Goal: Task Accomplishment & Management: Use online tool/utility

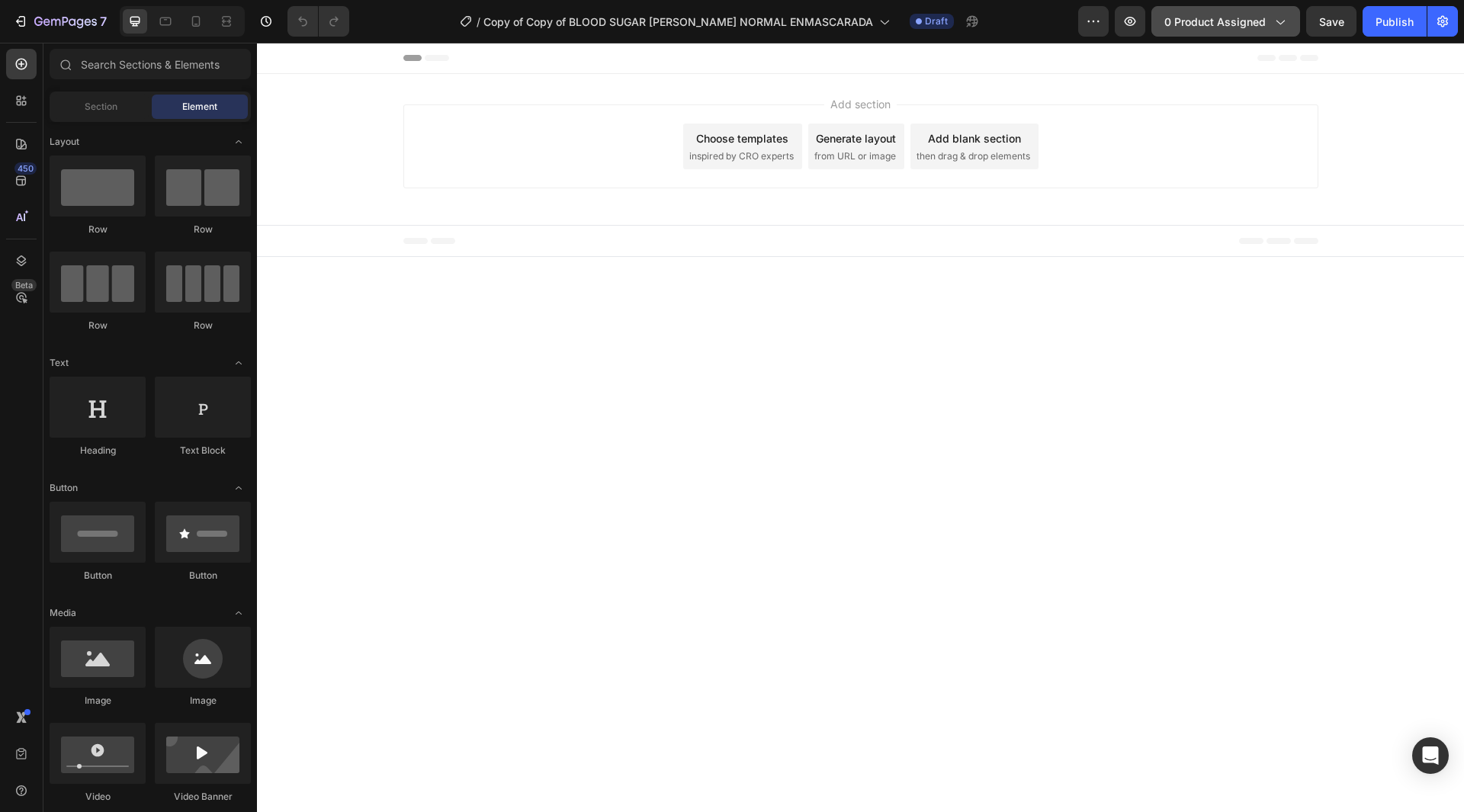
click at [1256, 17] on span "0 product assigned" at bounding box center [1215, 21] width 102 height 16
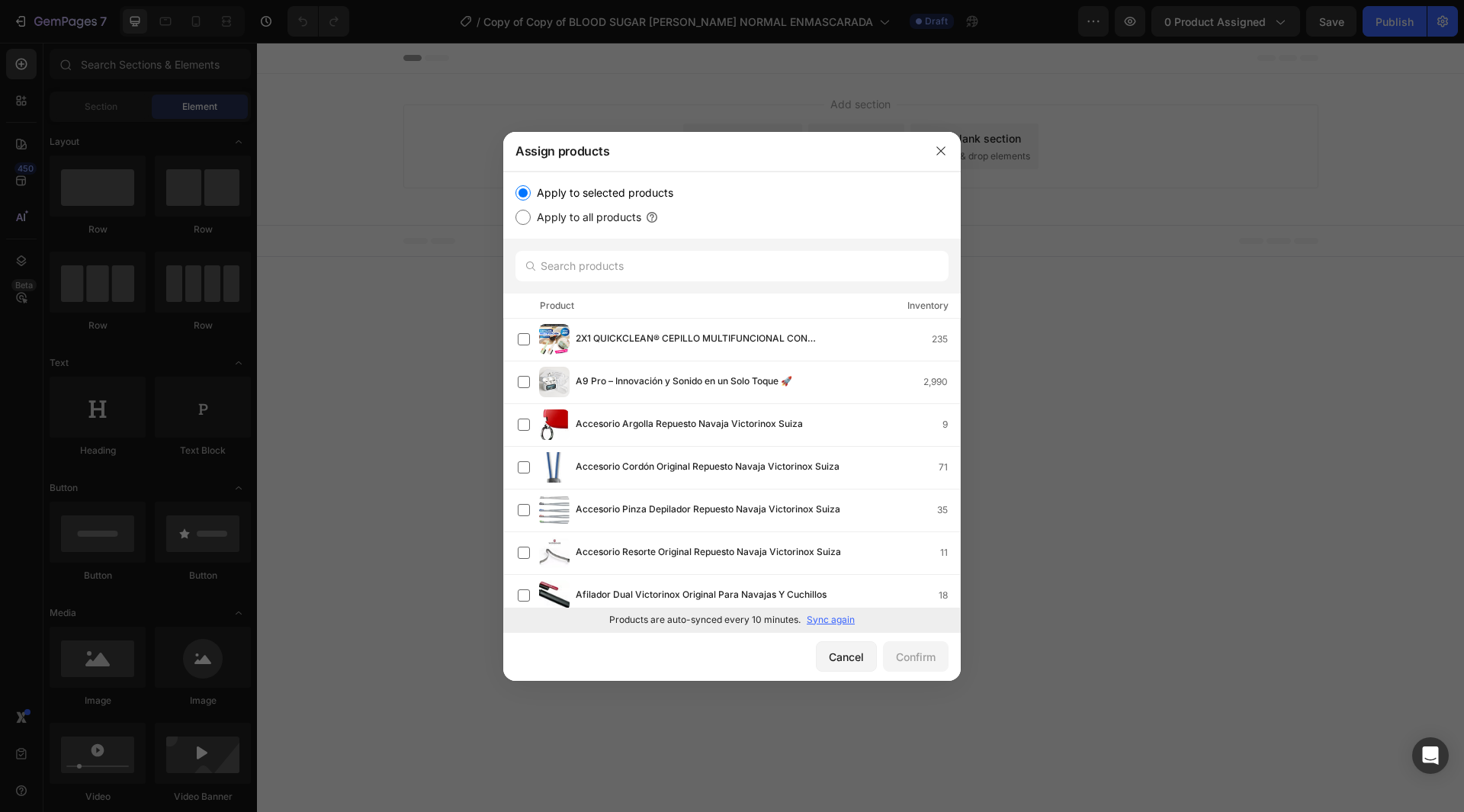
click at [819, 621] on p "Sync again" at bounding box center [831, 620] width 48 height 14
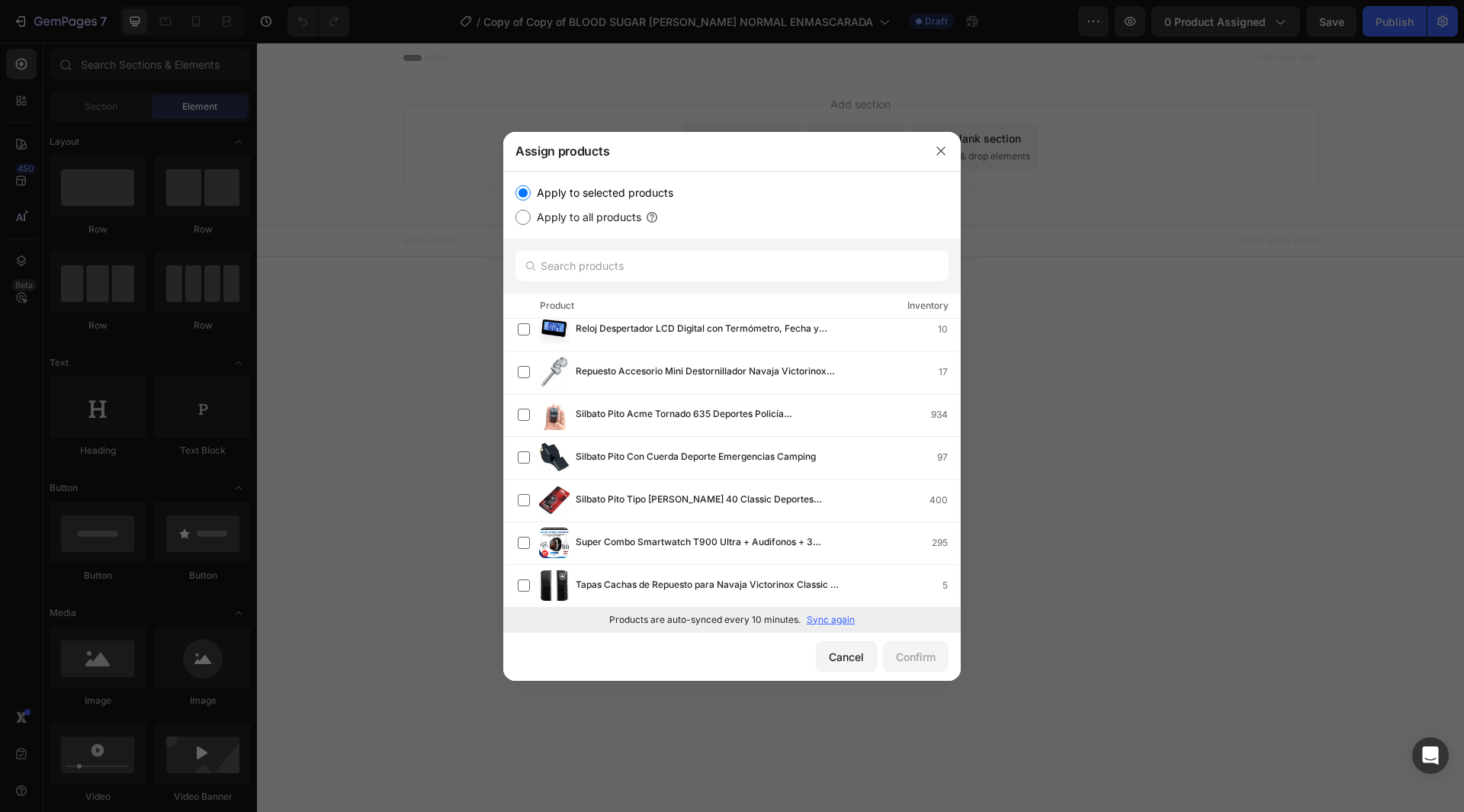
scroll to position [2103, 0]
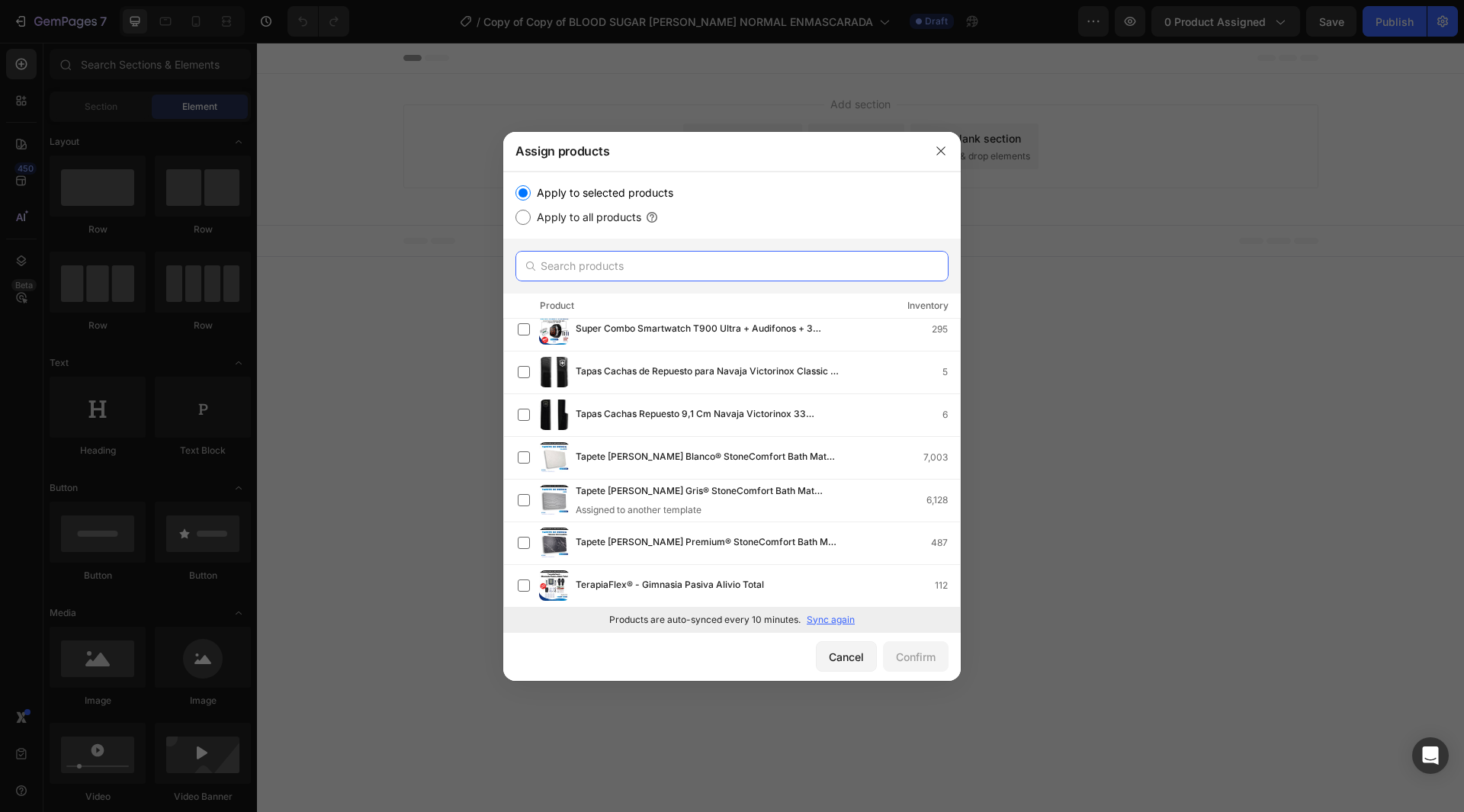
click at [702, 268] on input "text" at bounding box center [732, 266] width 433 height 31
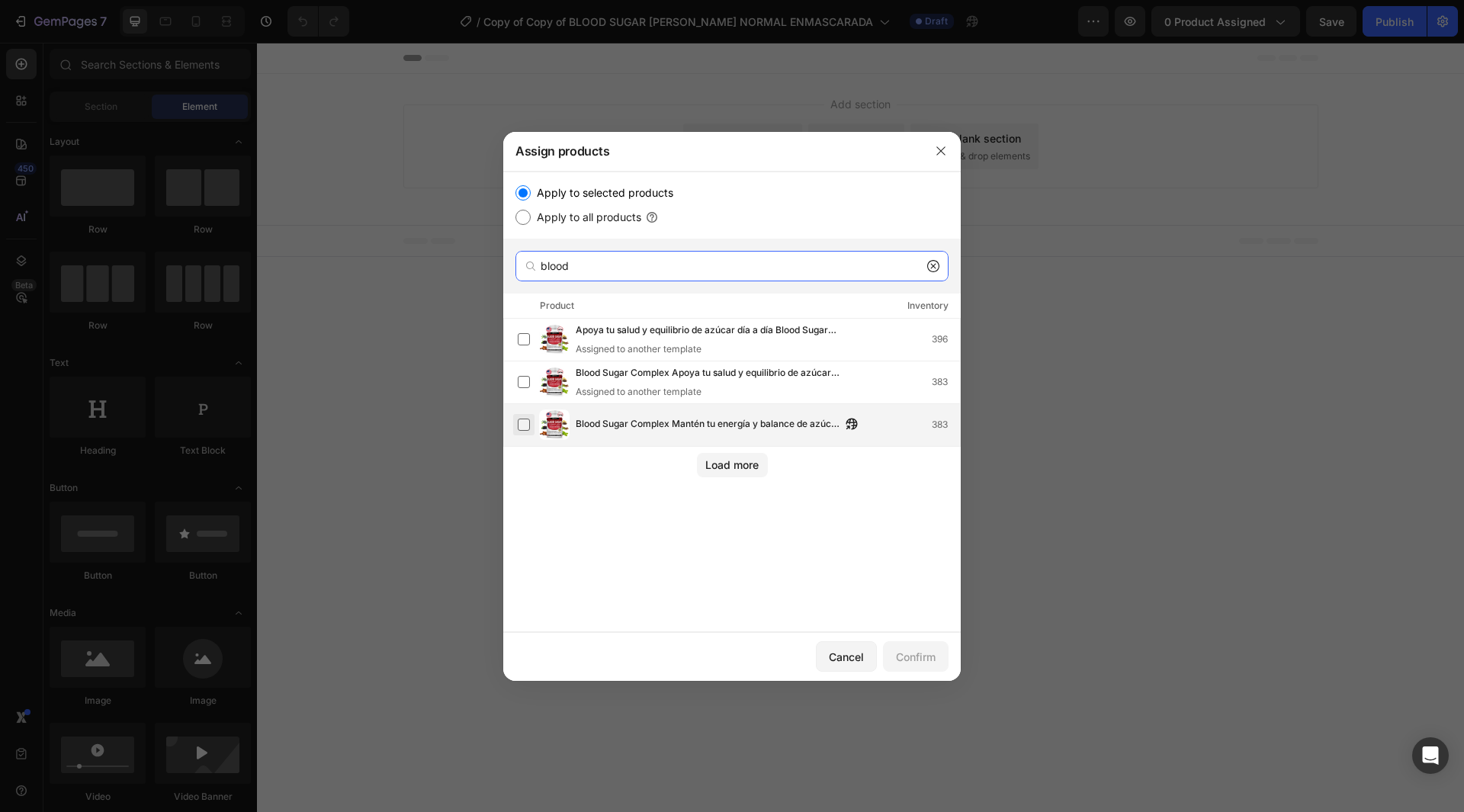
type input "blood"
click at [522, 423] on label at bounding box center [523, 424] width 12 height 12
click at [933, 657] on div "Confirm" at bounding box center [916, 656] width 40 height 16
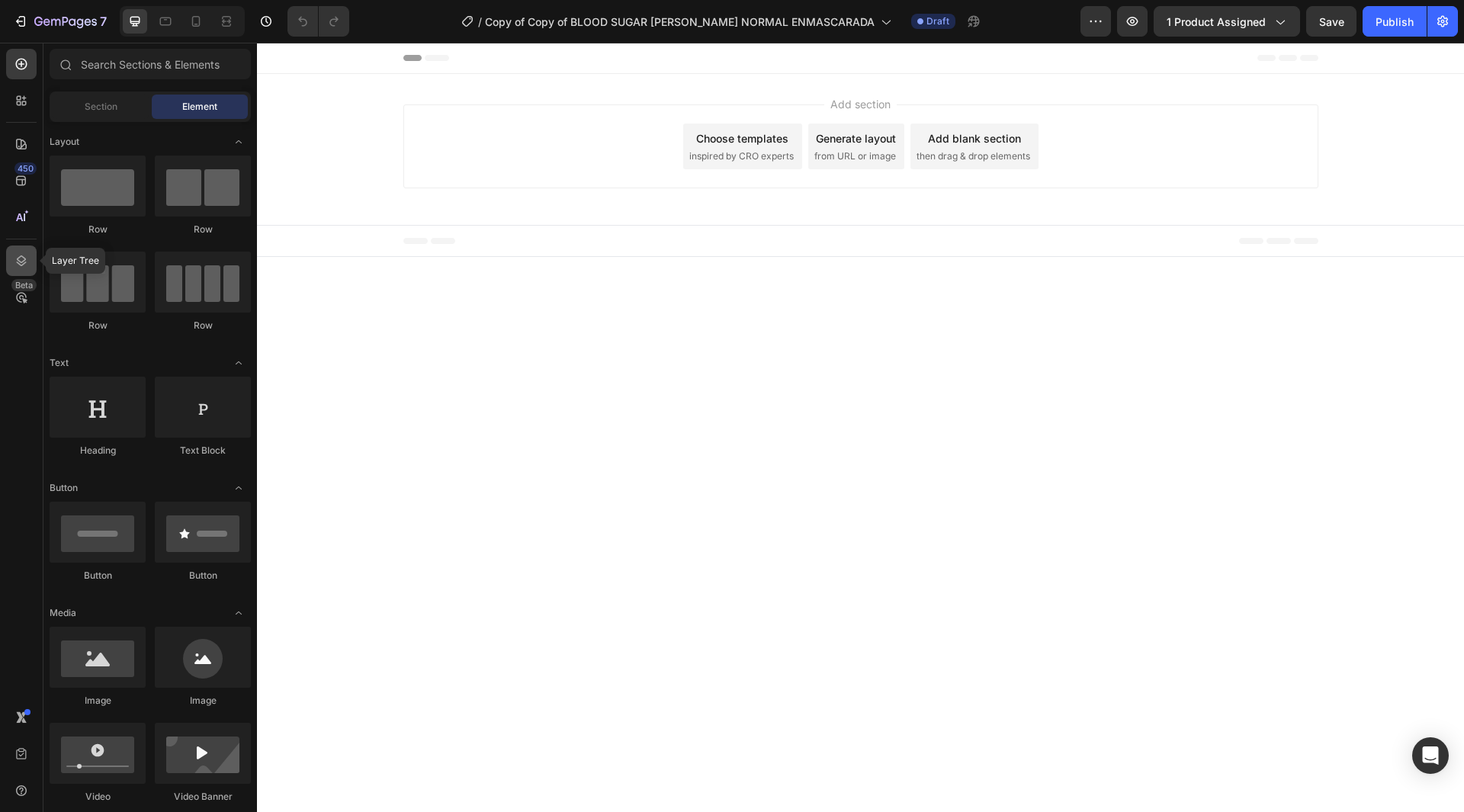
click at [21, 256] on icon at bounding box center [21, 261] width 15 height 15
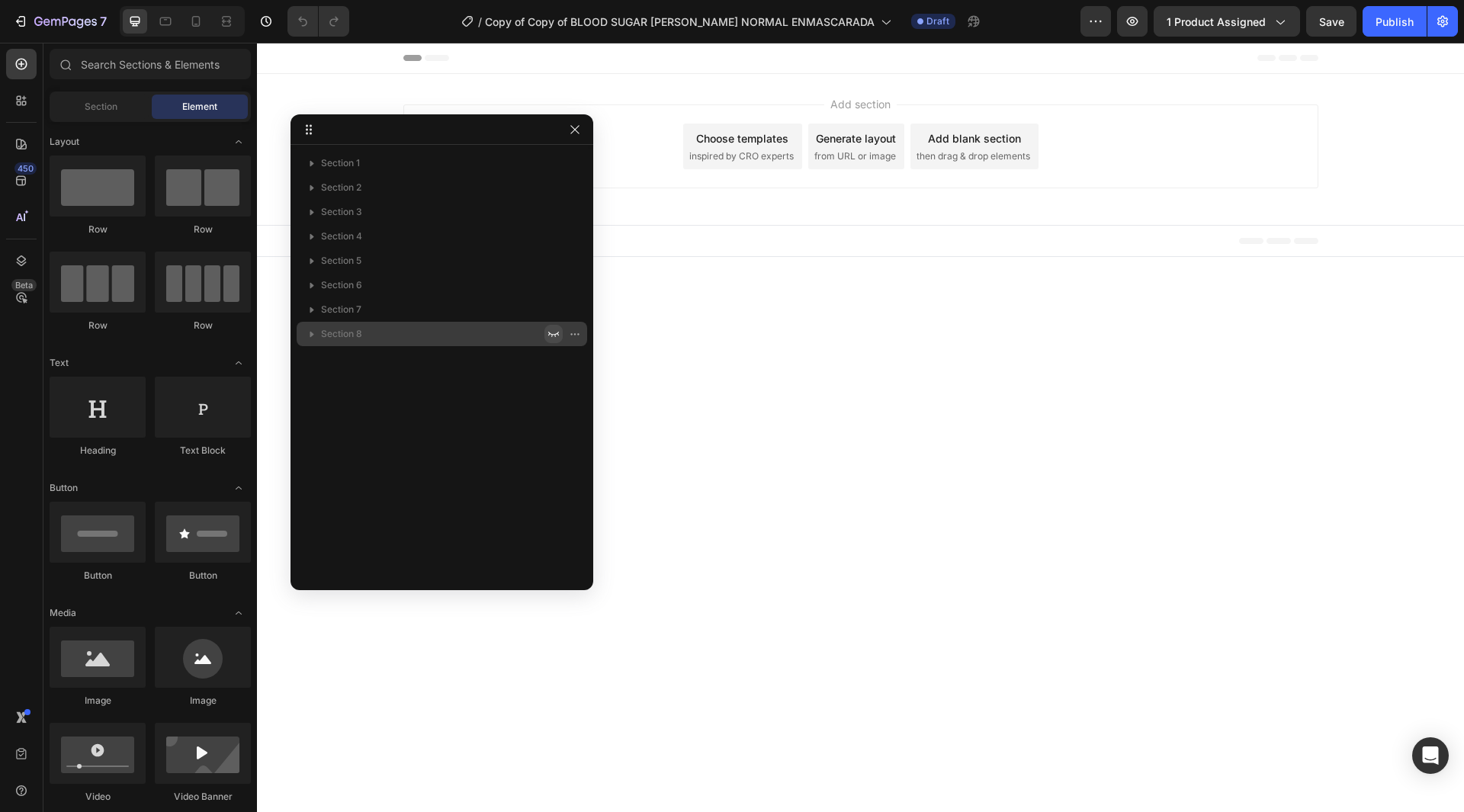
click at [547, 325] on button "button" at bounding box center [554, 334] width 18 height 18
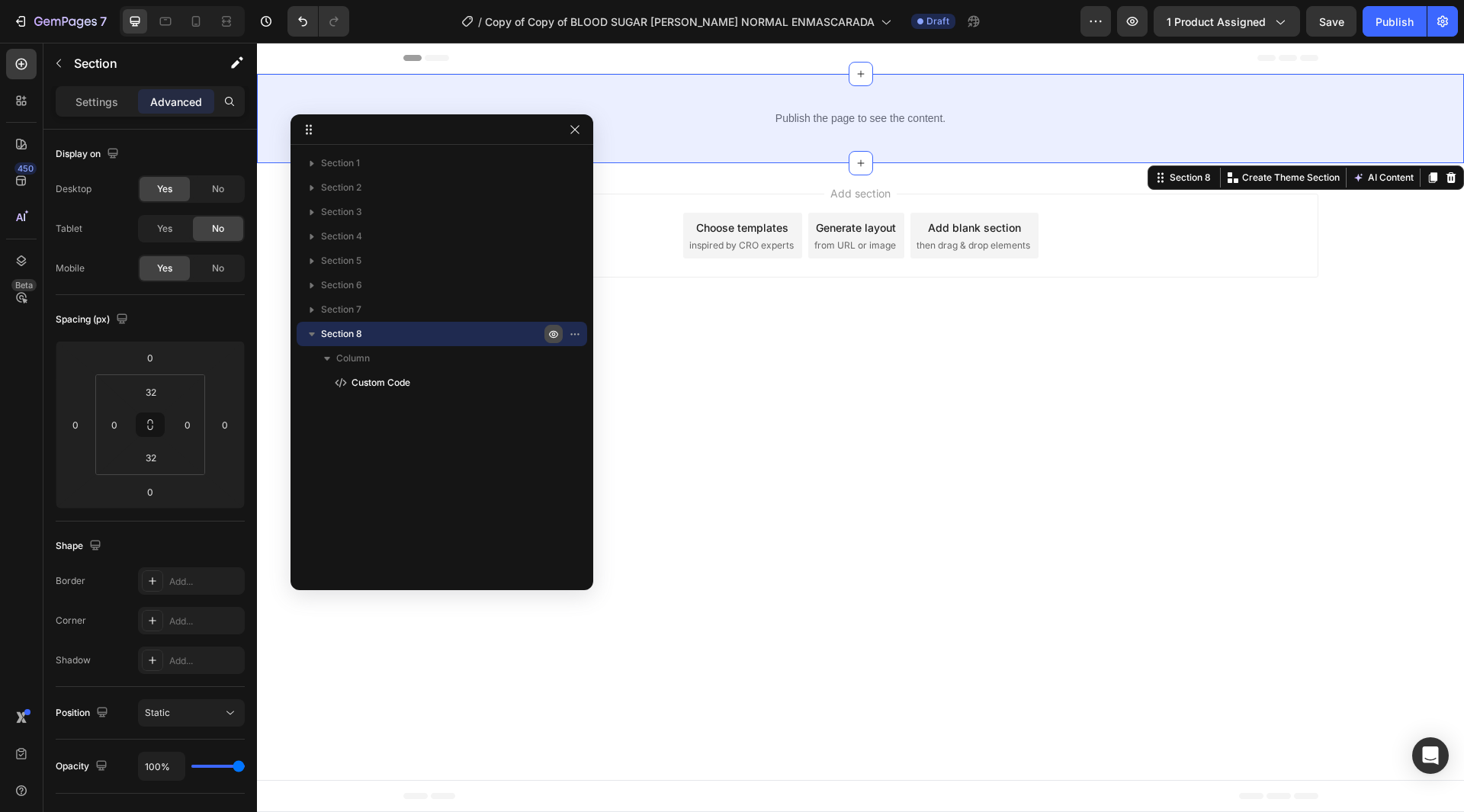
click at [552, 328] on icon "button" at bounding box center [553, 333] width 12 height 12
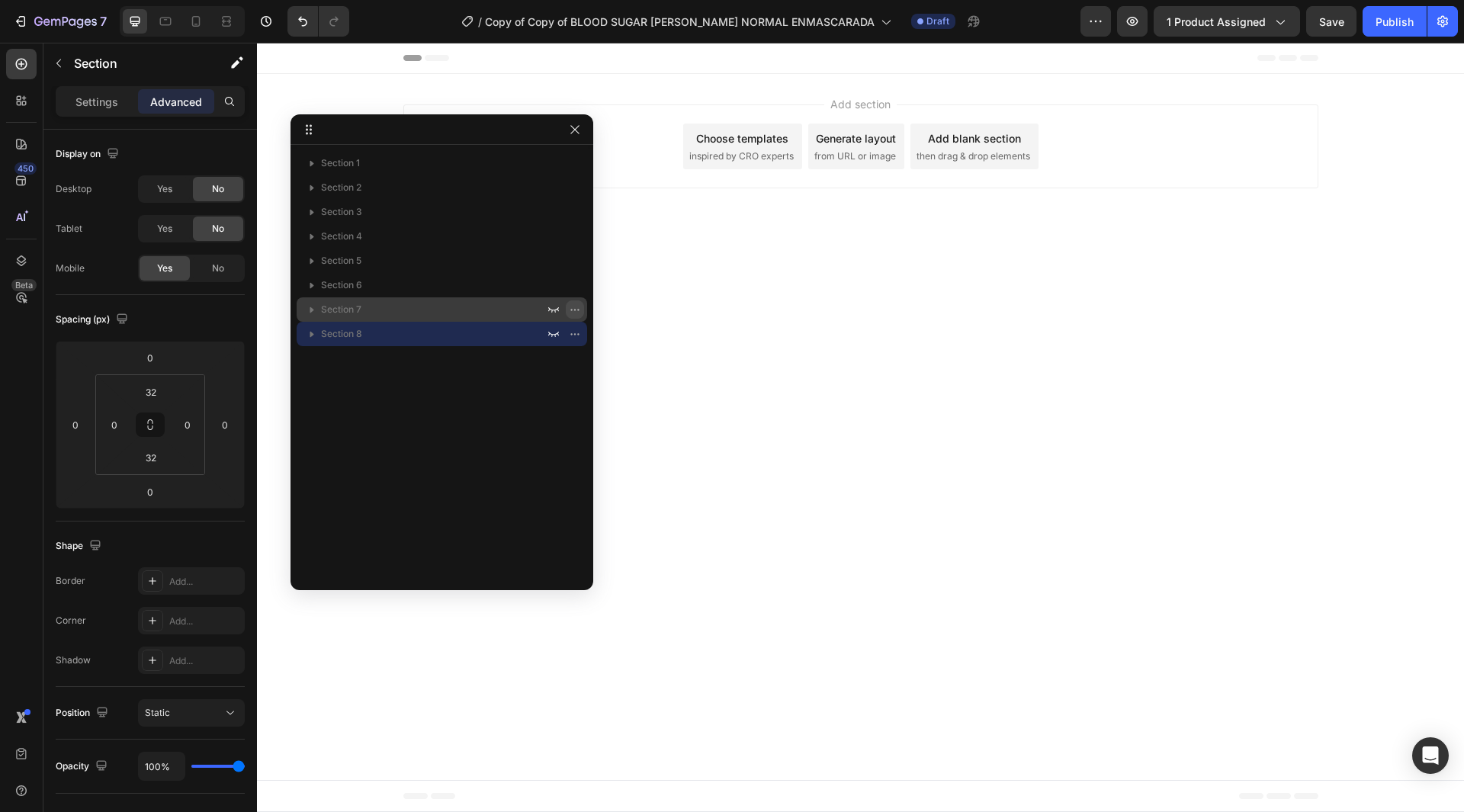
click at [569, 311] on icon "button" at bounding box center [574, 309] width 12 height 12
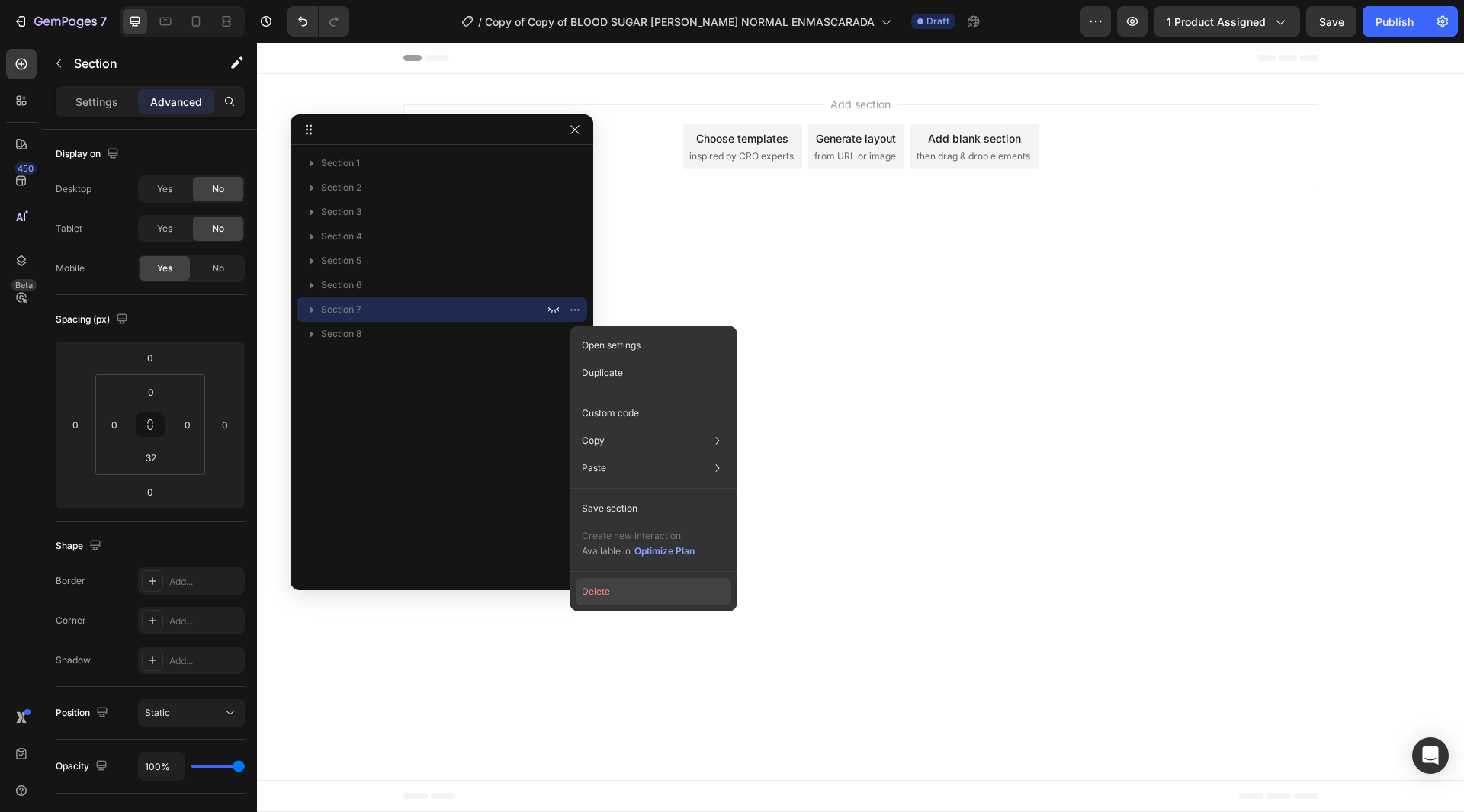
click at [612, 592] on button "Delete" at bounding box center [654, 591] width 156 height 27
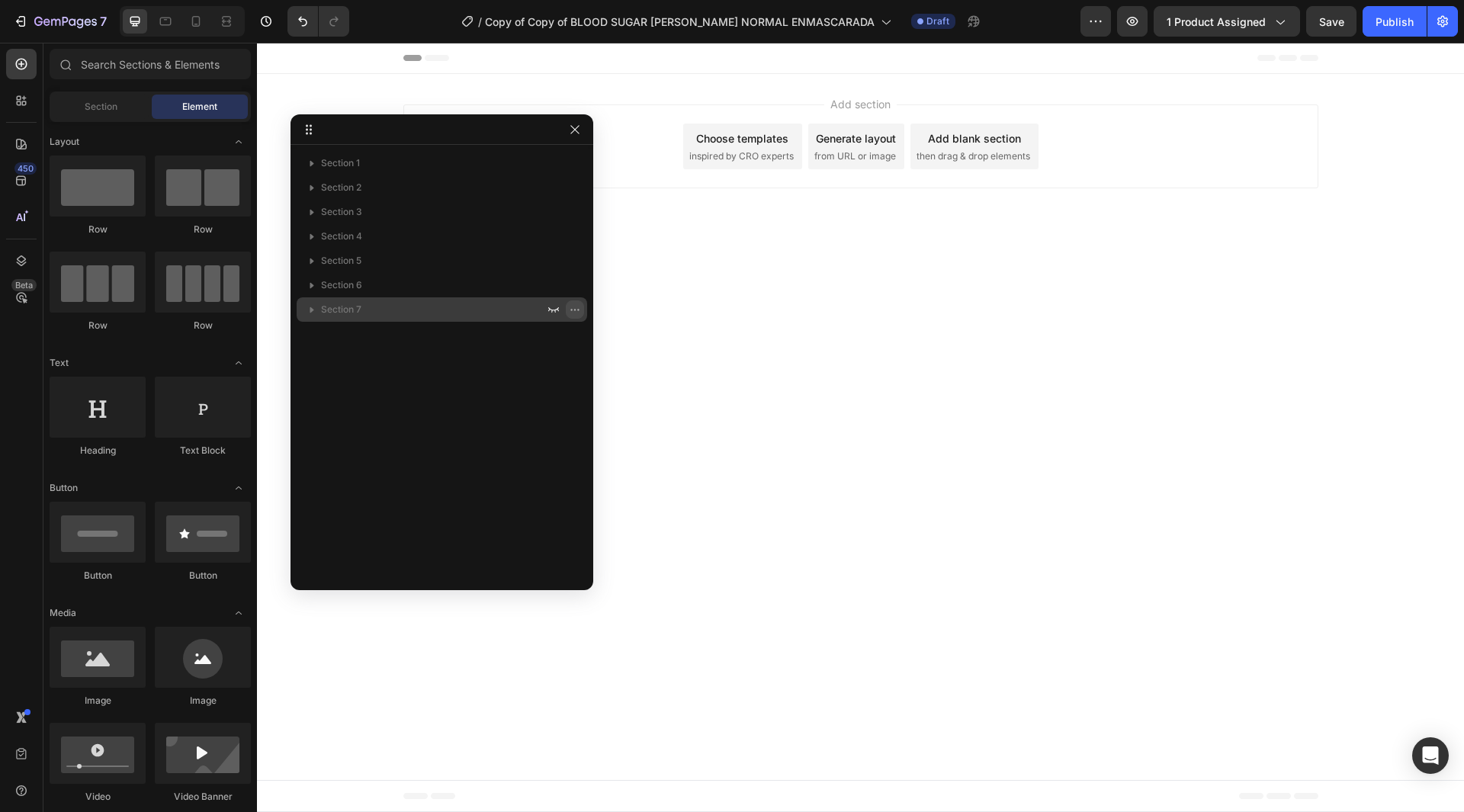
click at [577, 311] on icon "button" at bounding box center [574, 309] width 12 height 12
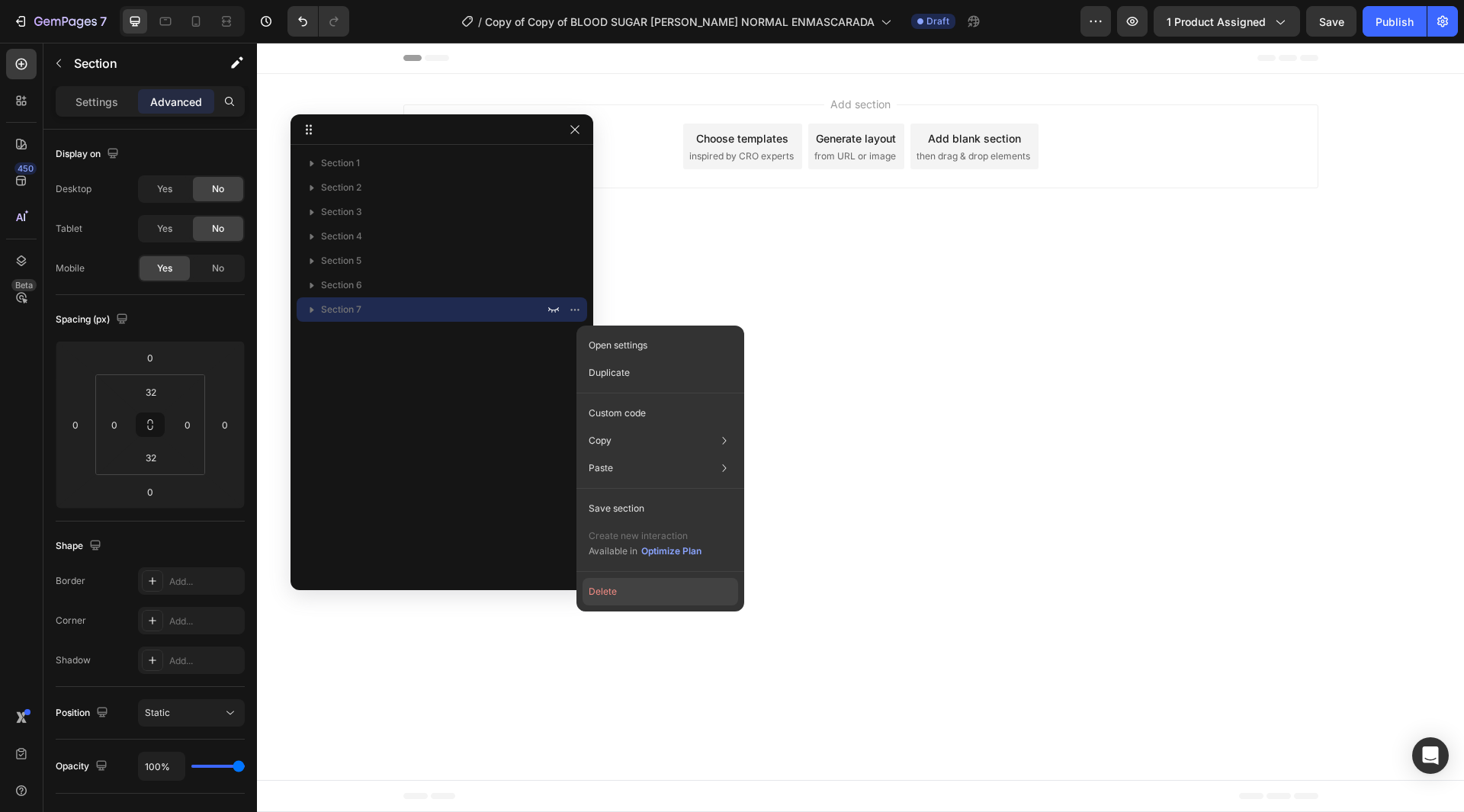
click at [626, 600] on button "Delete" at bounding box center [660, 591] width 156 height 27
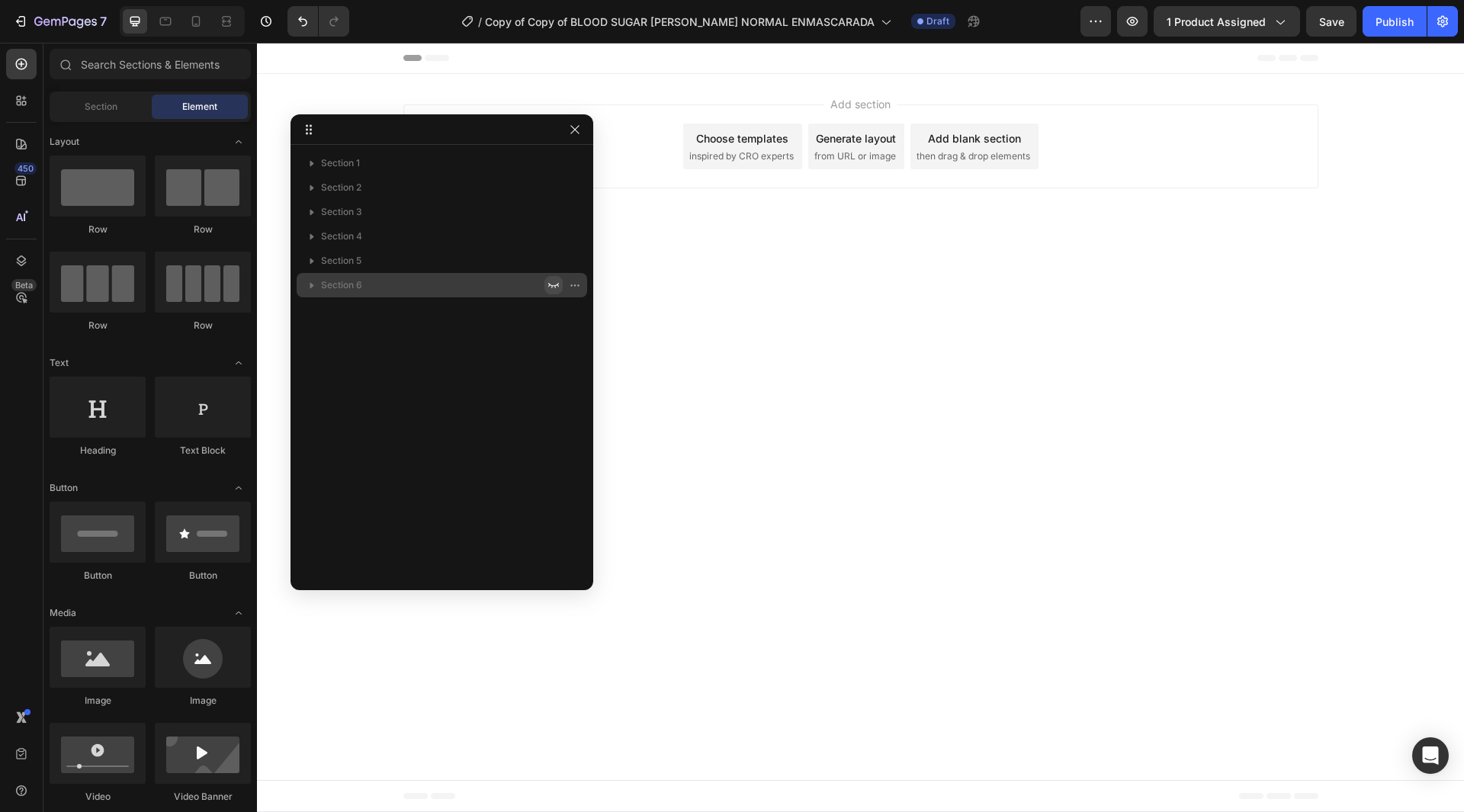
click at [550, 288] on icon "button" at bounding box center [553, 285] width 12 height 12
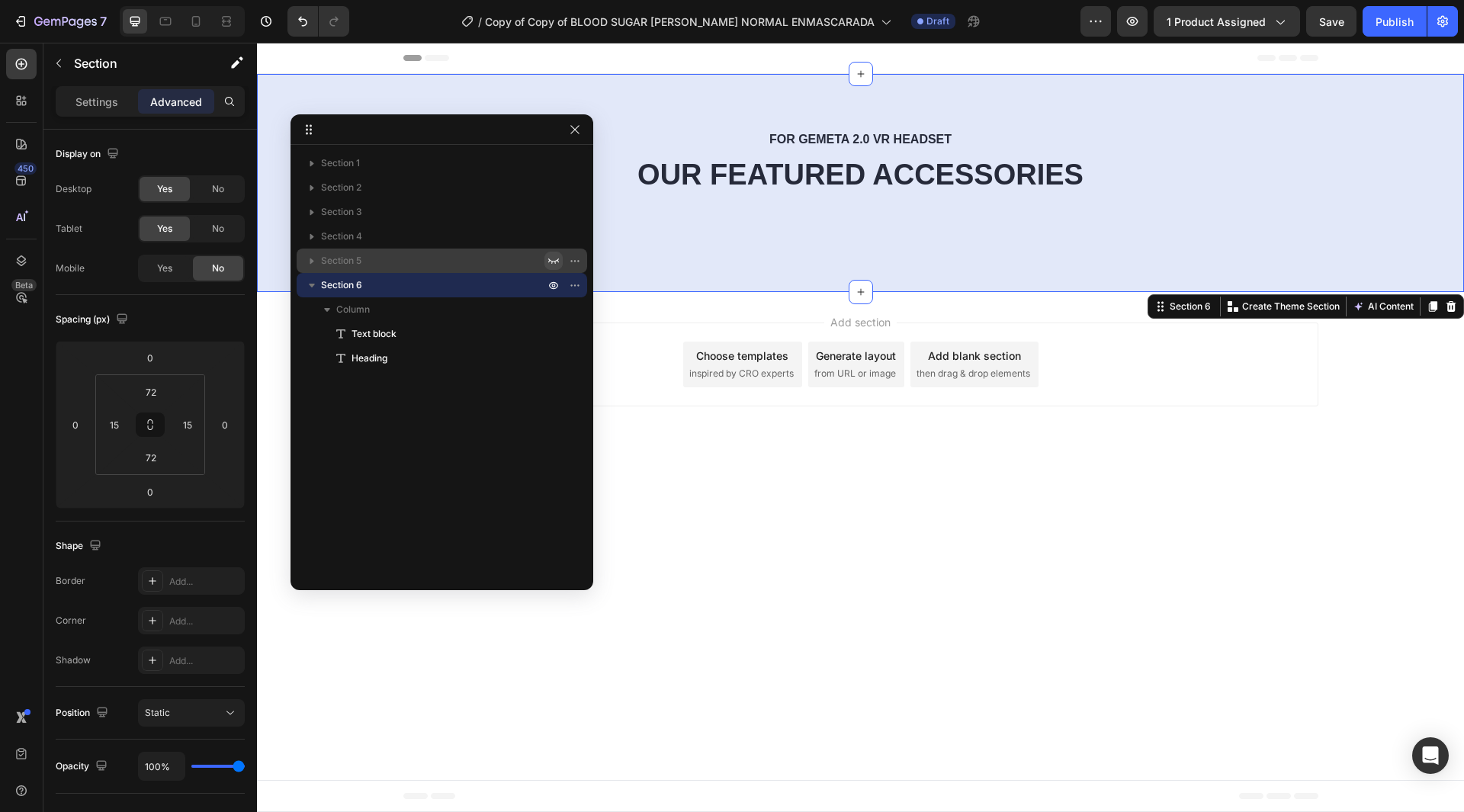
click at [550, 265] on icon "button" at bounding box center [553, 261] width 12 height 12
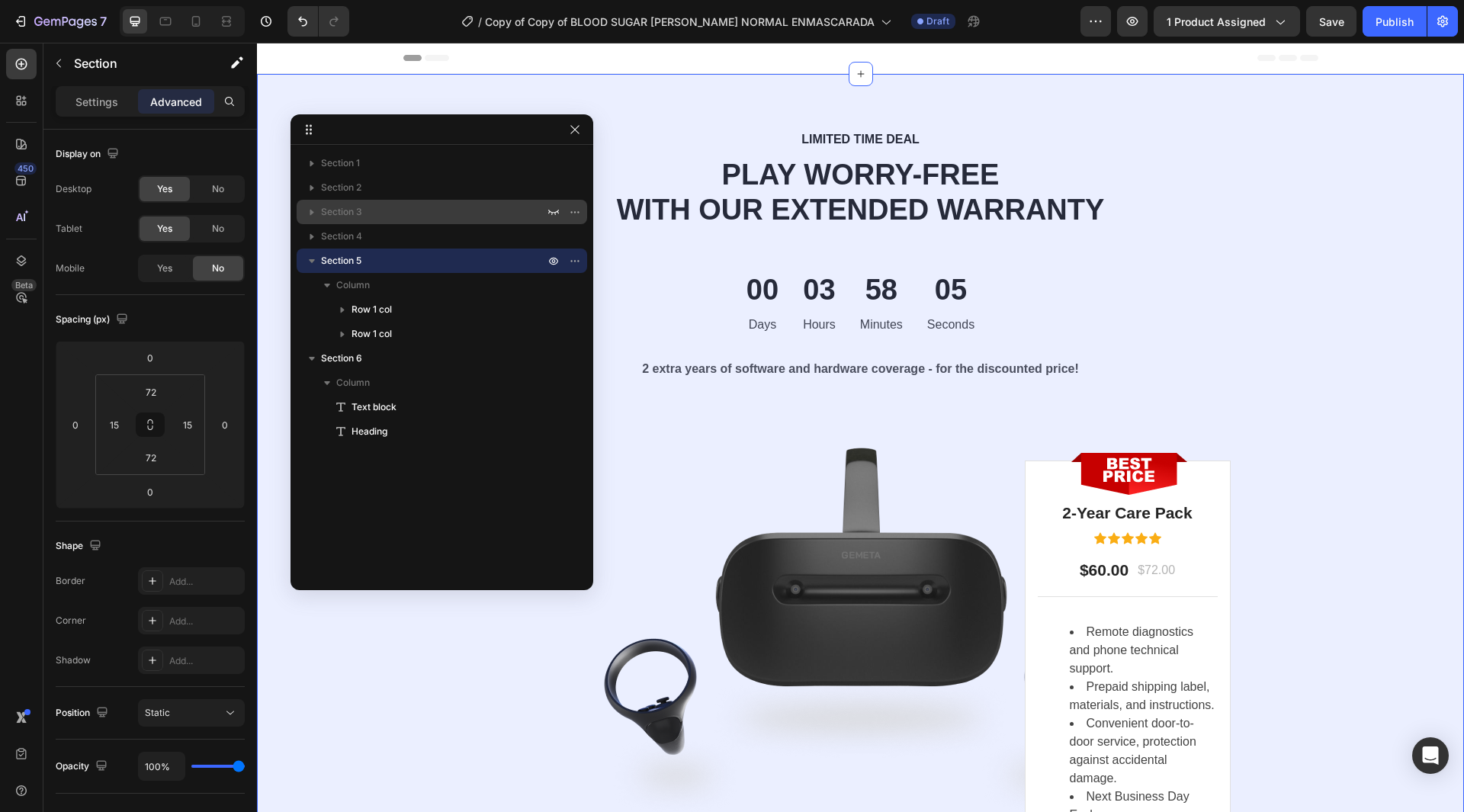
click at [550, 236] on icon "button" at bounding box center [553, 237] width 11 height 5
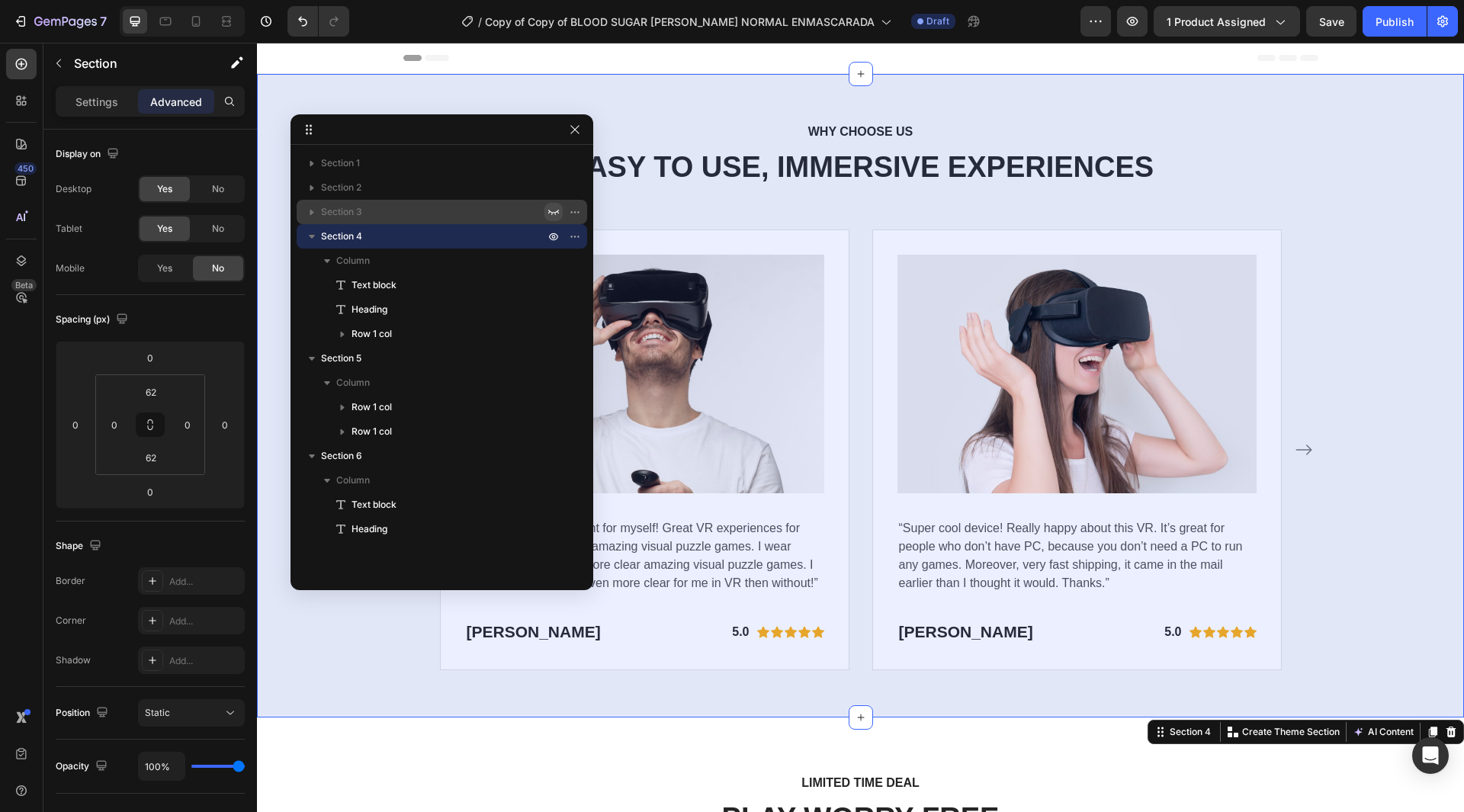
click at [545, 205] on button "button" at bounding box center [554, 212] width 18 height 18
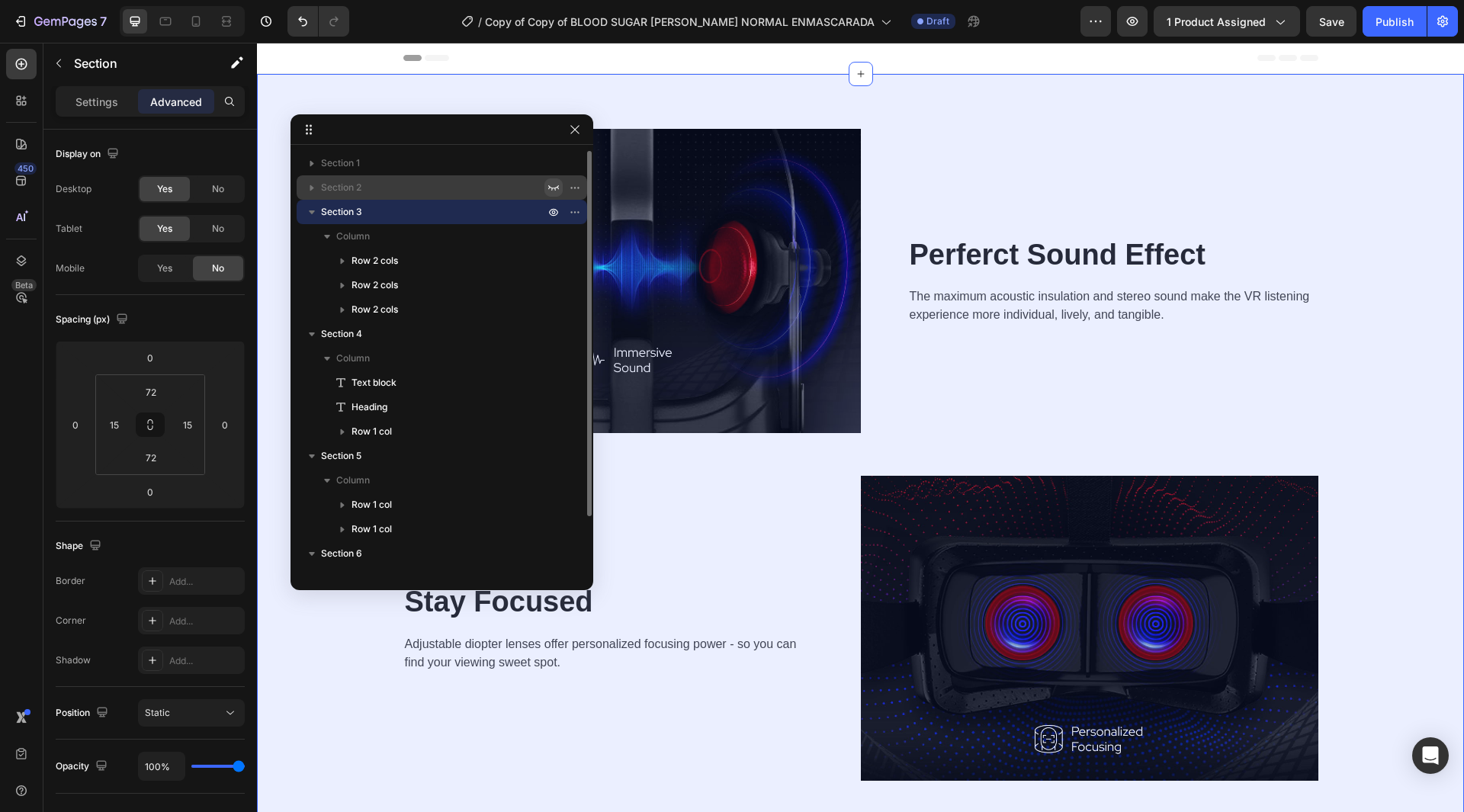
click at [550, 189] on icon "button" at bounding box center [553, 187] width 12 height 12
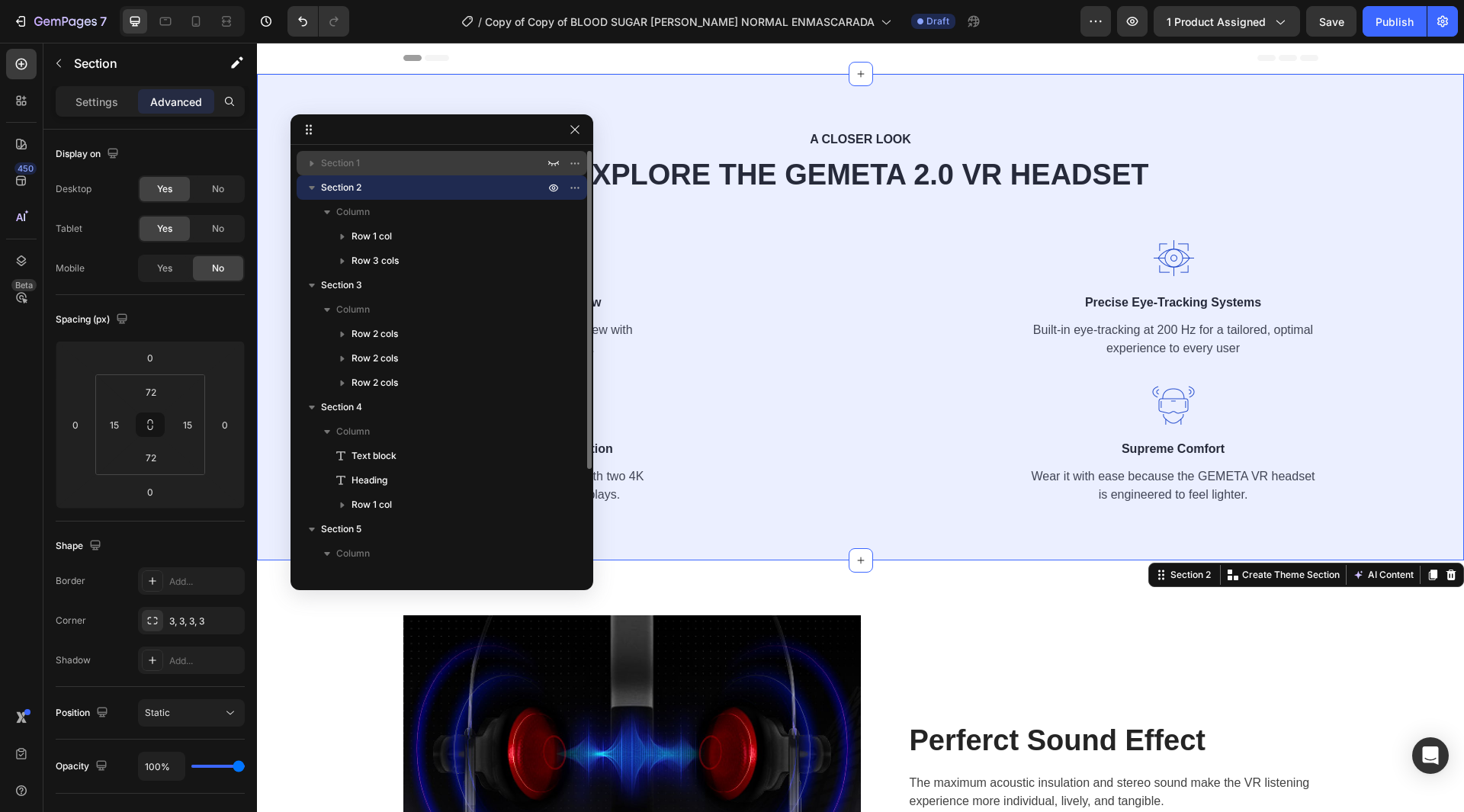
click at [550, 153] on div at bounding box center [564, 163] width 40 height 25
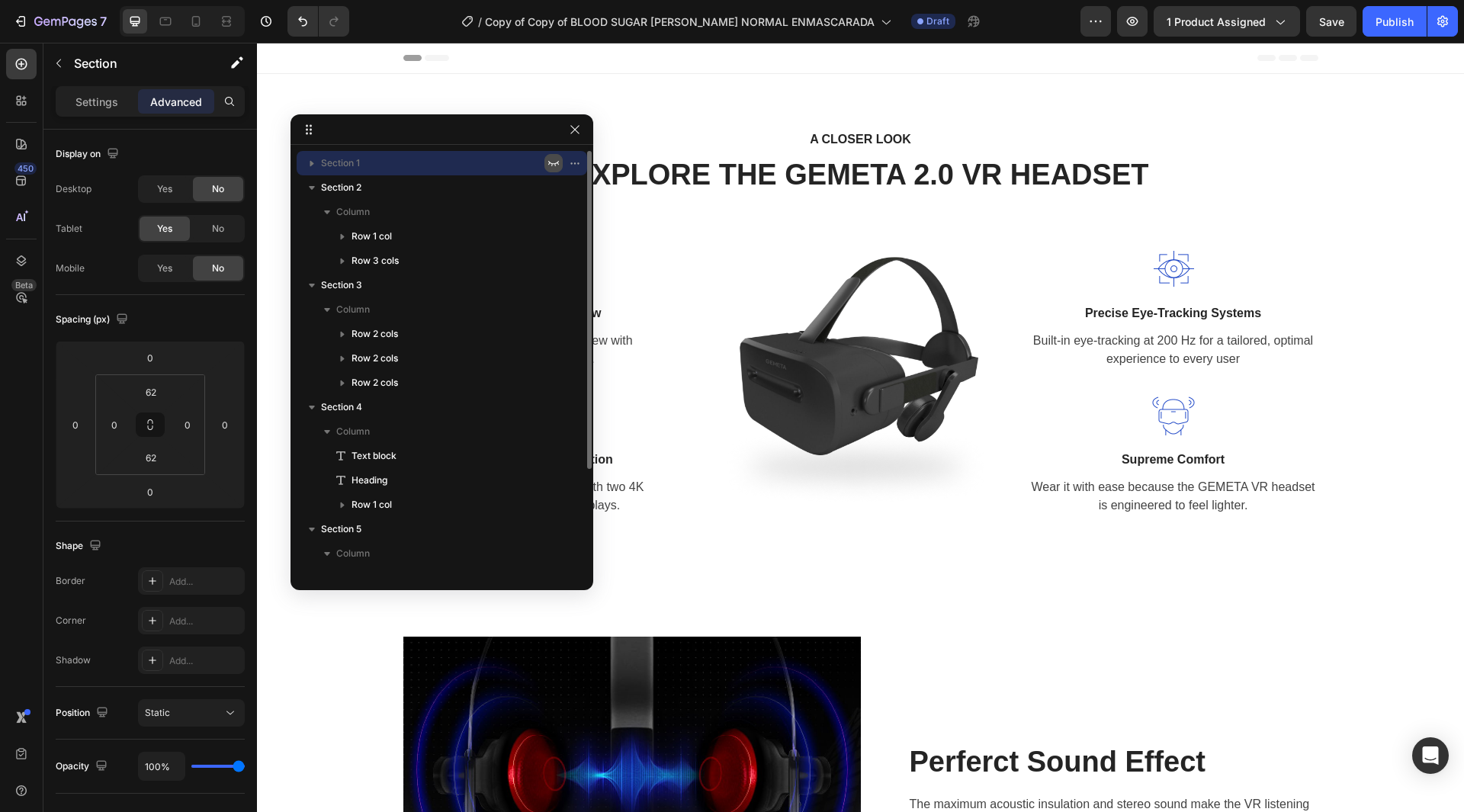
click at [553, 163] on icon "button" at bounding box center [553, 163] width 12 height 12
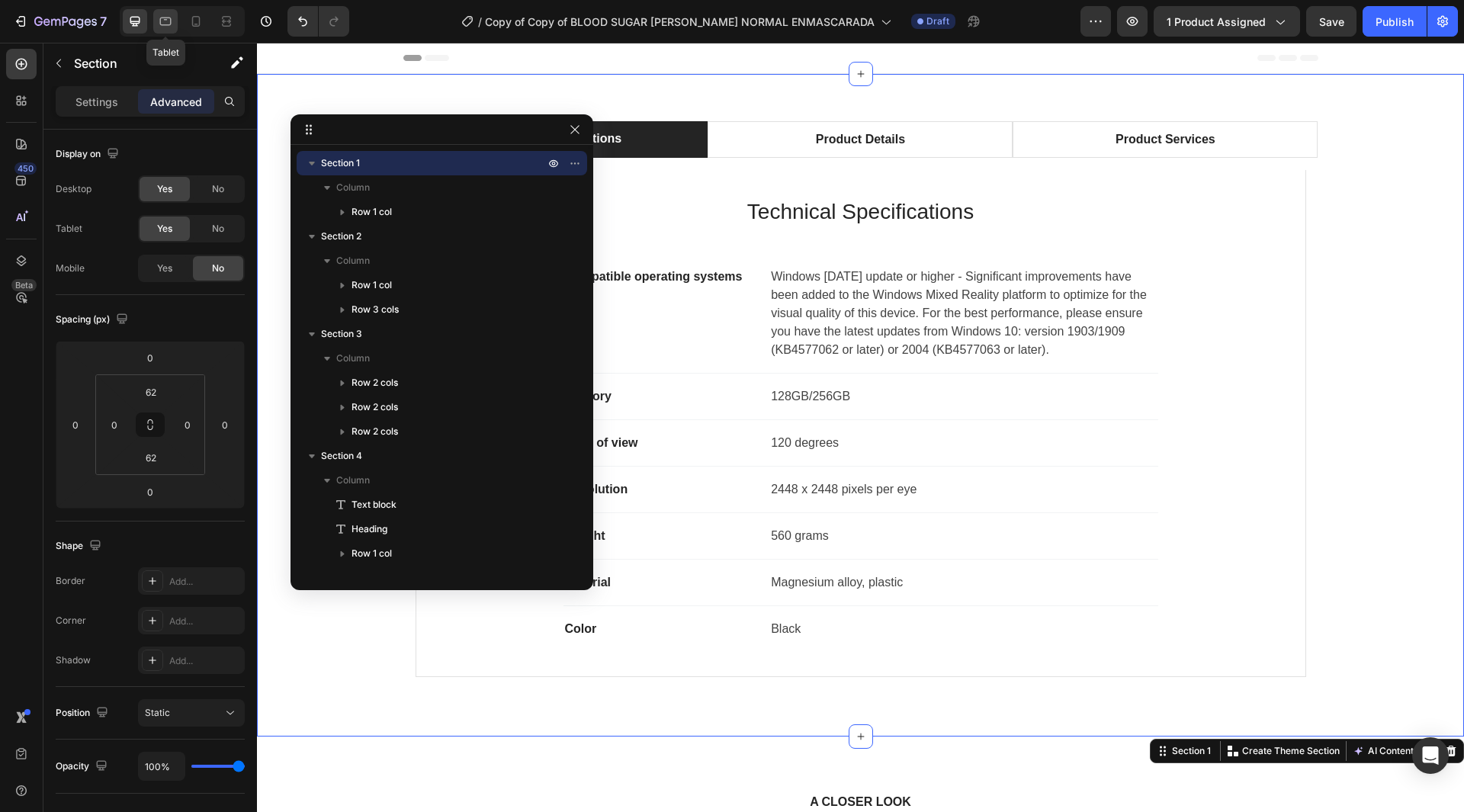
click at [168, 24] on icon at bounding box center [165, 21] width 15 height 15
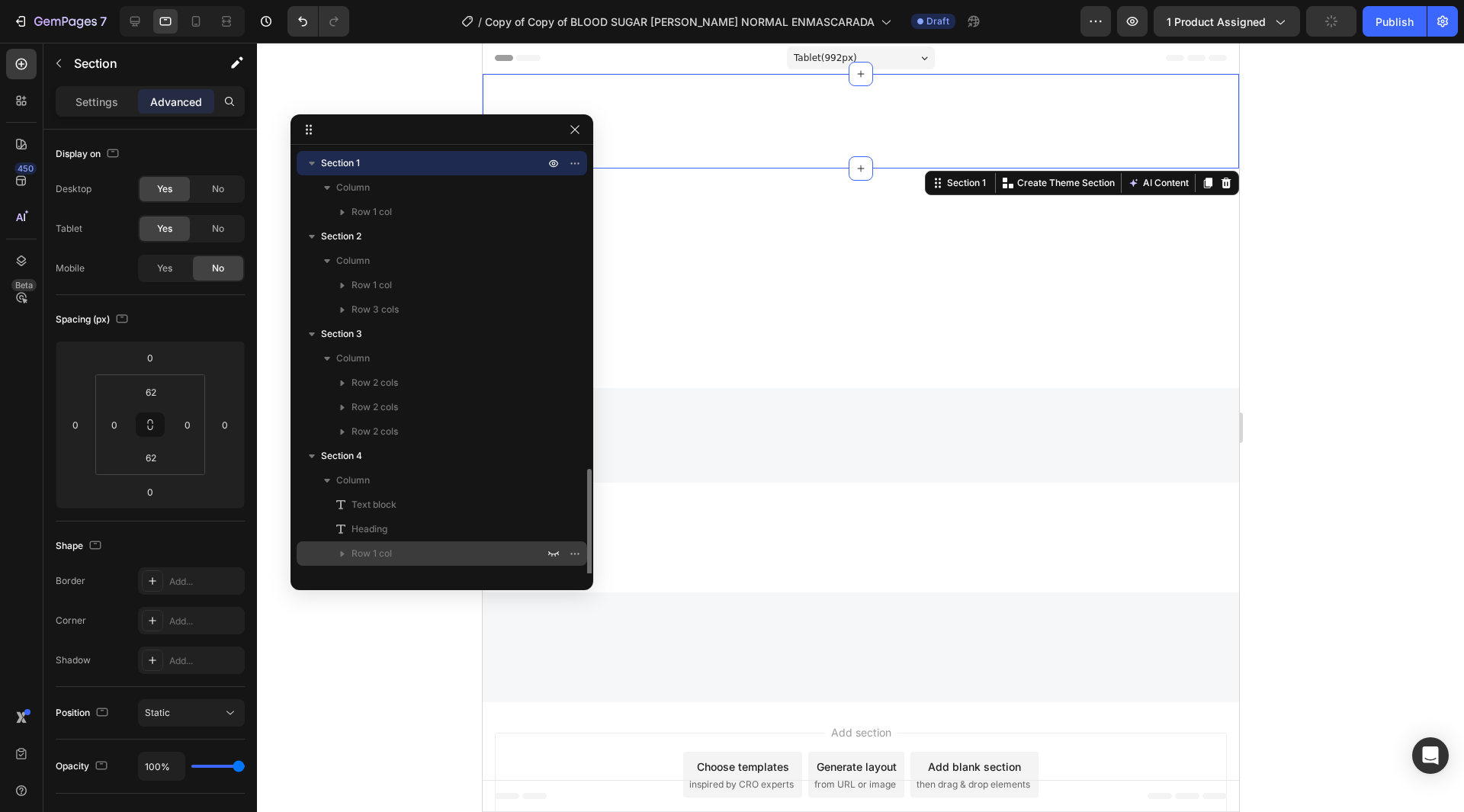
scroll to position [187, 0]
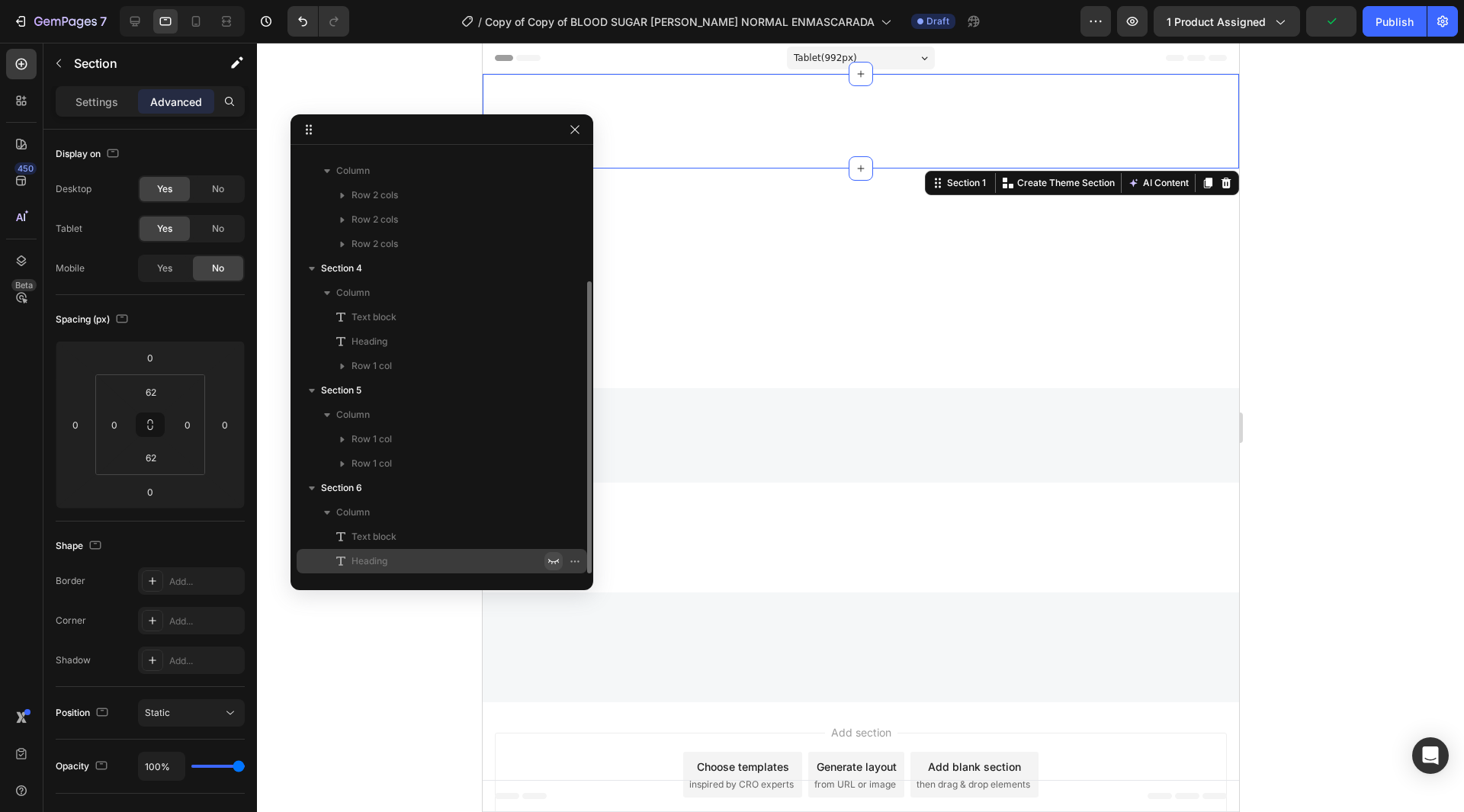
click at [556, 560] on icon "button" at bounding box center [553, 561] width 12 height 12
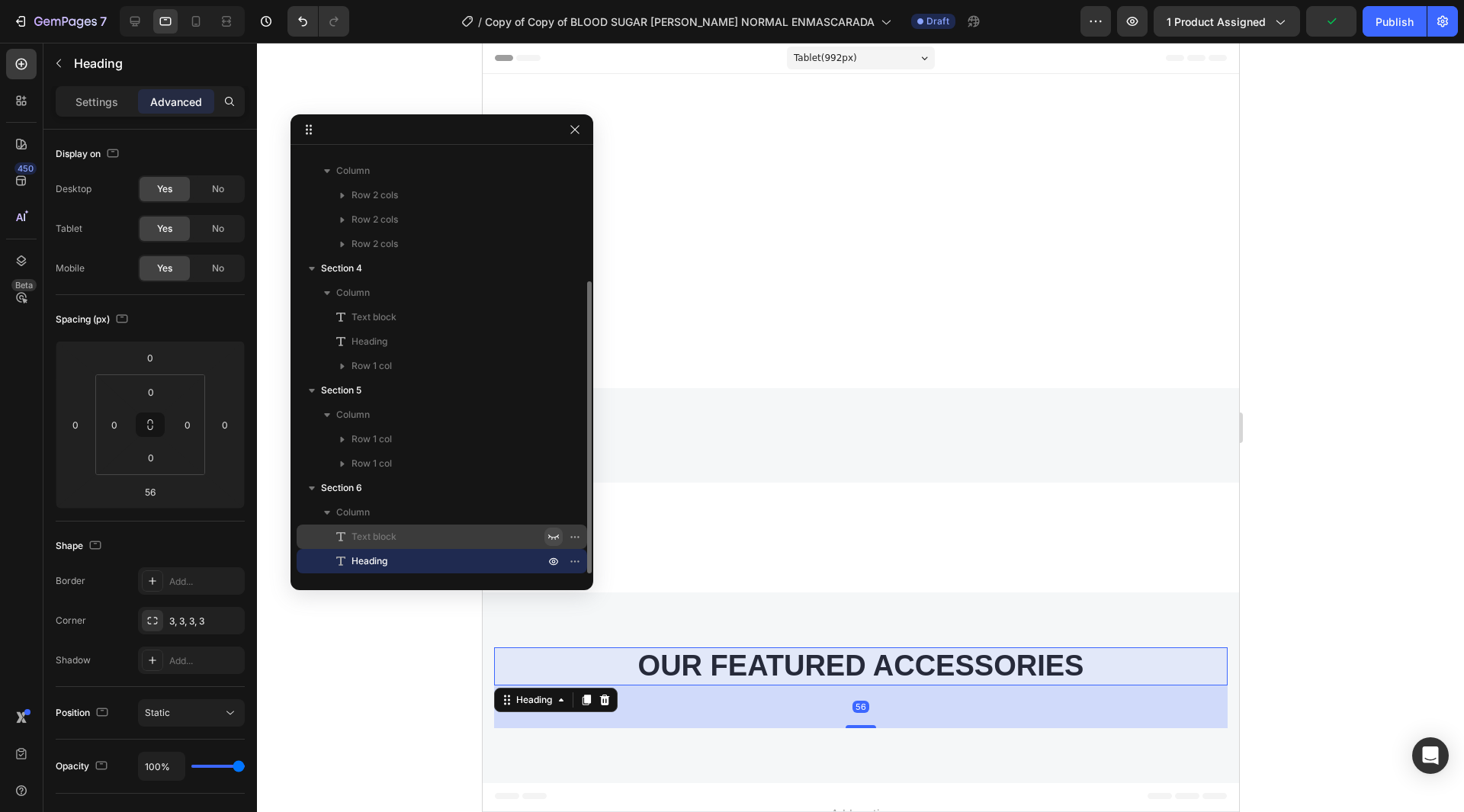
click at [551, 532] on icon "button" at bounding box center [553, 536] width 12 height 12
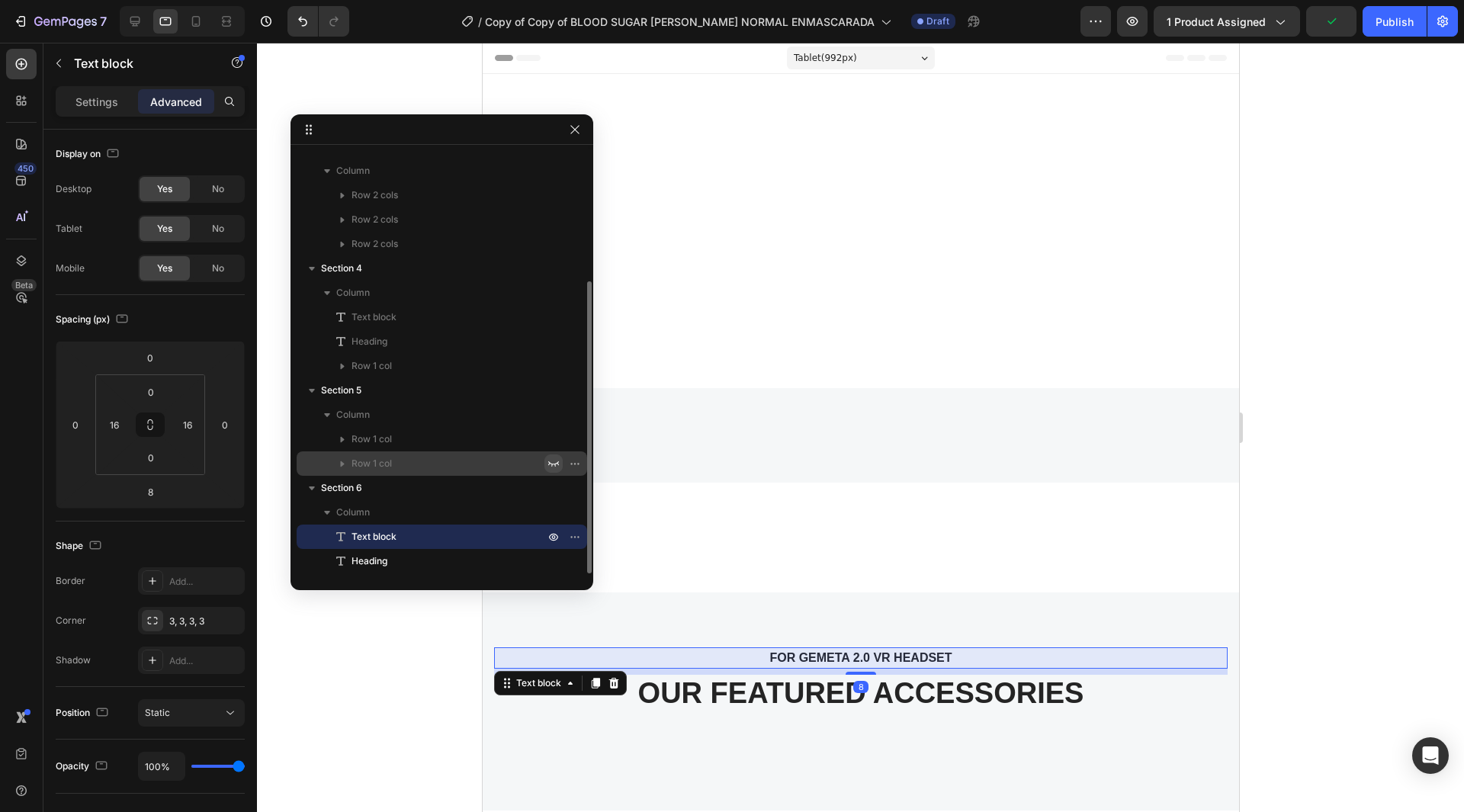
click at [554, 457] on button "button" at bounding box center [554, 464] width 18 height 18
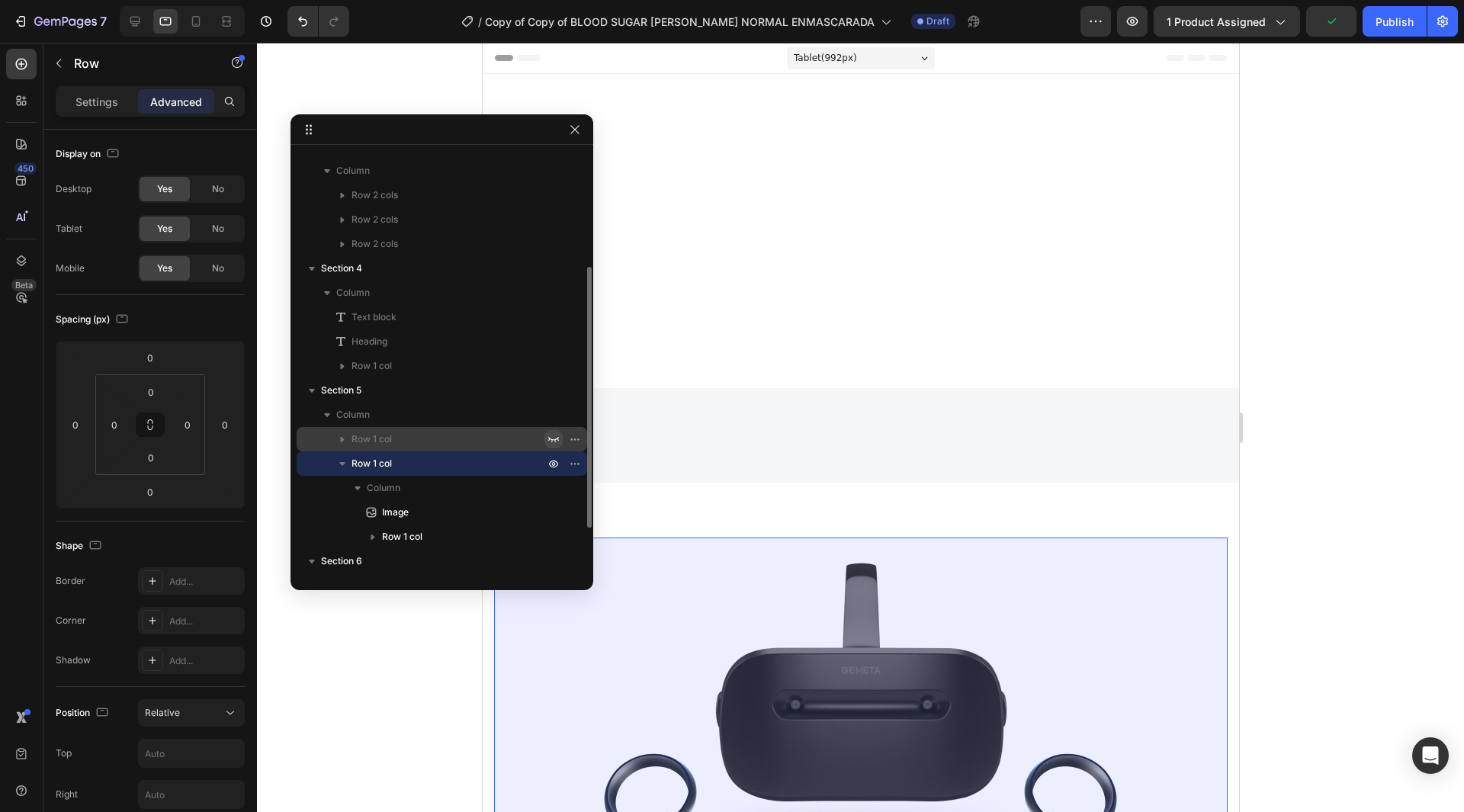
click at [553, 437] on icon "button" at bounding box center [553, 439] width 12 height 12
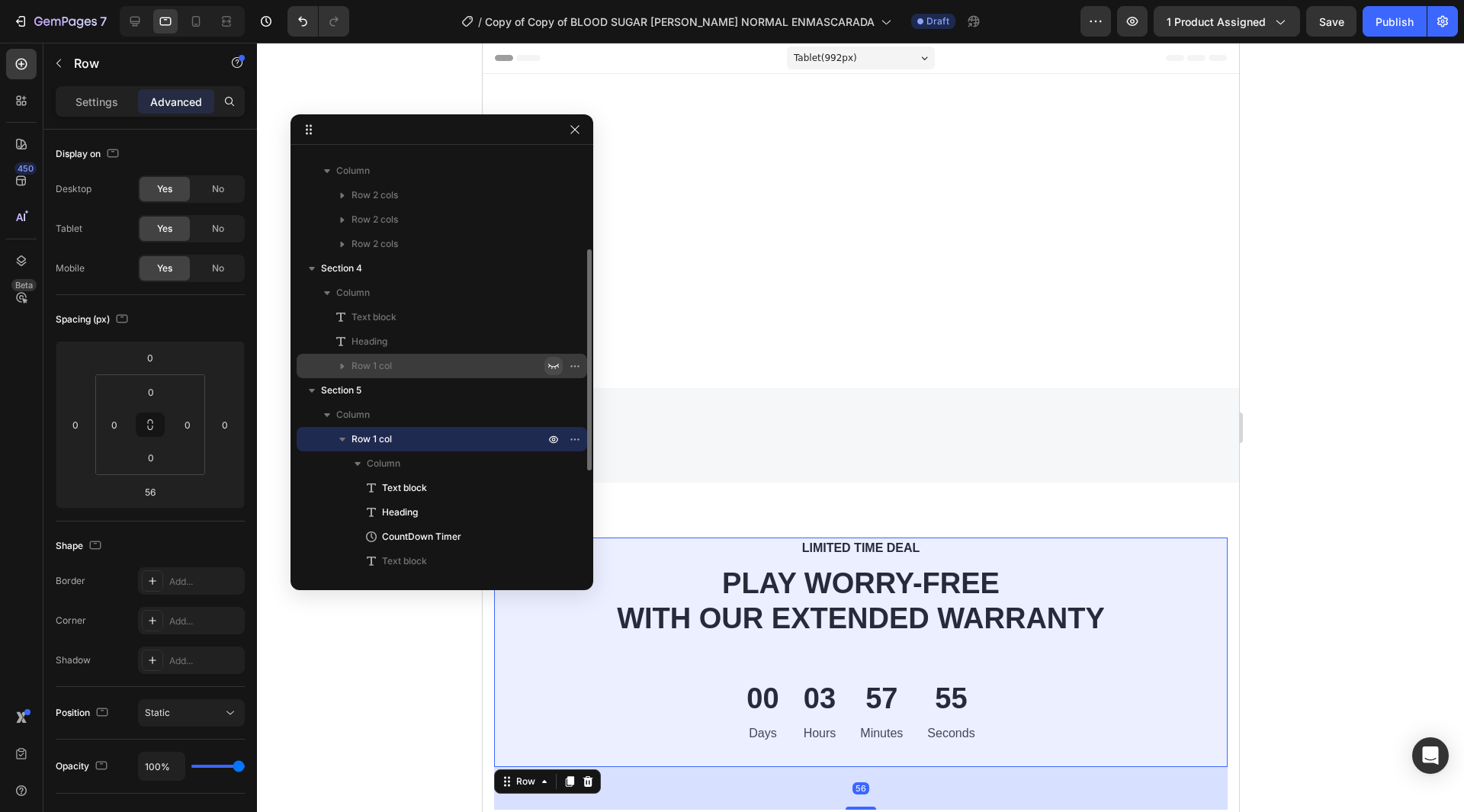
click at [547, 363] on button "button" at bounding box center [554, 366] width 18 height 18
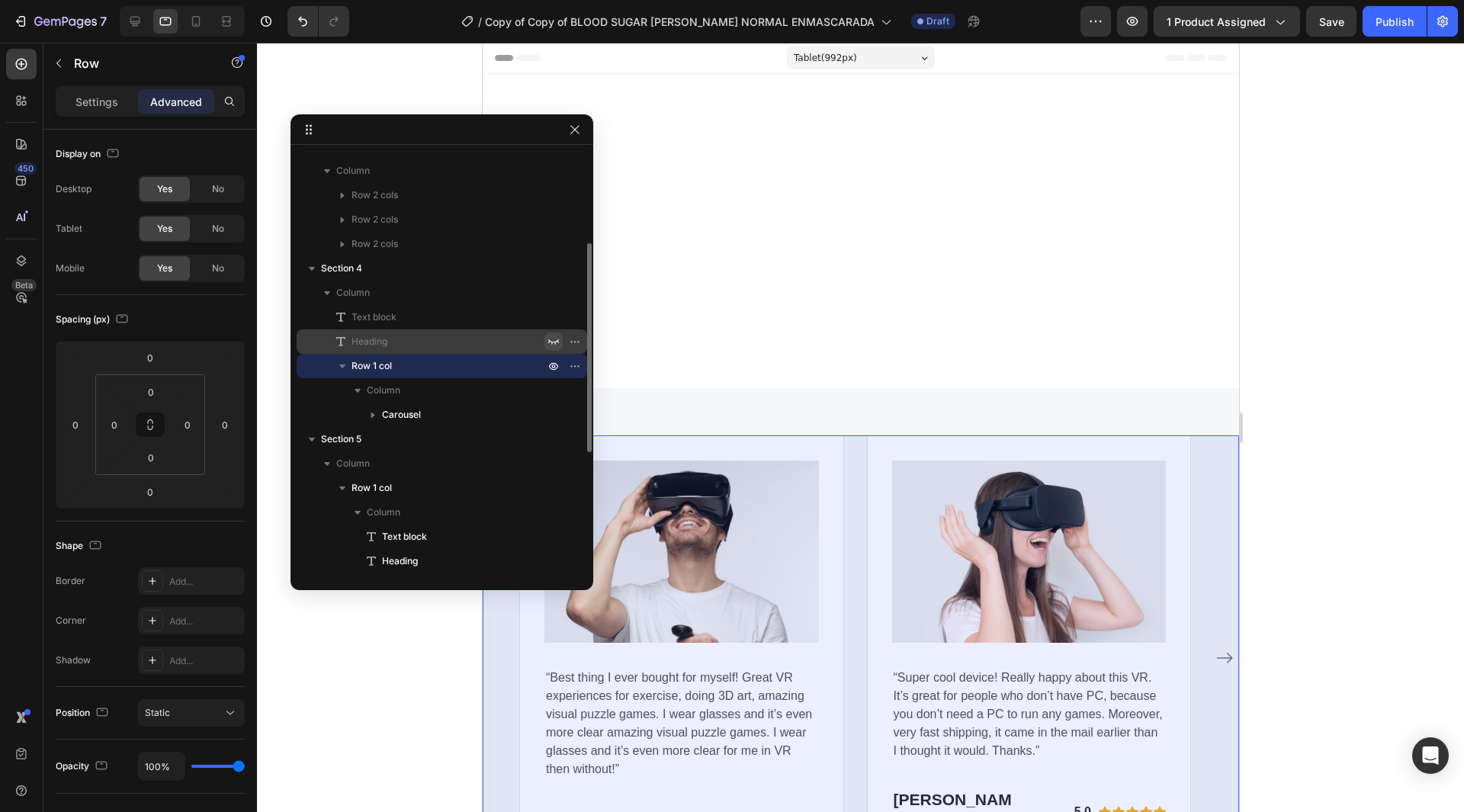
click at [546, 343] on button "button" at bounding box center [554, 342] width 18 height 18
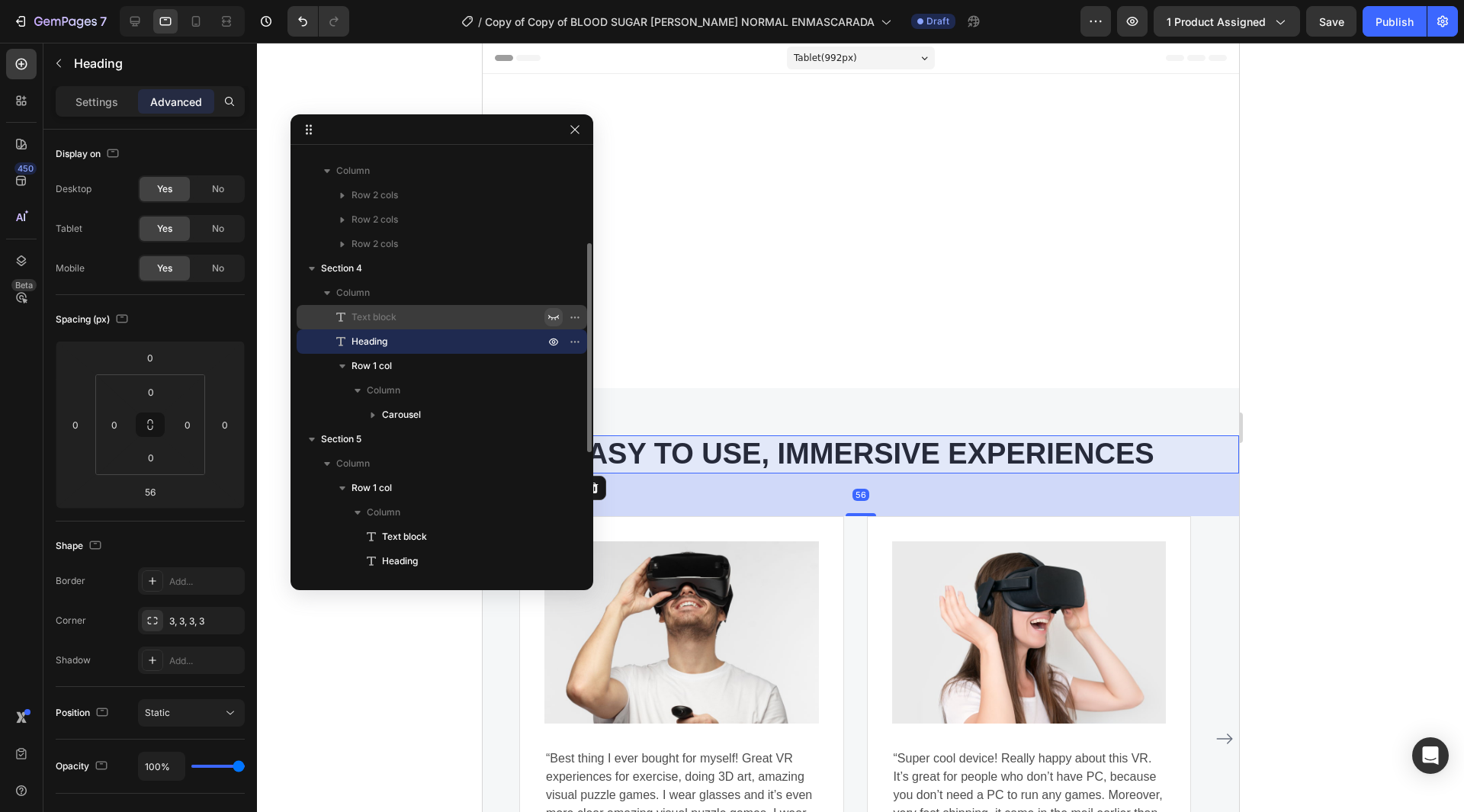
click at [551, 311] on icon "button" at bounding box center [553, 317] width 12 height 12
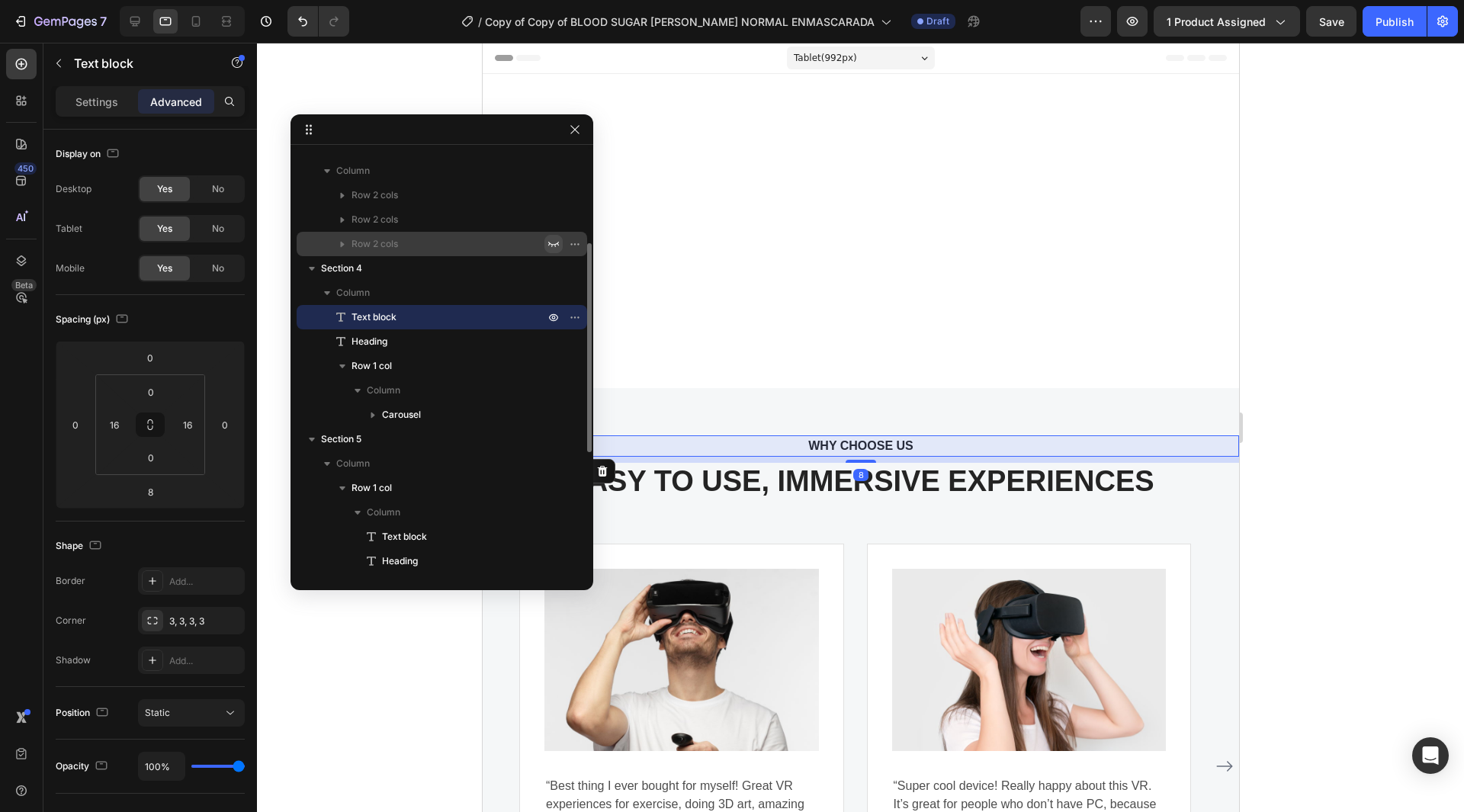
click at [550, 242] on icon "button" at bounding box center [553, 243] width 12 height 12
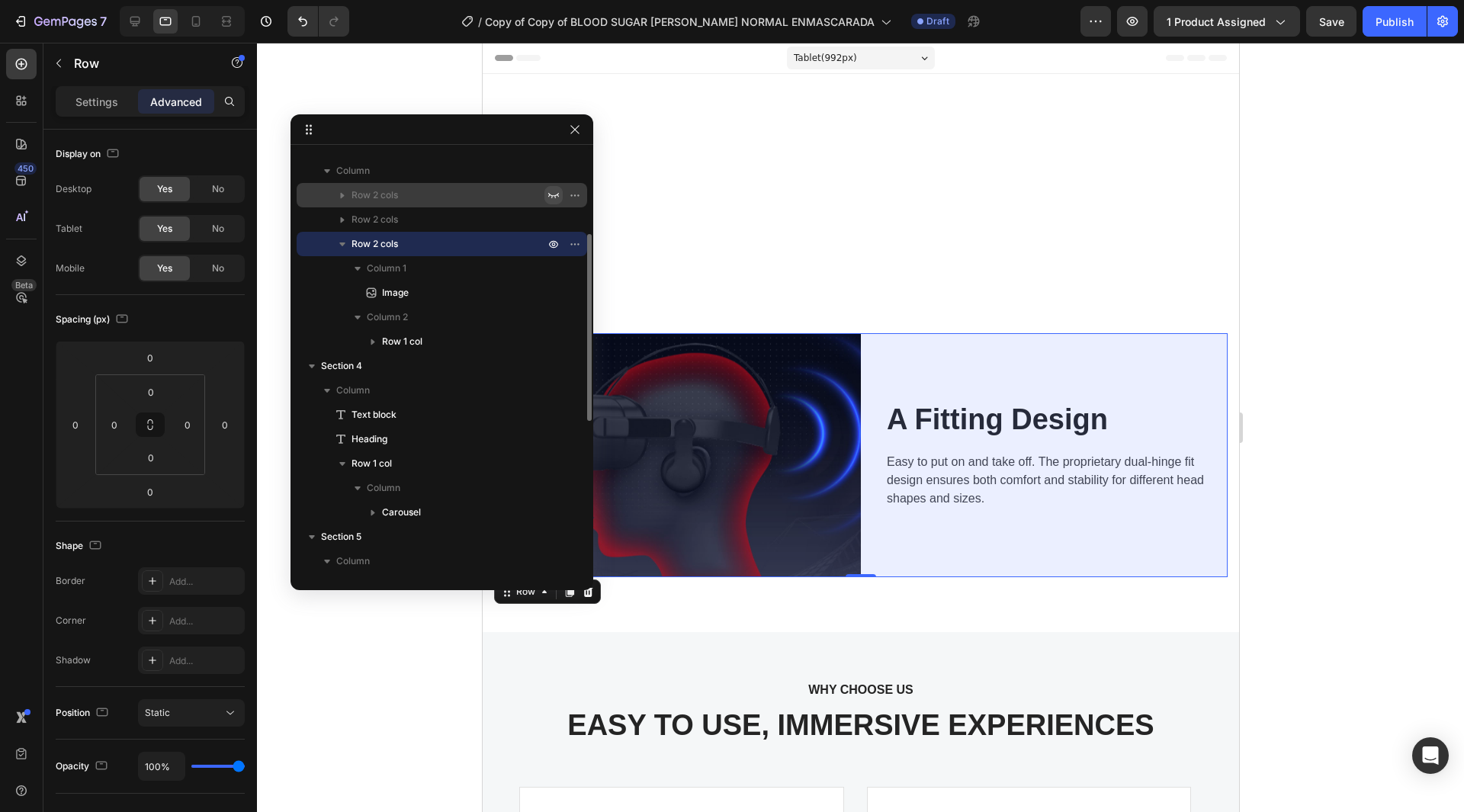
click at [553, 215] on icon "button" at bounding box center [553, 220] width 12 height 12
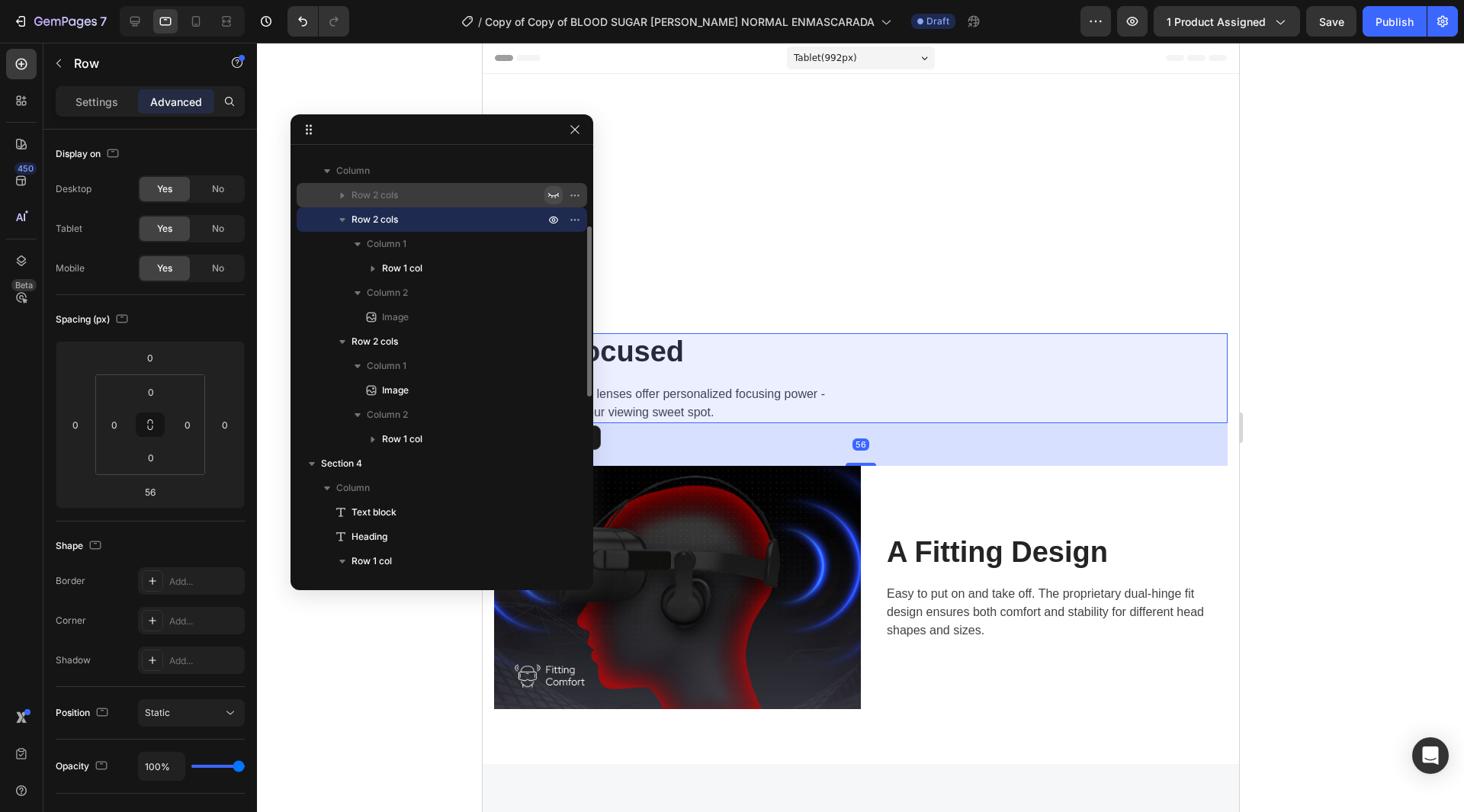
click at [553, 193] on icon "button" at bounding box center [553, 195] width 12 height 12
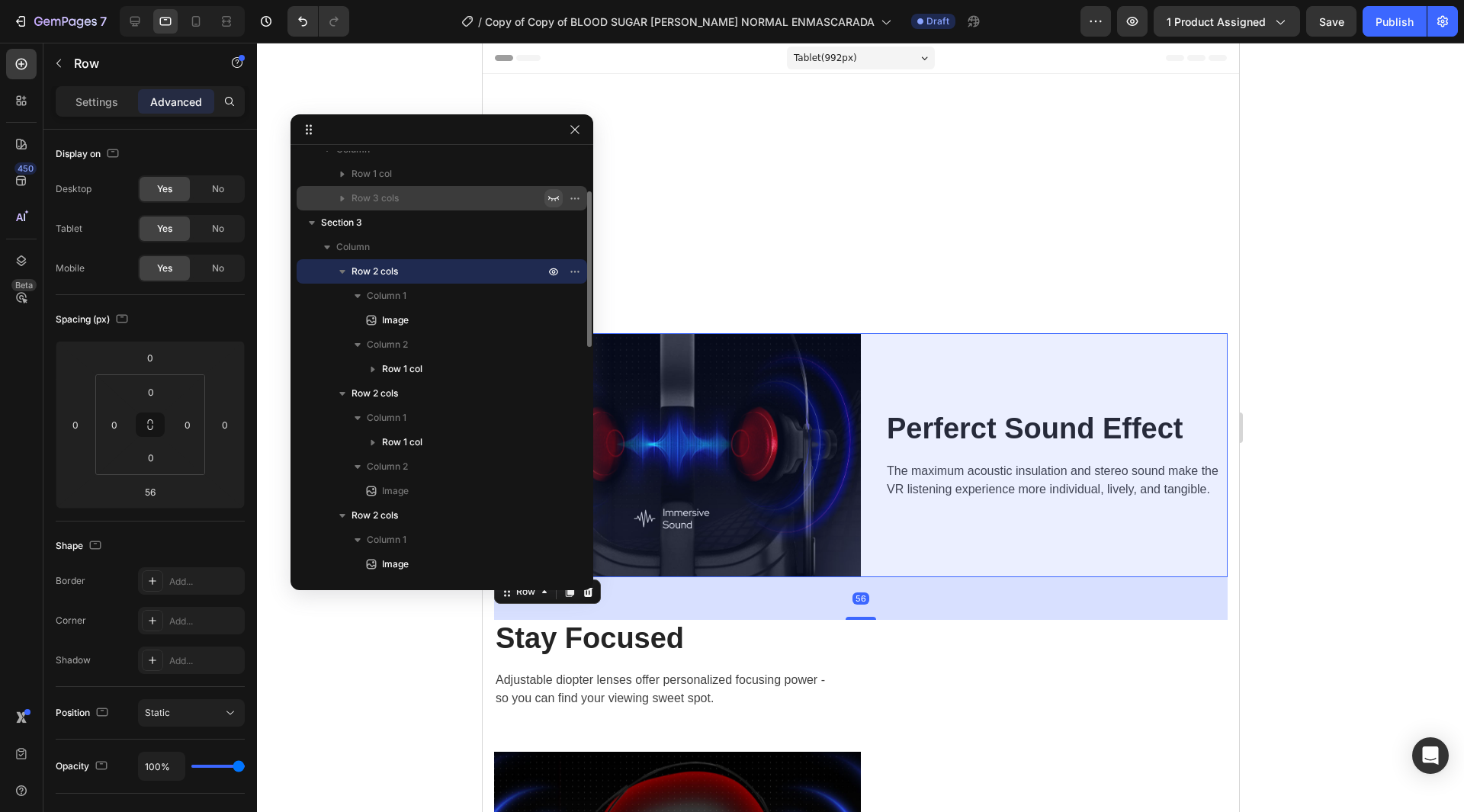
scroll to position [35, 0]
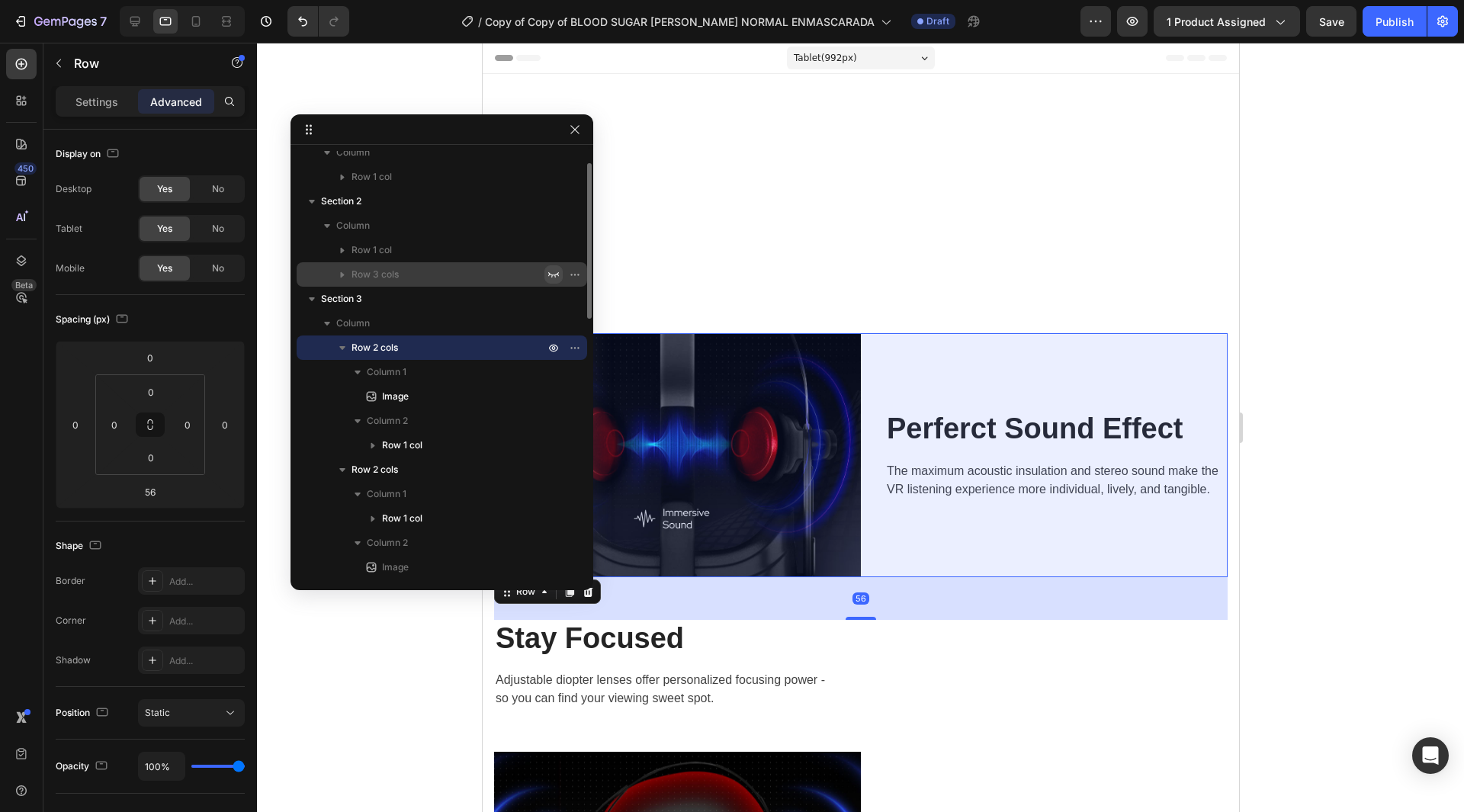
click at [559, 276] on icon "button" at bounding box center [553, 274] width 12 height 12
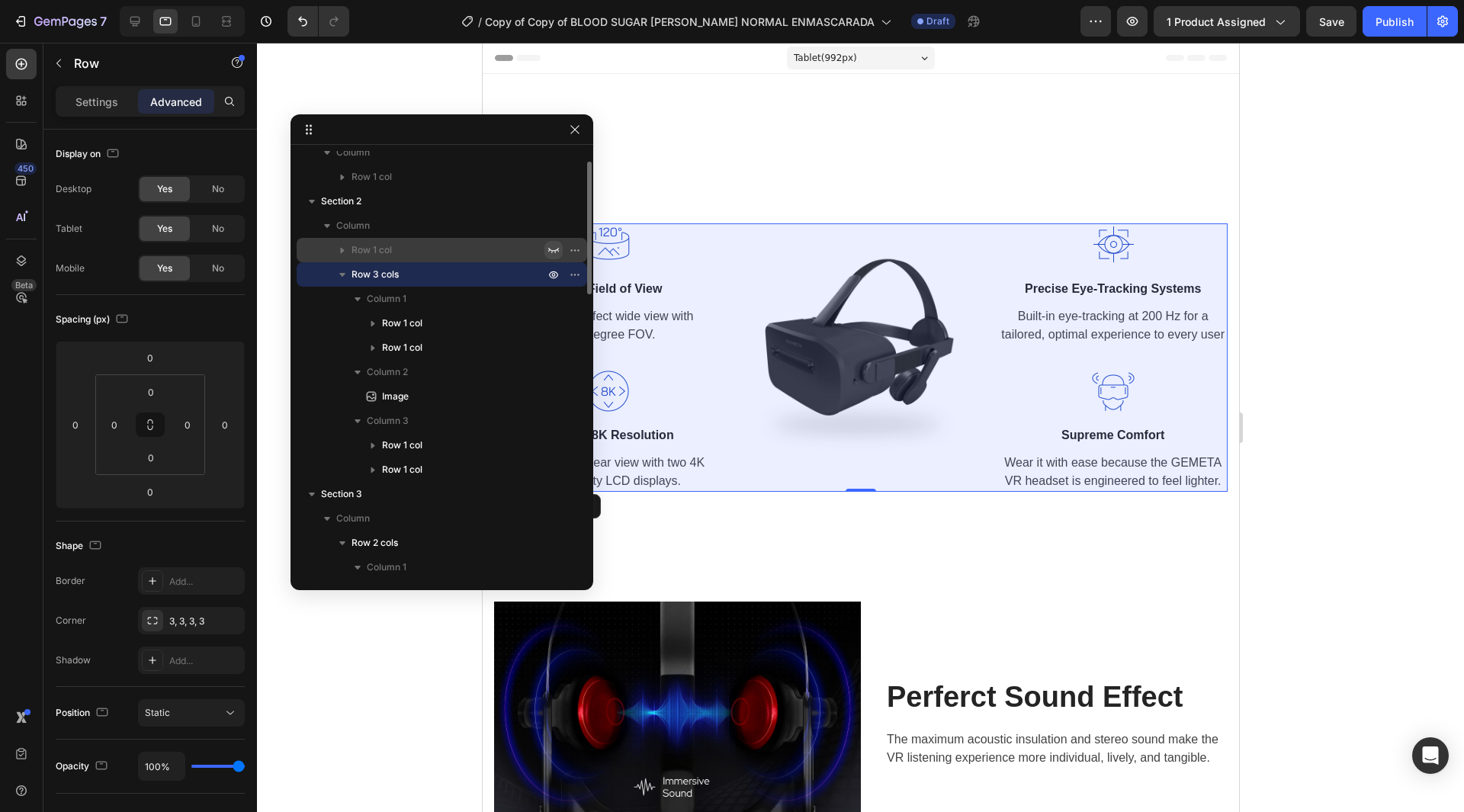
click at [551, 248] on icon "button" at bounding box center [553, 250] width 12 height 12
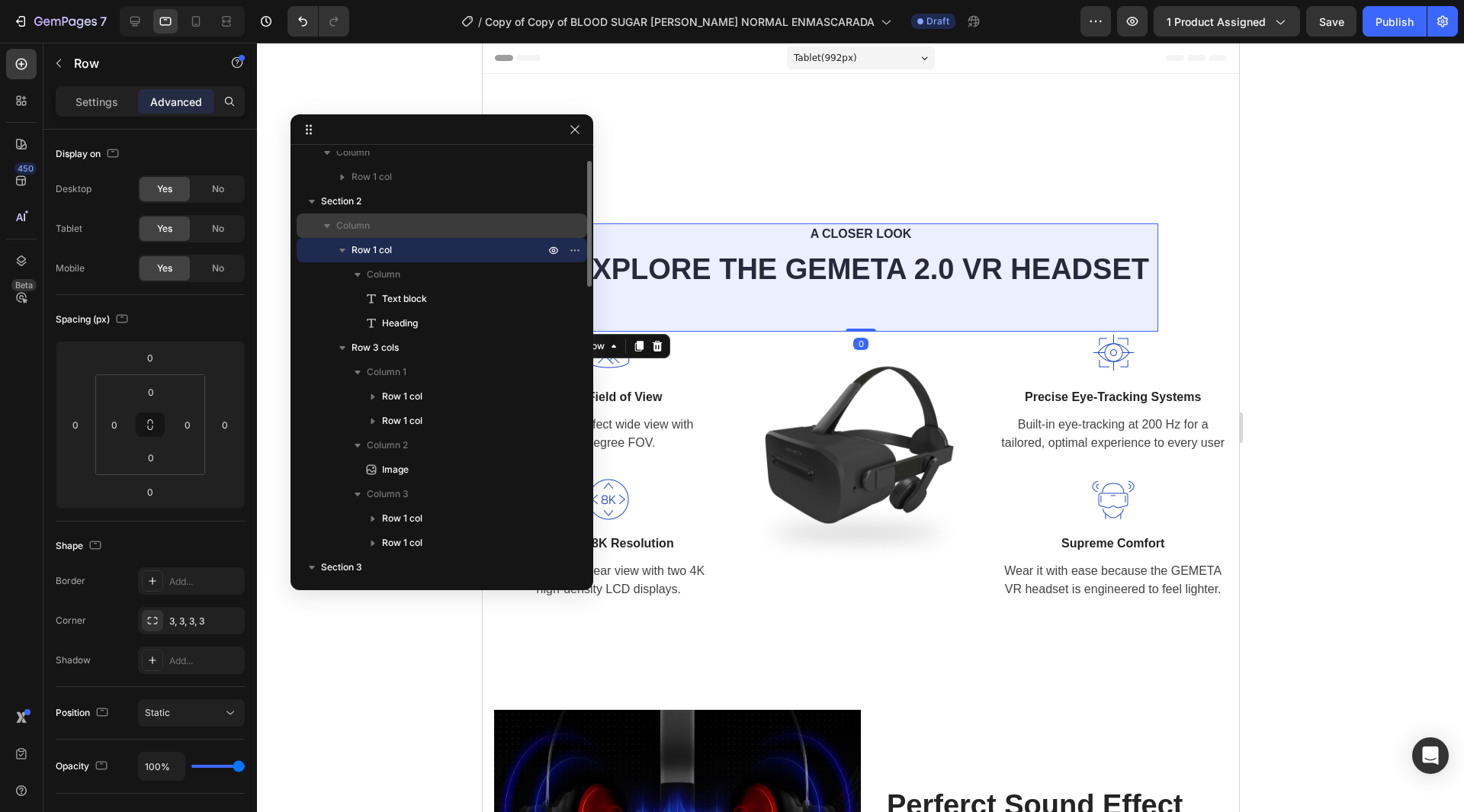
scroll to position [0, 0]
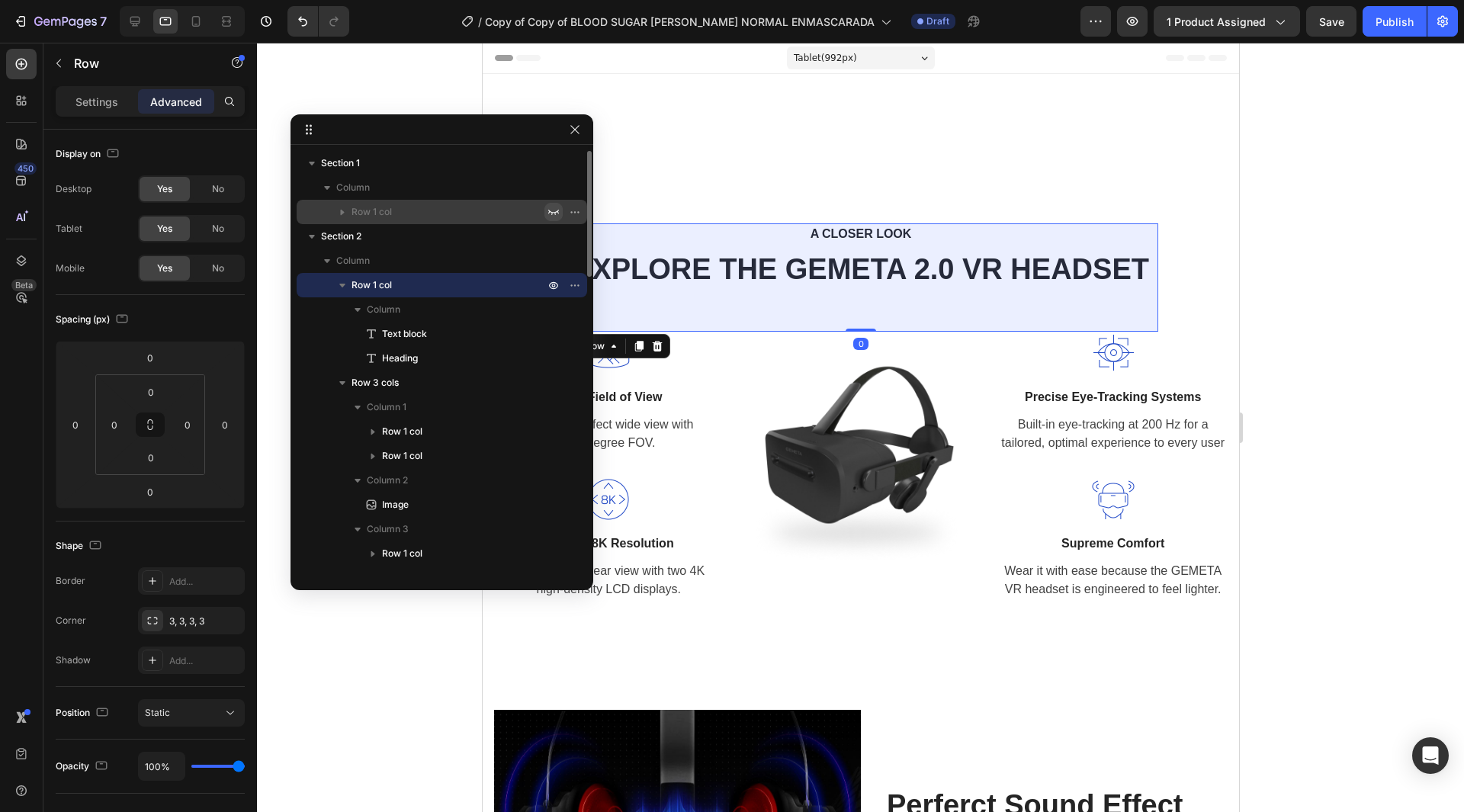
click at [550, 217] on icon "button" at bounding box center [553, 211] width 12 height 12
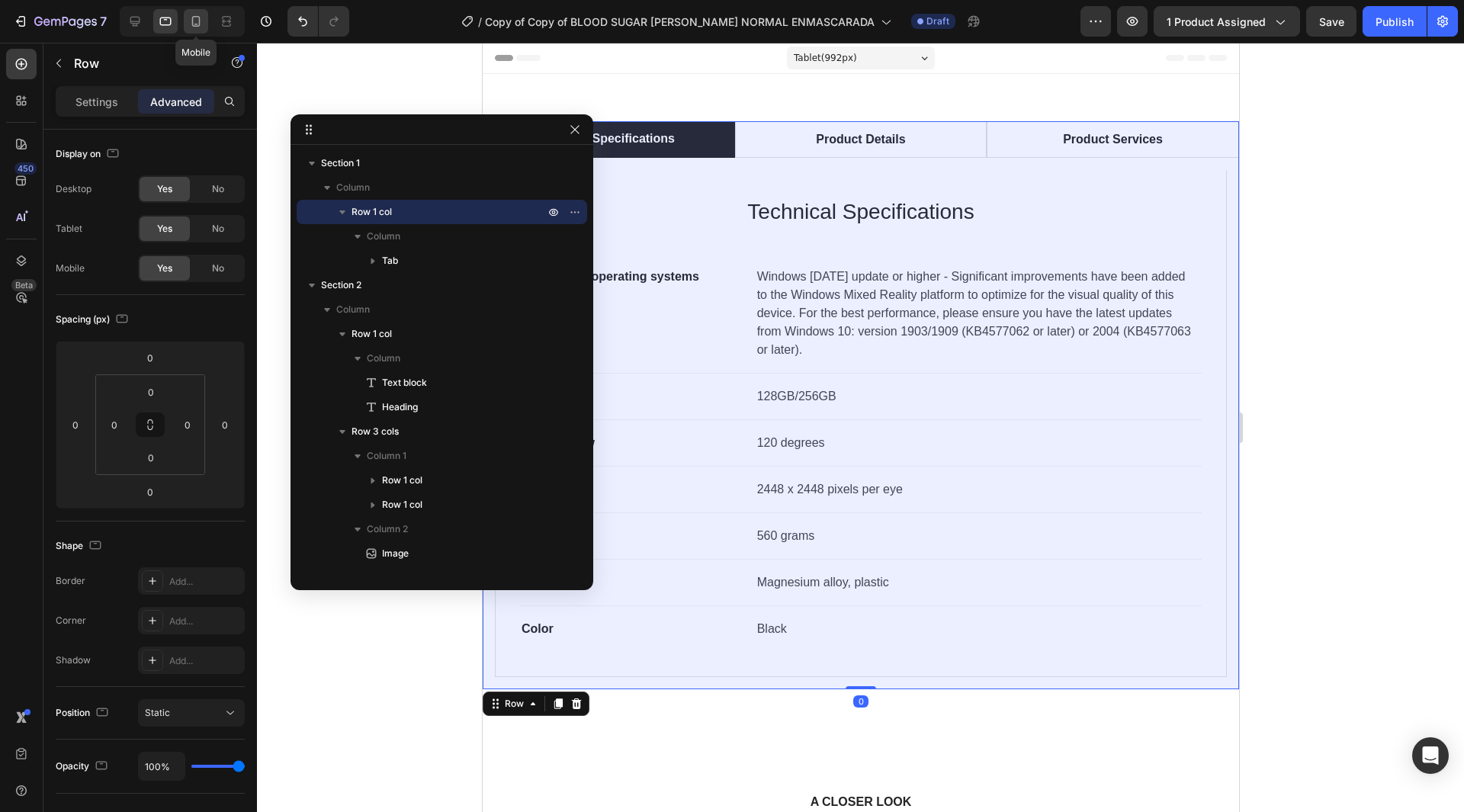
click at [205, 12] on div at bounding box center [196, 21] width 25 height 25
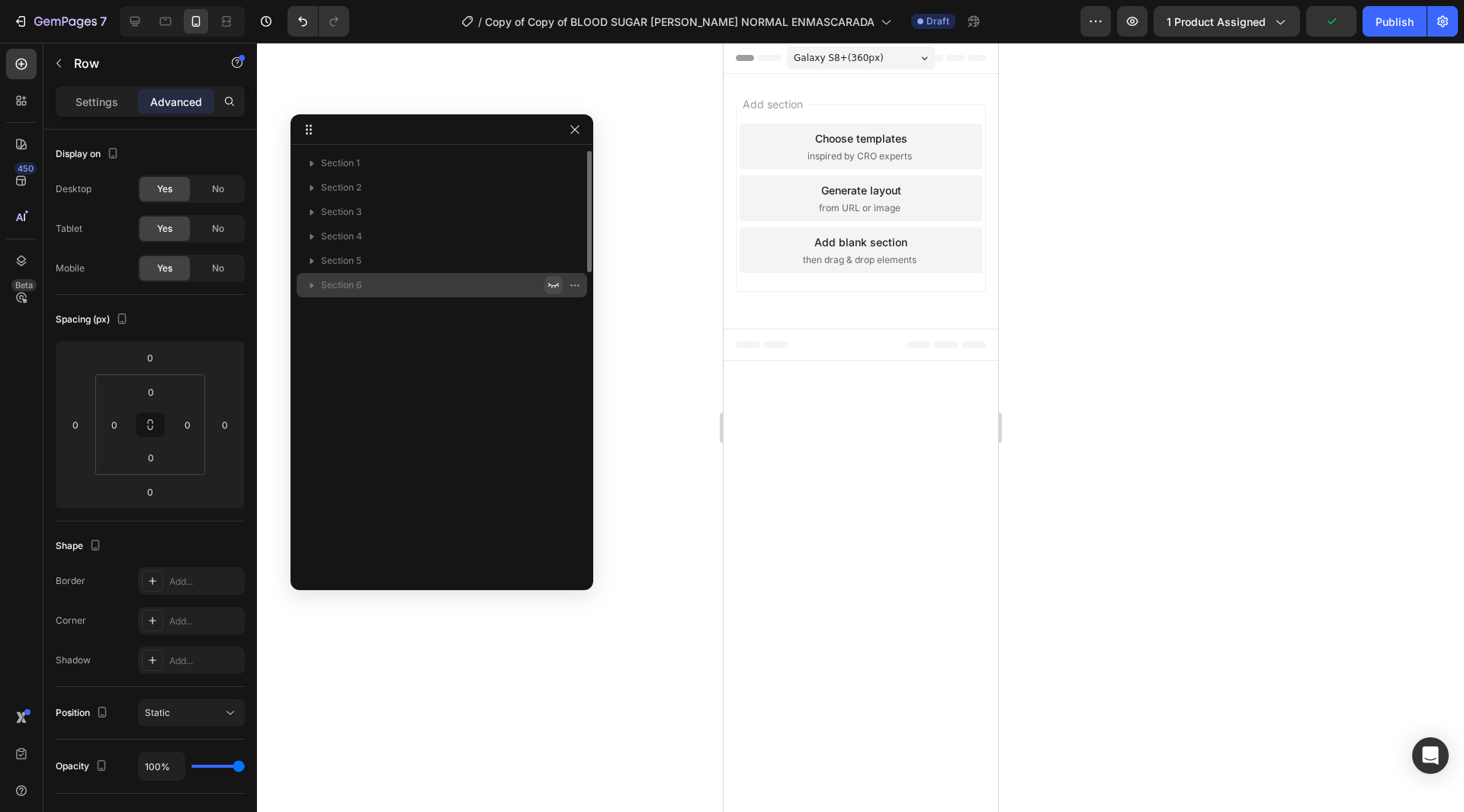
click at [557, 281] on icon "button" at bounding box center [553, 285] width 12 height 12
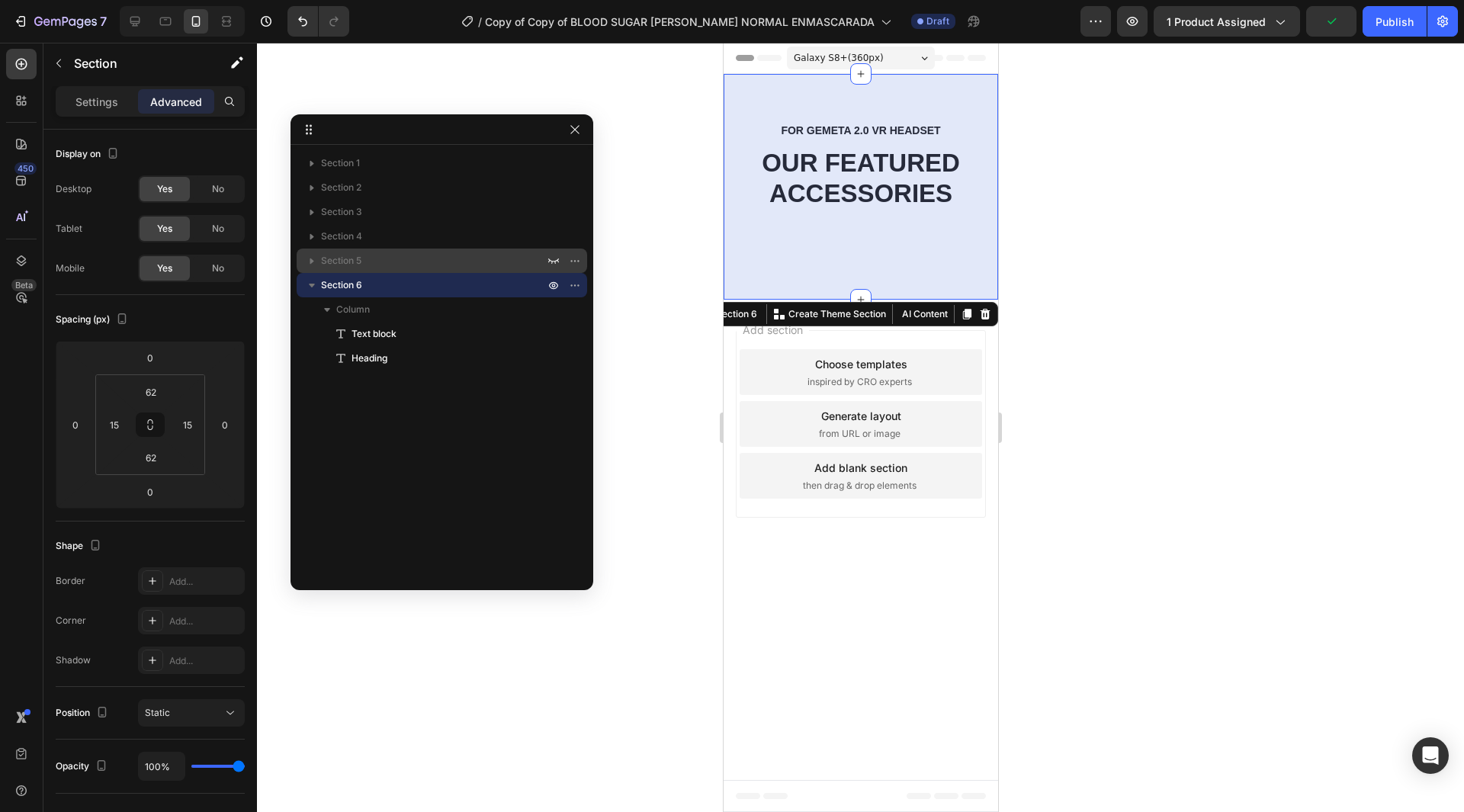
click at [556, 251] on div at bounding box center [564, 261] width 40 height 25
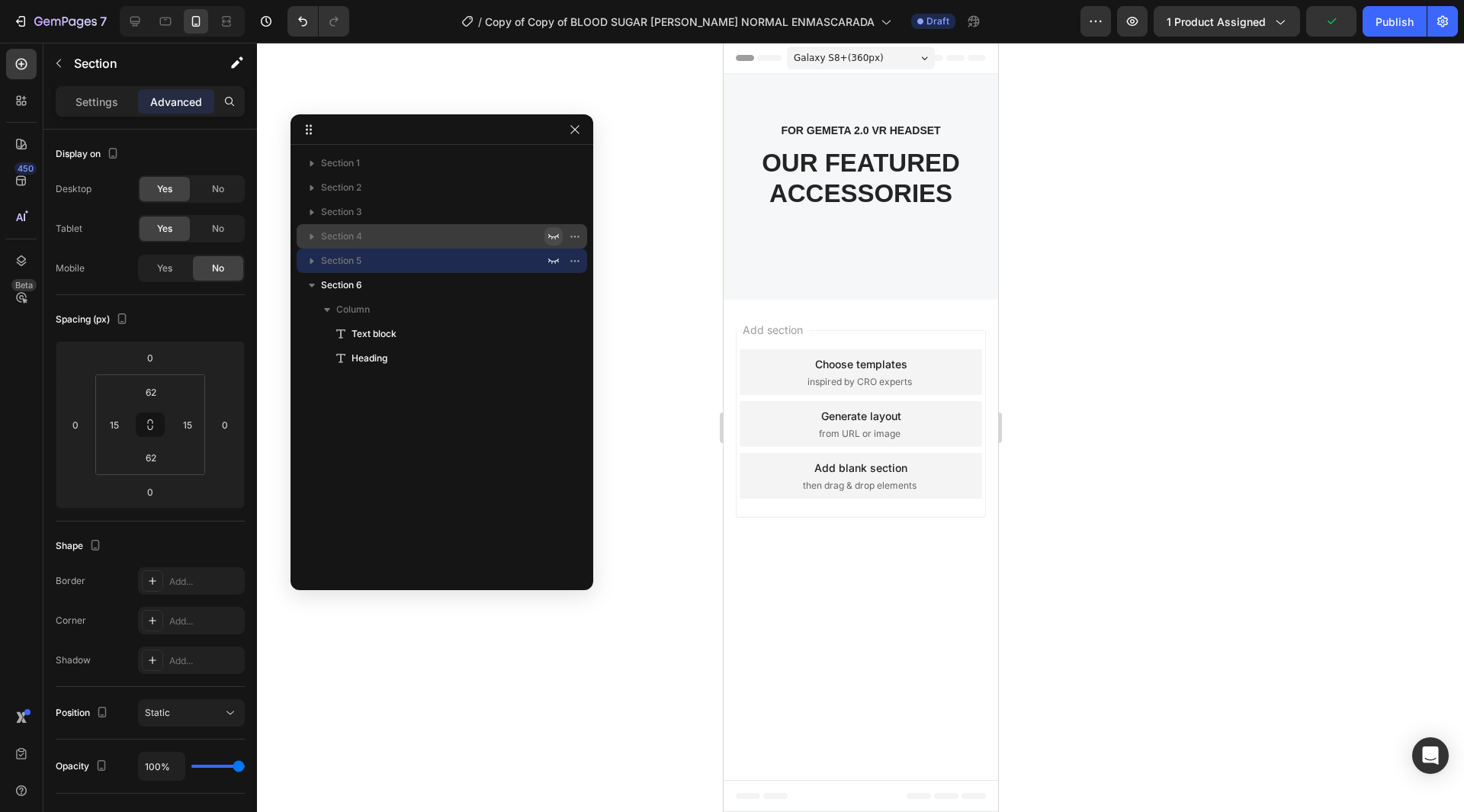
click at [552, 229] on button "button" at bounding box center [554, 236] width 18 height 18
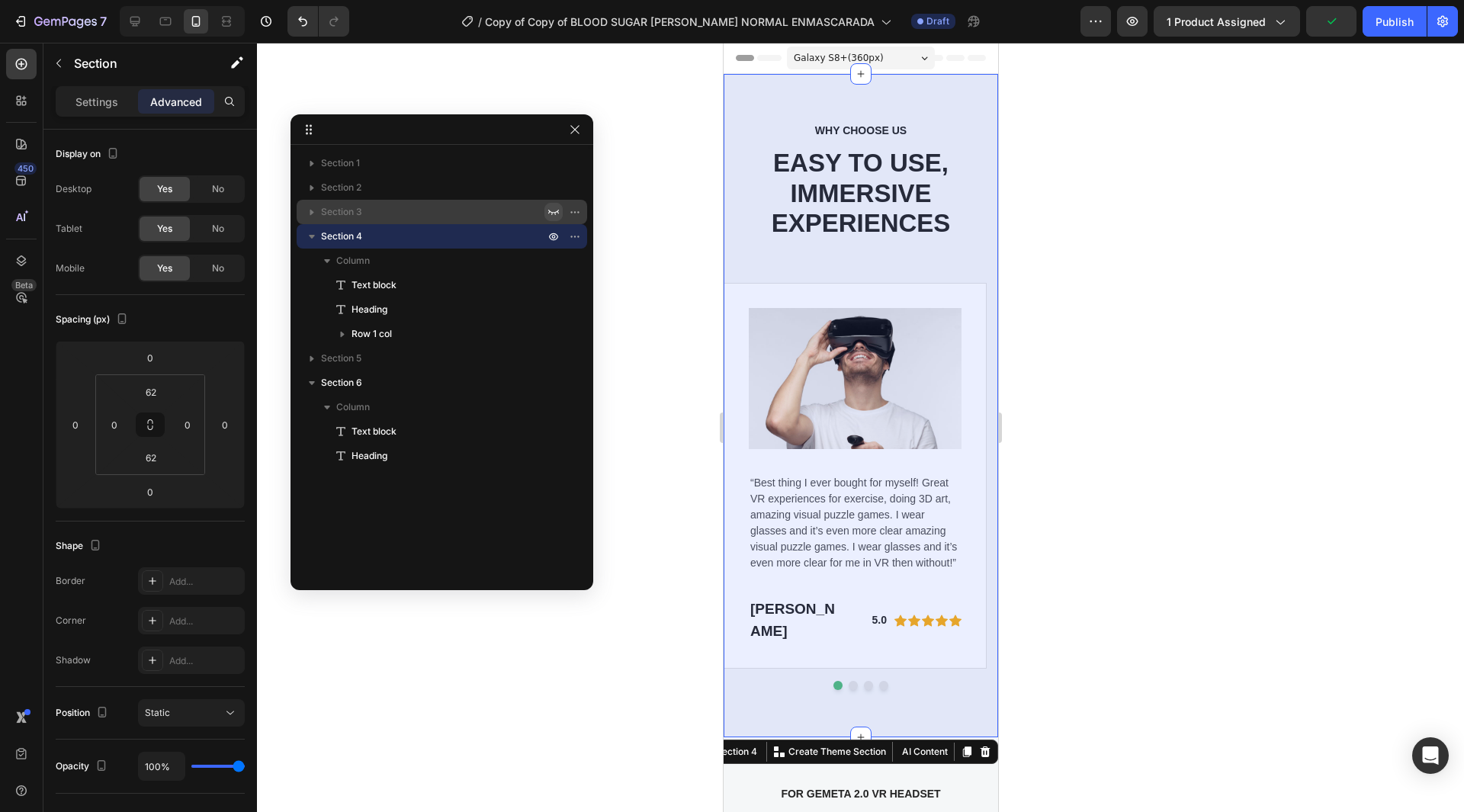
click at [552, 205] on button "button" at bounding box center [554, 212] width 18 height 18
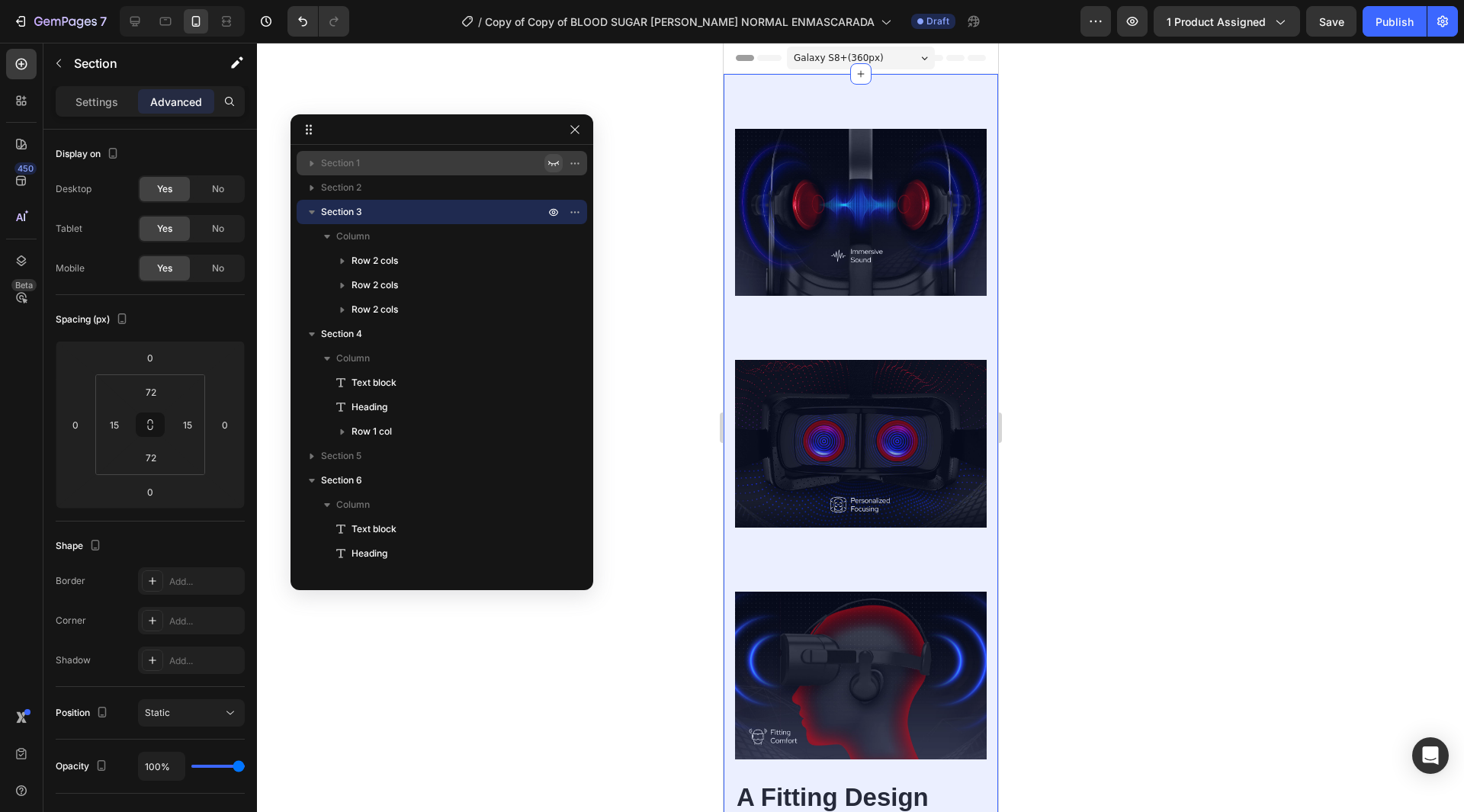
drag, startPoint x: 550, startPoint y: 183, endPoint x: 550, endPoint y: 169, distance: 14.0
click at [550, 182] on icon "button" at bounding box center [553, 187] width 12 height 12
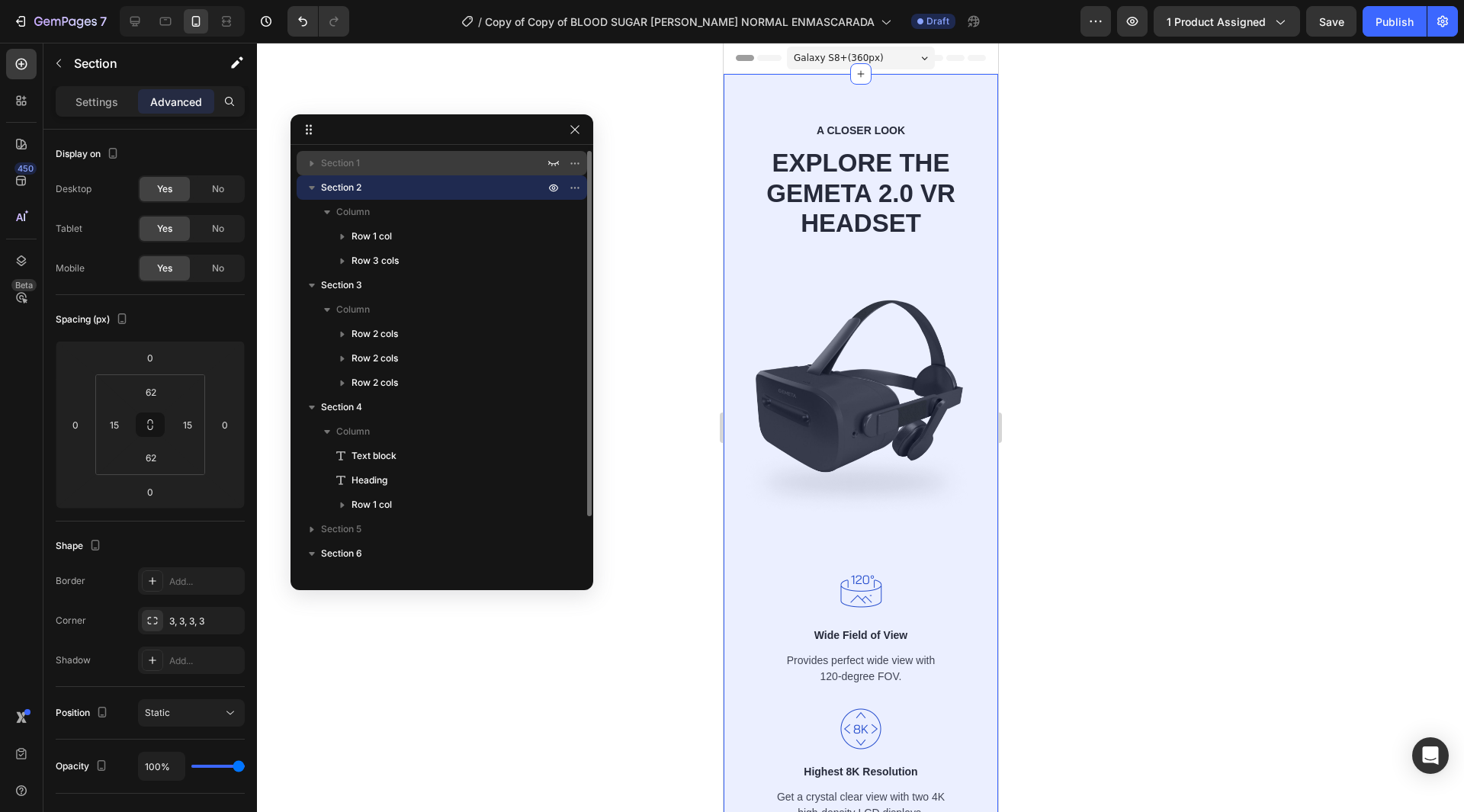
drag, startPoint x: 550, startPoint y: 160, endPoint x: 550, endPoint y: 173, distance: 13.0
click at [550, 159] on icon "button" at bounding box center [553, 163] width 12 height 12
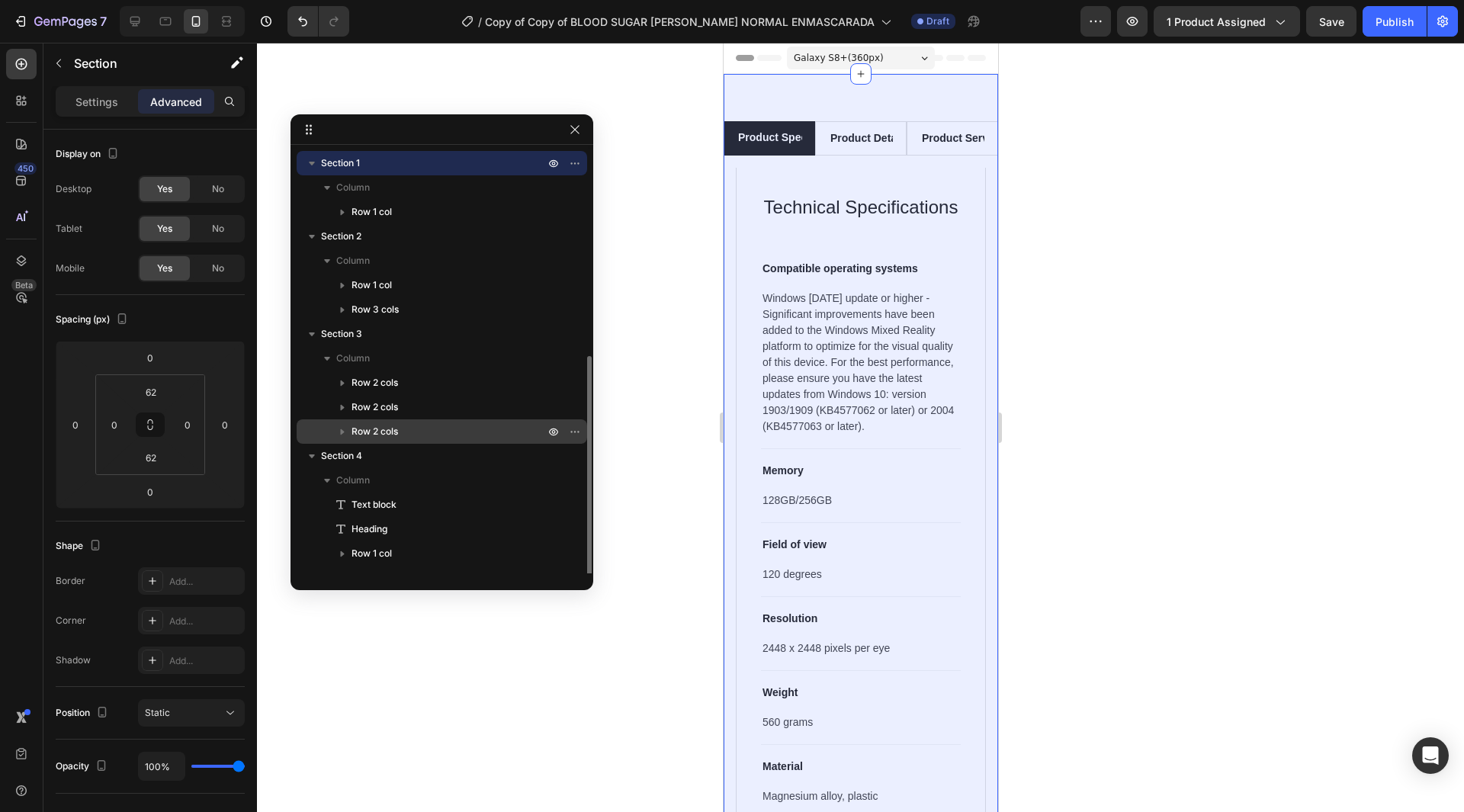
scroll to position [115, 0]
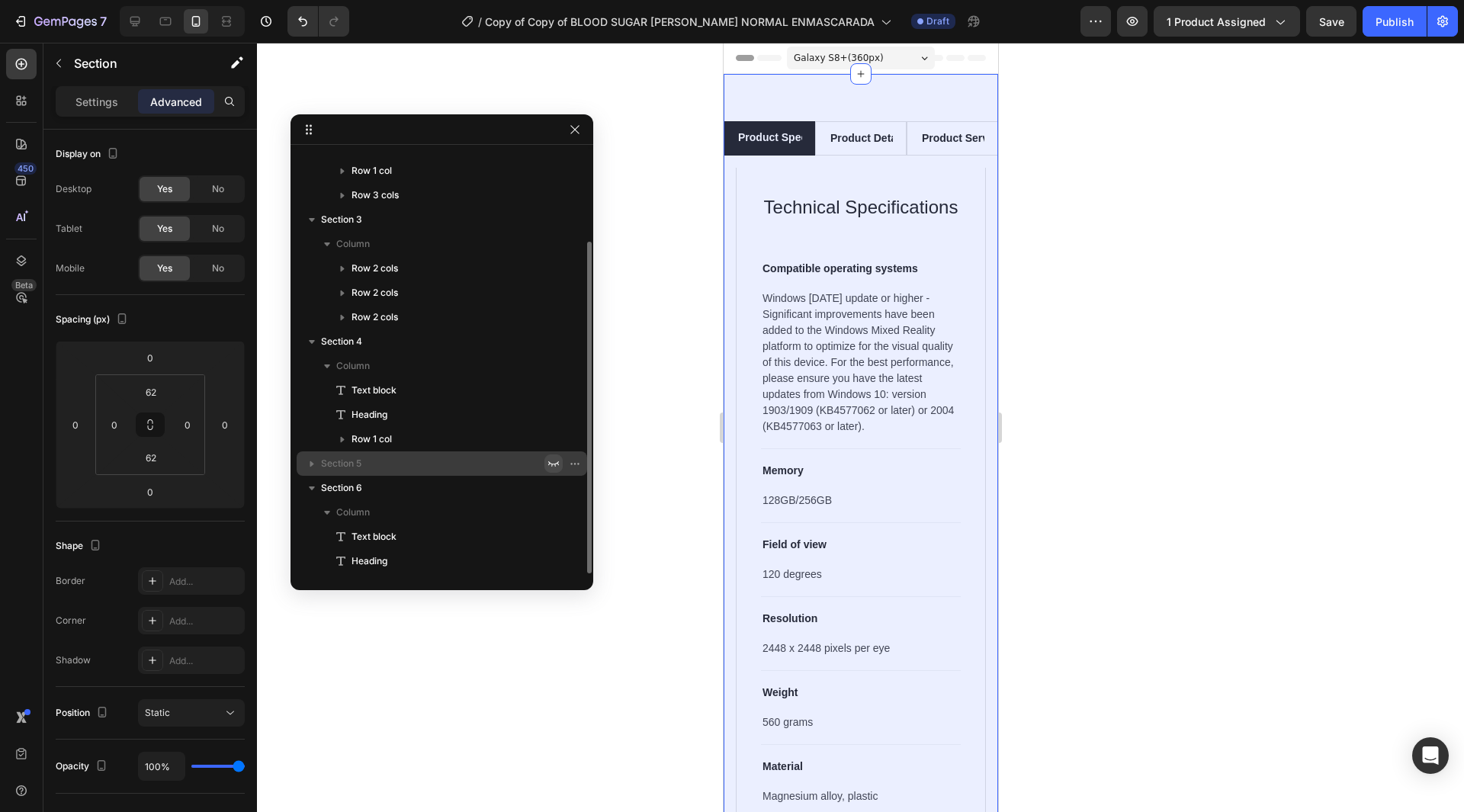
click at [560, 457] on button "button" at bounding box center [554, 464] width 18 height 18
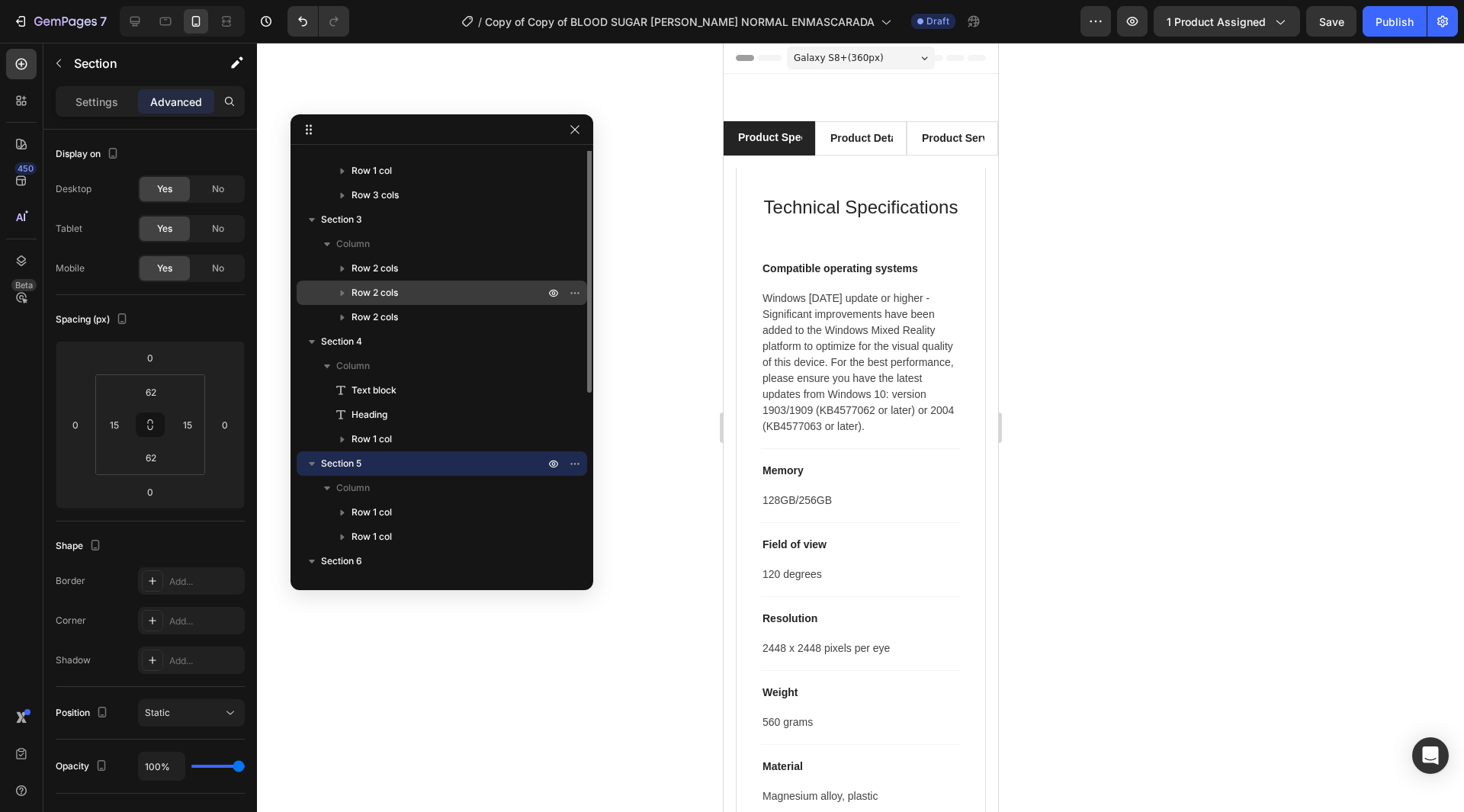
scroll to position [0, 0]
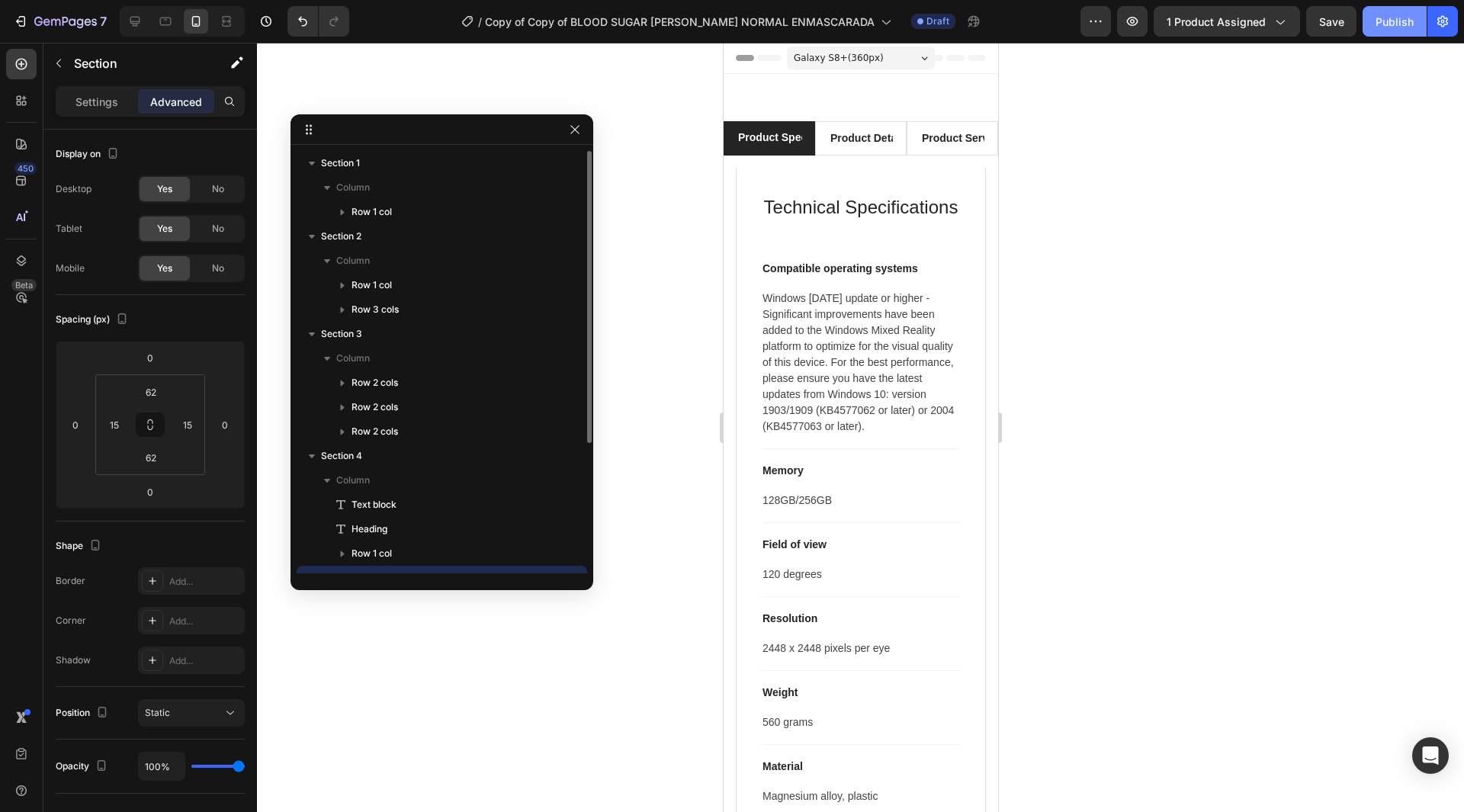
click at [1396, 20] on div "Publish" at bounding box center [1395, 21] width 38 height 16
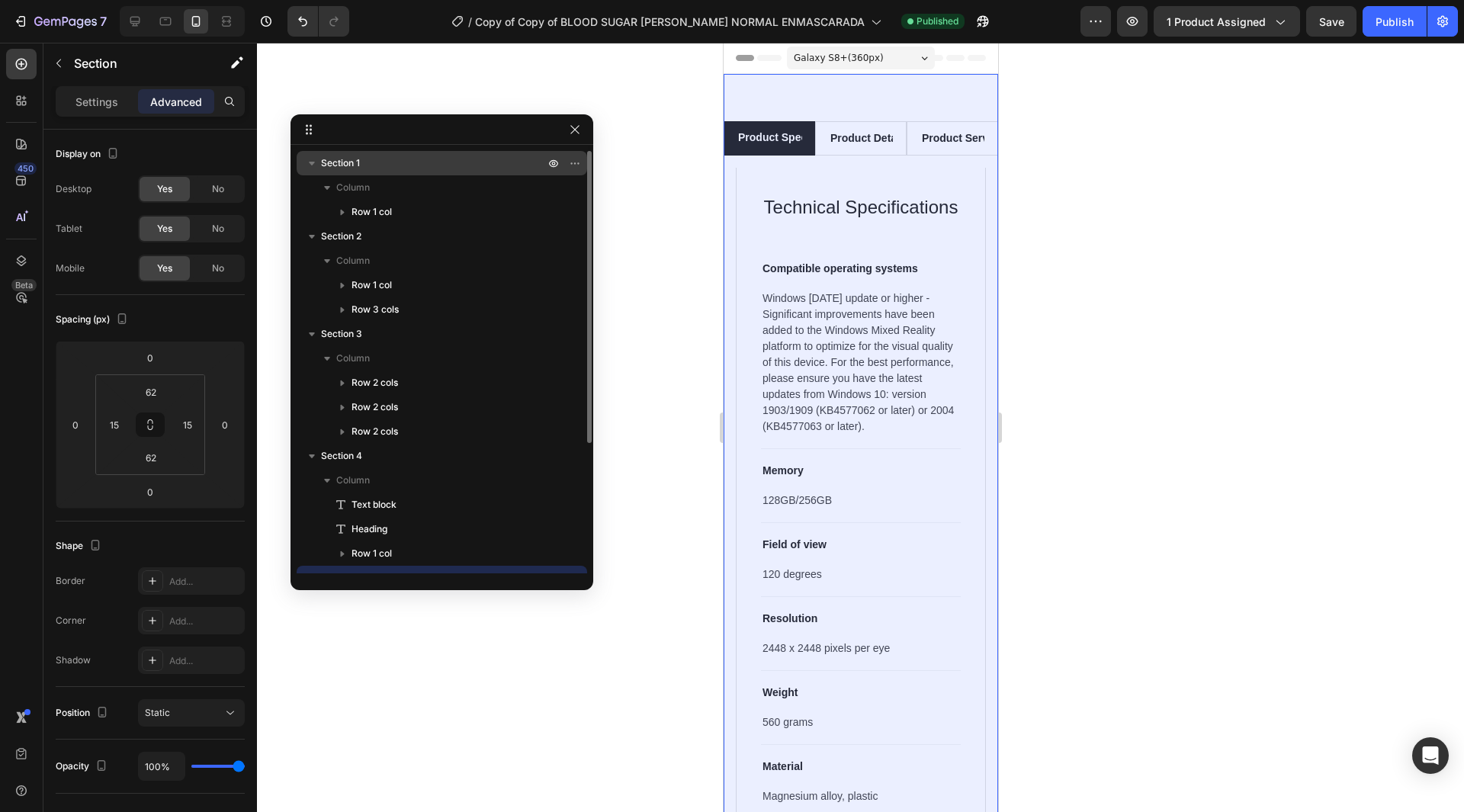
drag, startPoint x: 550, startPoint y: 163, endPoint x: 553, endPoint y: 174, distance: 11.4
click at [578, 163] on icon "button" at bounding box center [579, 163] width 2 height 2
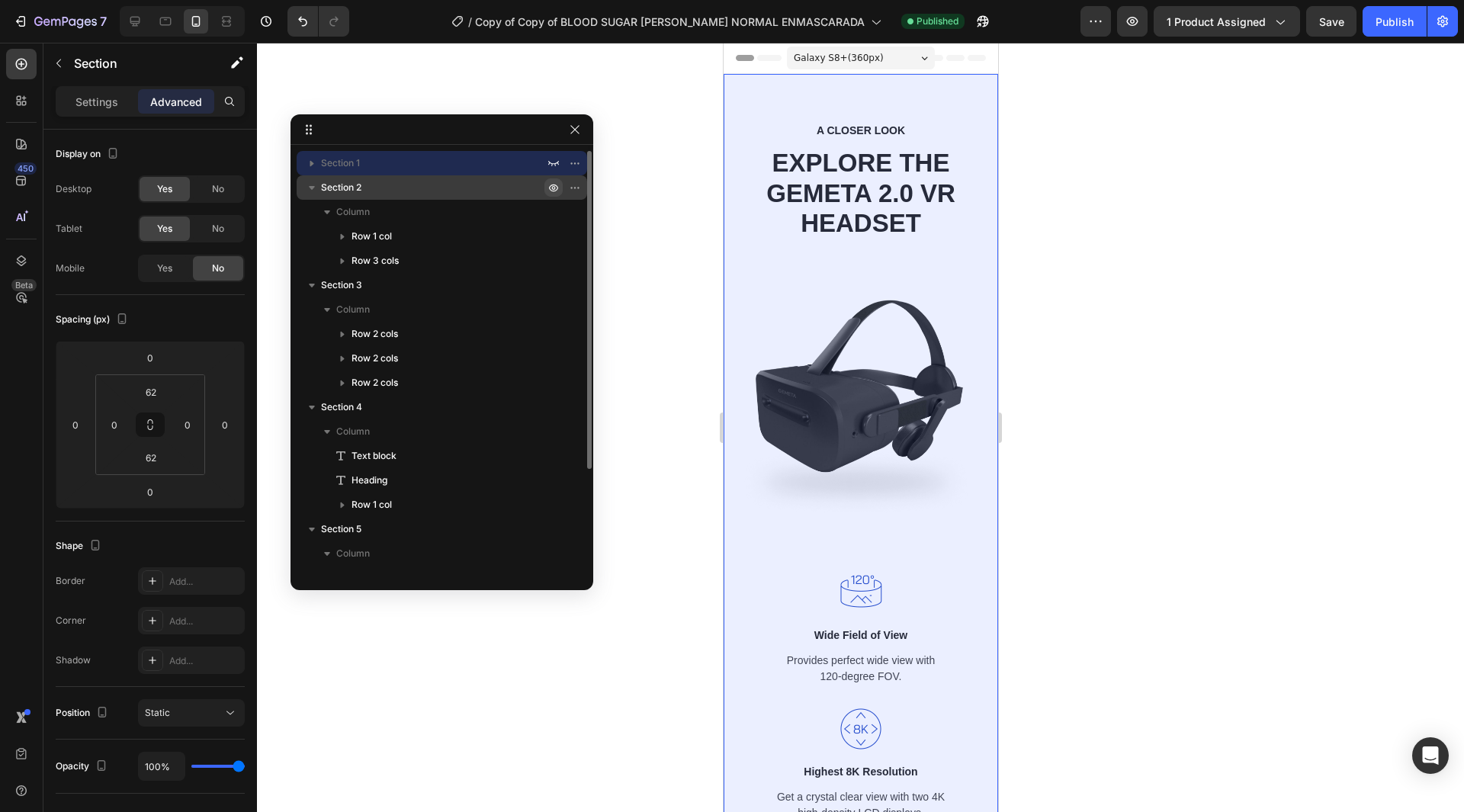
click at [578, 186] on icon "button" at bounding box center [579, 187] width 2 height 2
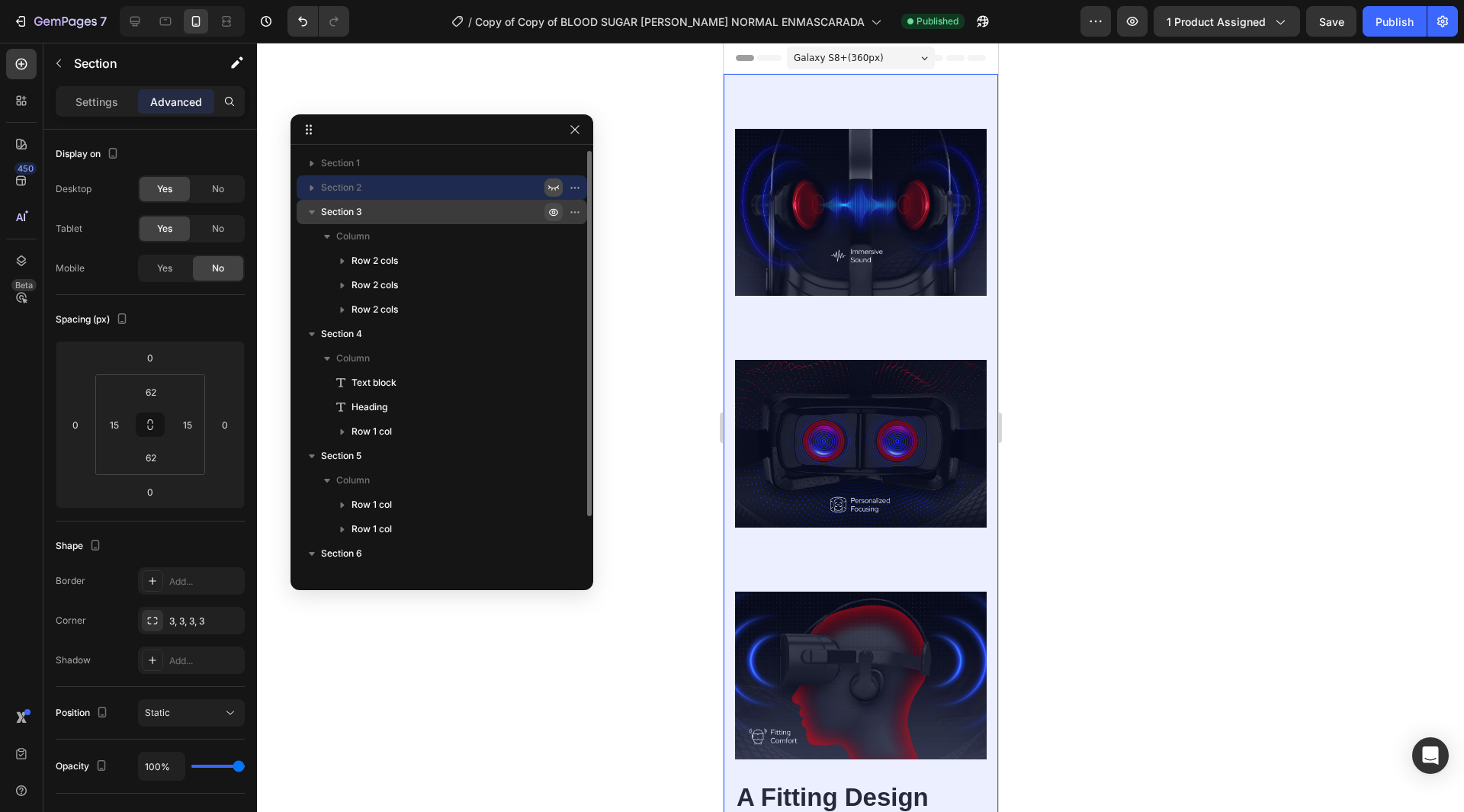
click at [553, 212] on icon "button" at bounding box center [553, 211] width 12 height 12
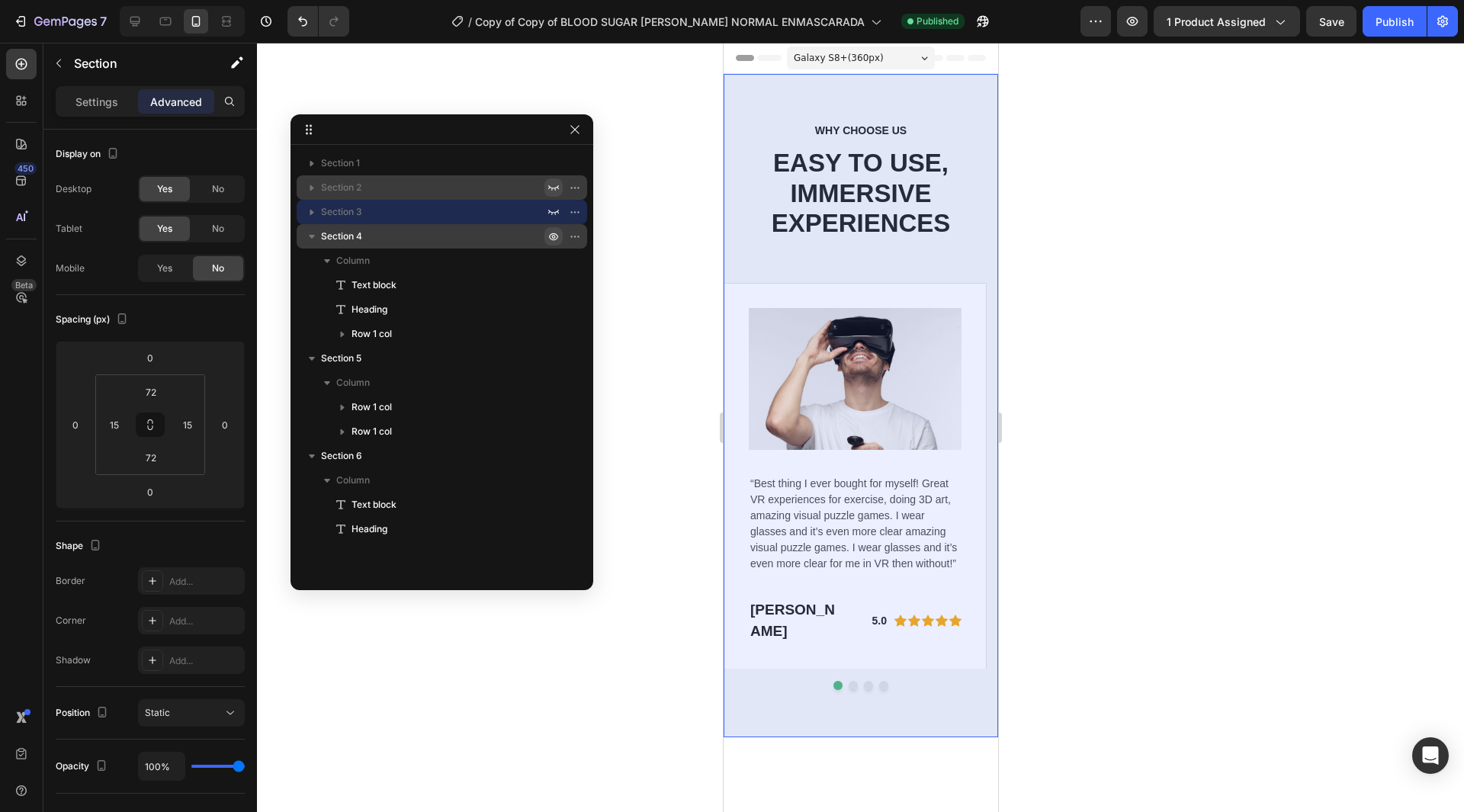
click at [578, 236] on icon "button" at bounding box center [579, 237] width 2 height 2
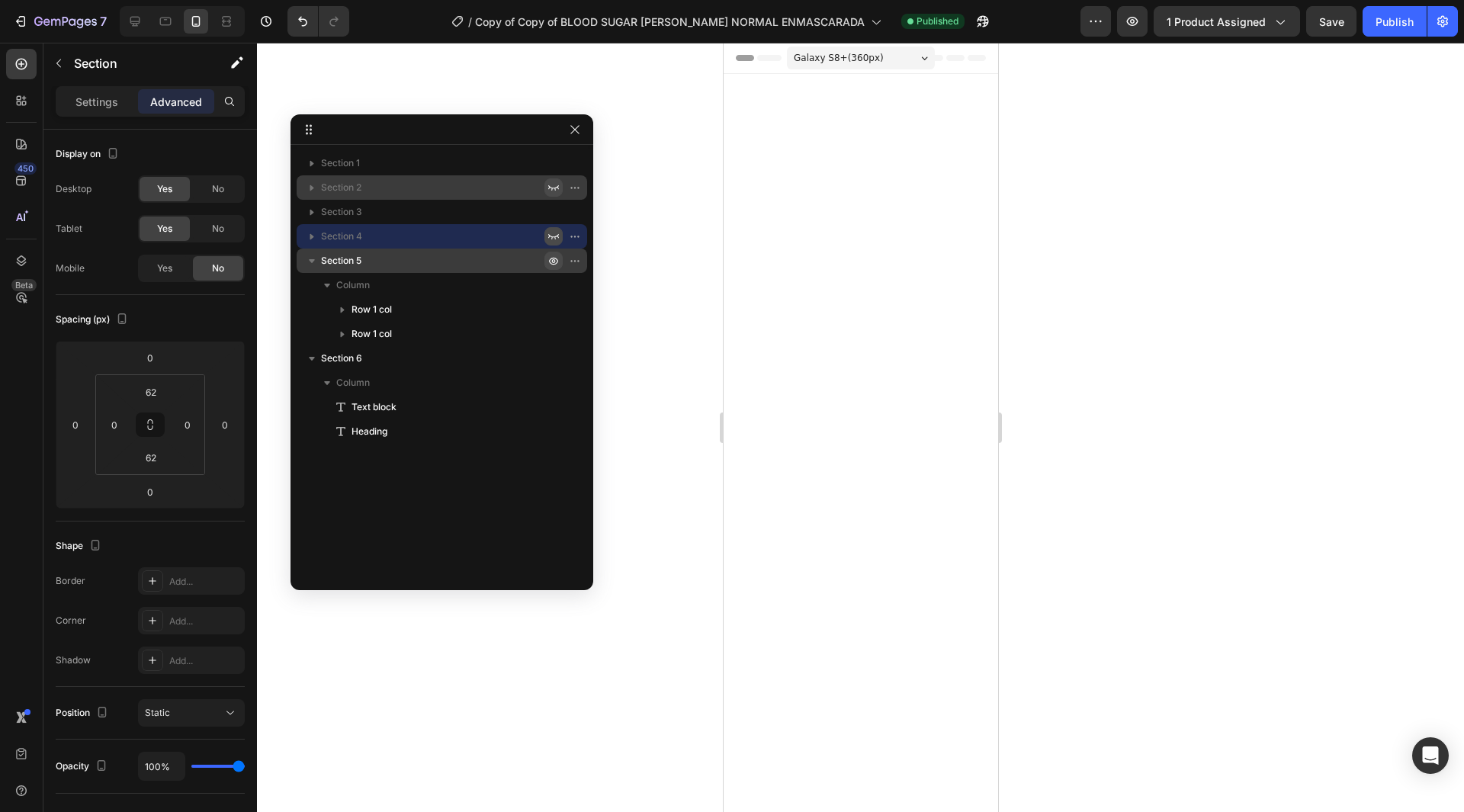
click at [578, 262] on icon "button" at bounding box center [579, 261] width 2 height 2
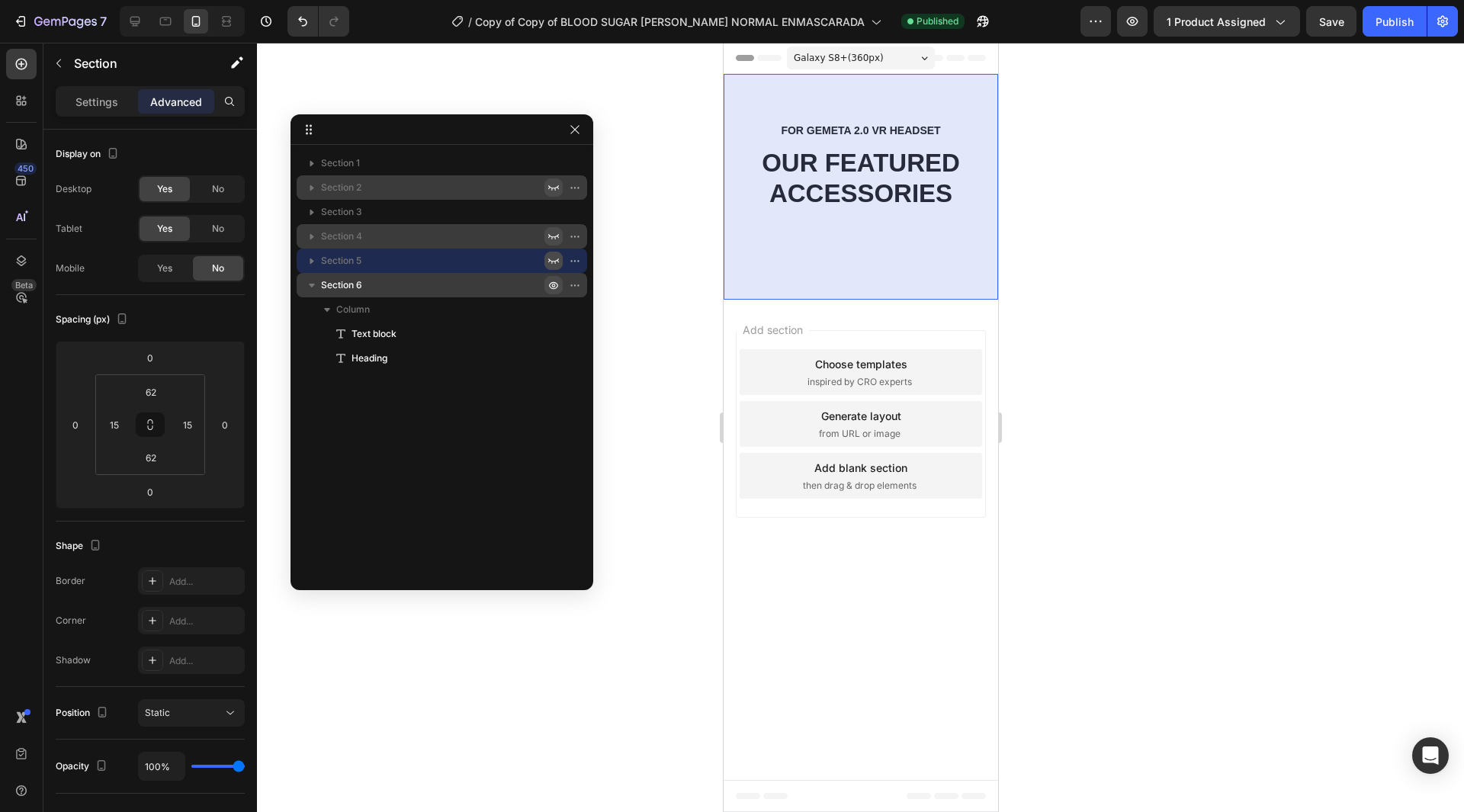
click at [547, 285] on icon "button" at bounding box center [553, 285] width 12 height 12
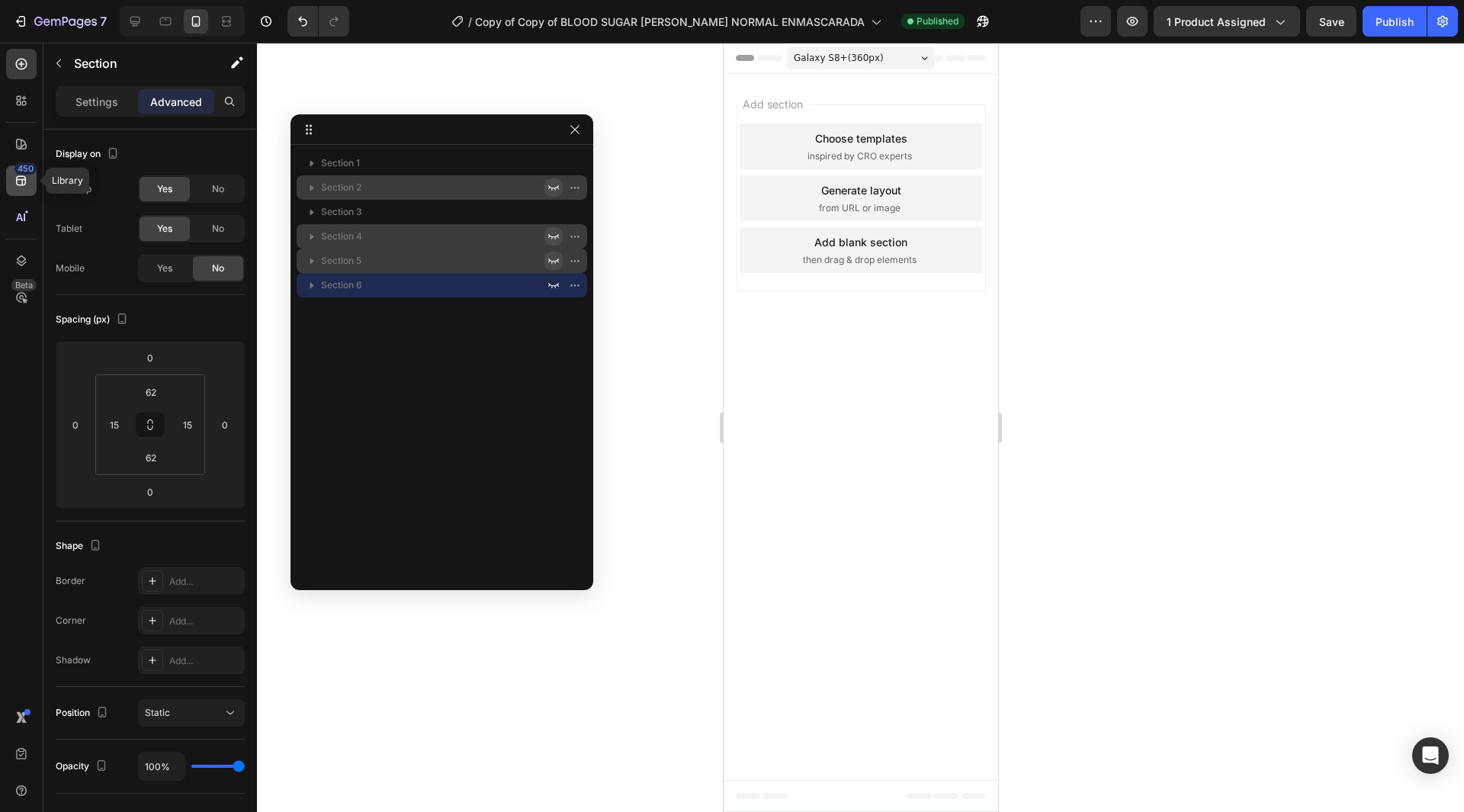
click at [21, 182] on icon at bounding box center [21, 181] width 15 height 15
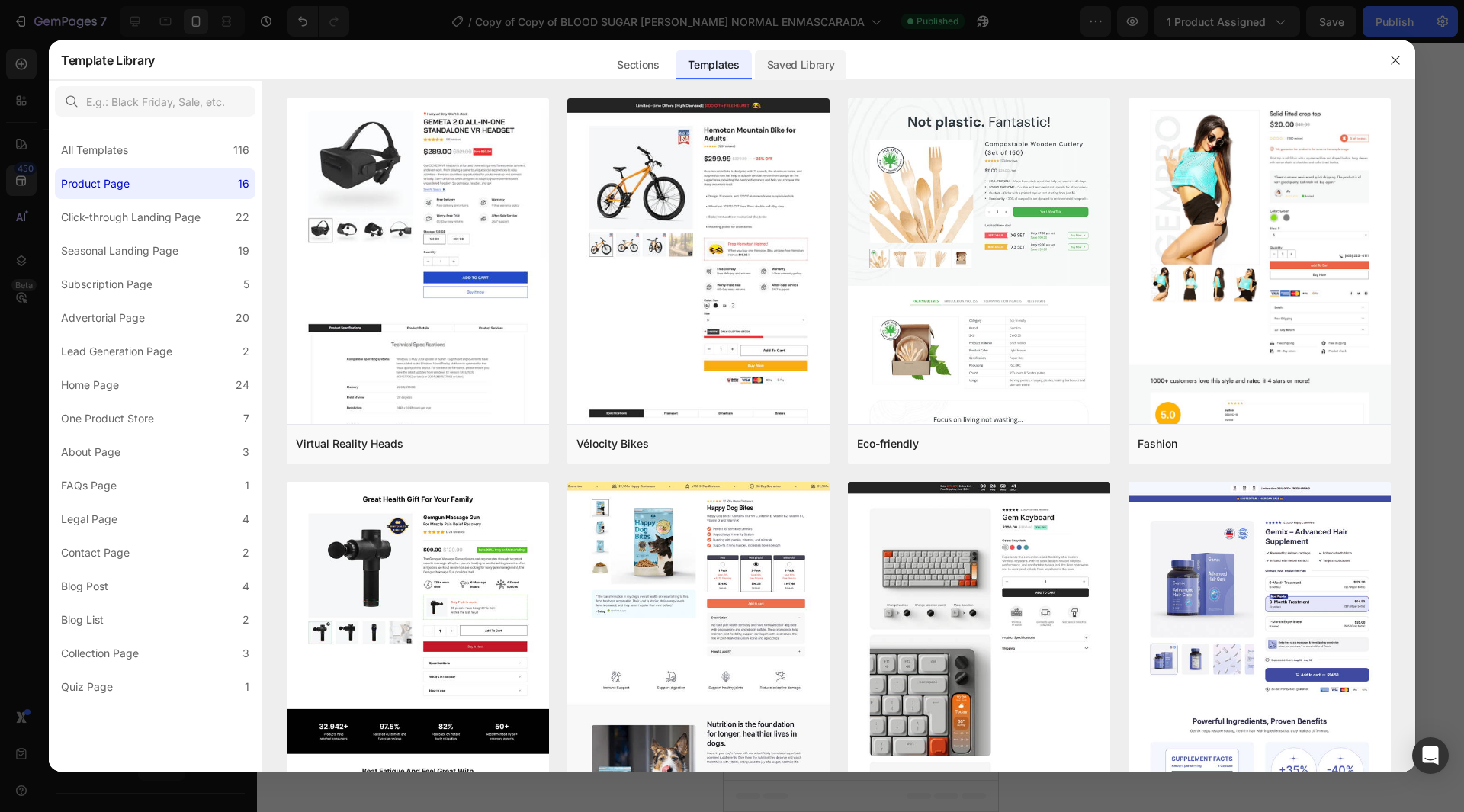
click at [802, 67] on div "Saved Library" at bounding box center [801, 64] width 92 height 31
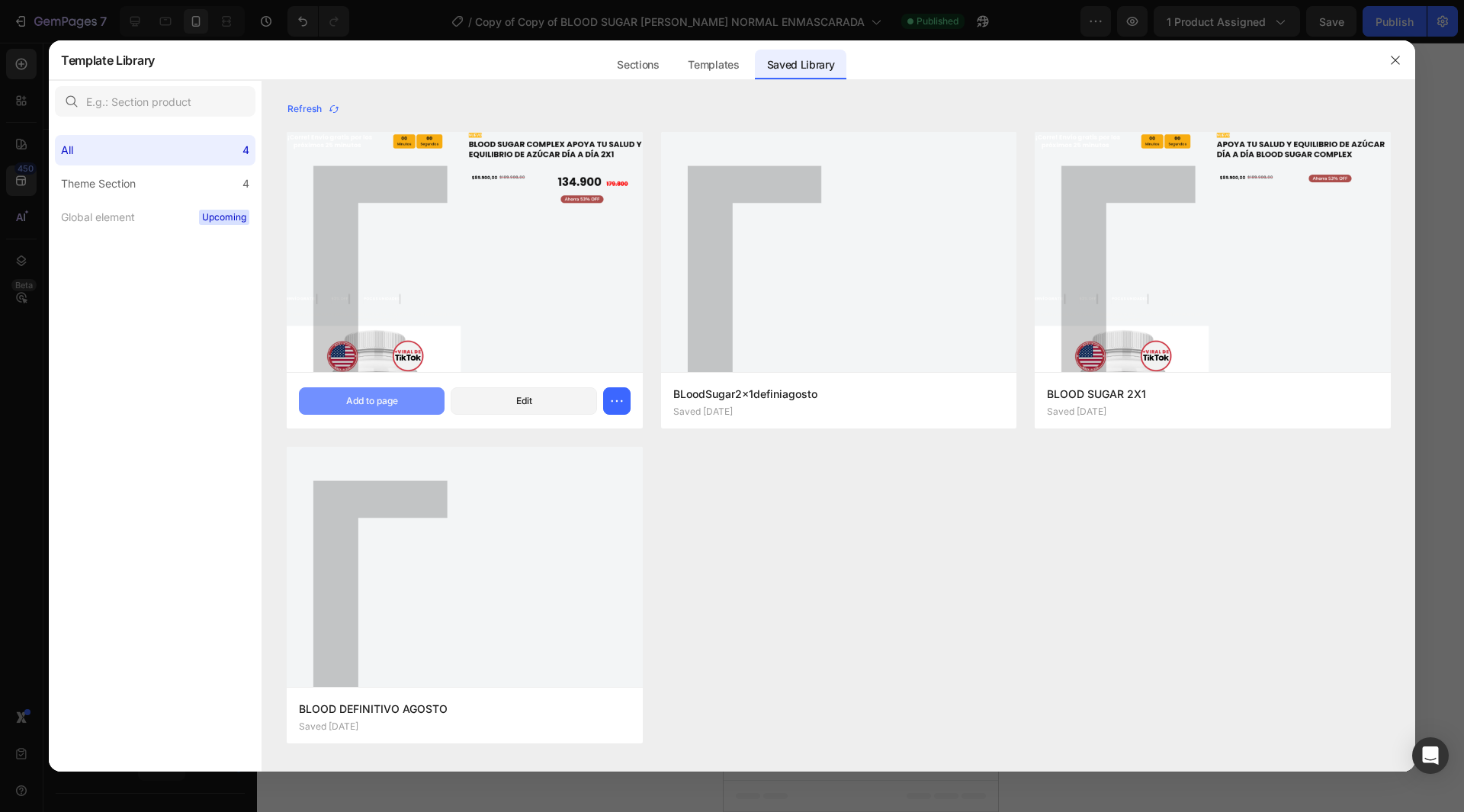
click at [393, 401] on div "Add to page" at bounding box center [372, 401] width 52 height 14
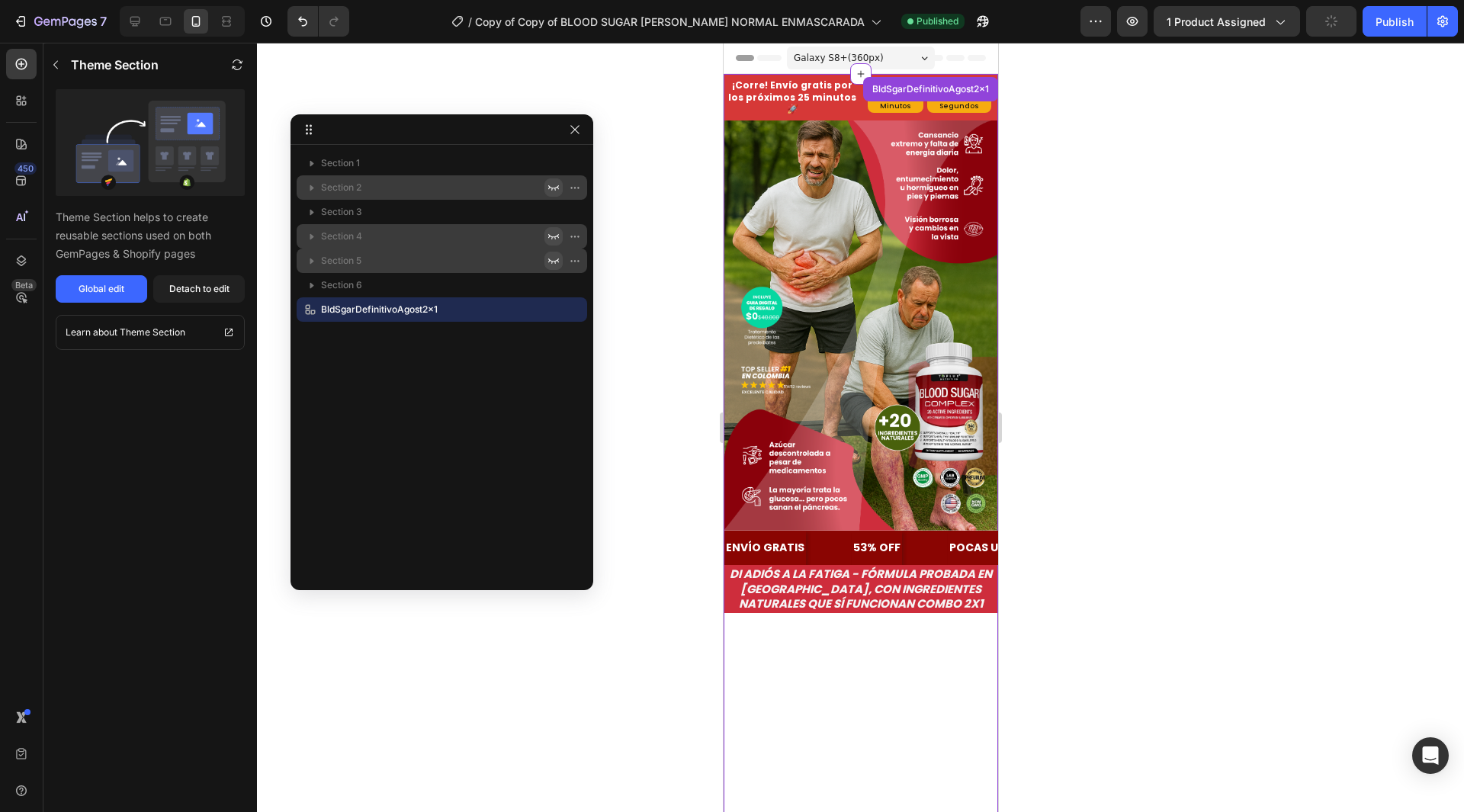
scroll to position [31, 0]
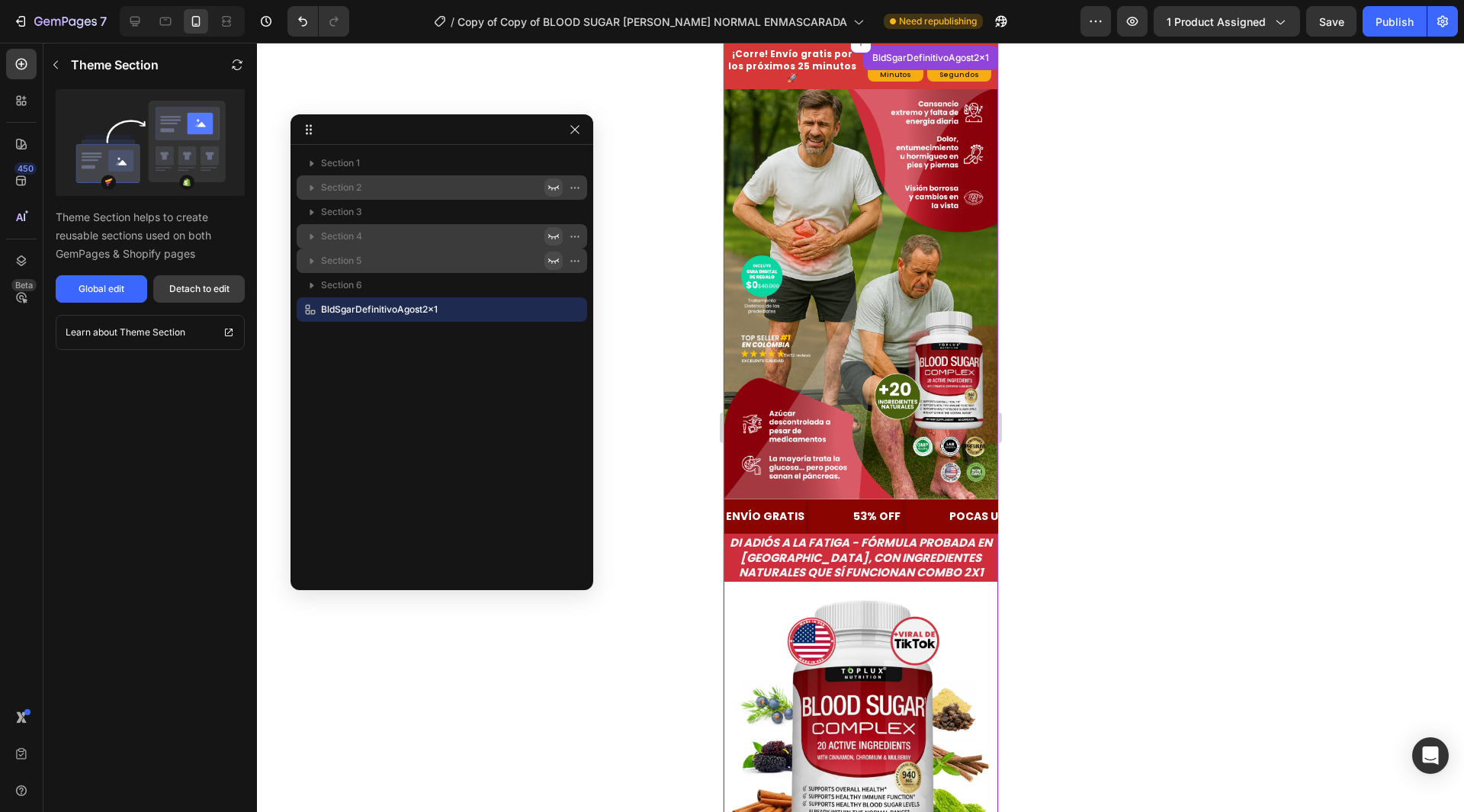
click at [196, 291] on div "Detach to edit" at bounding box center [199, 289] width 60 height 14
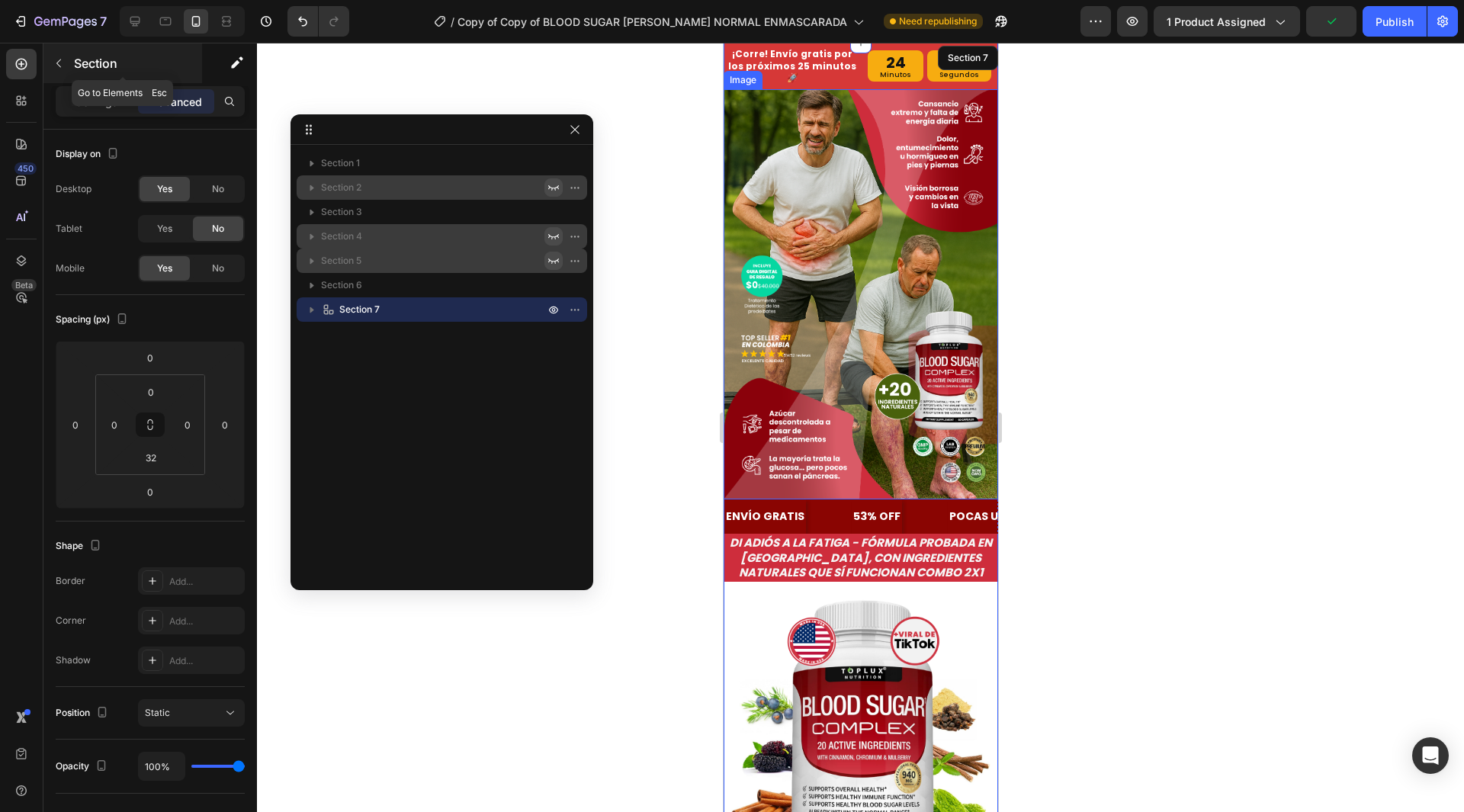
click at [87, 68] on p "Section" at bounding box center [137, 64] width 125 height 18
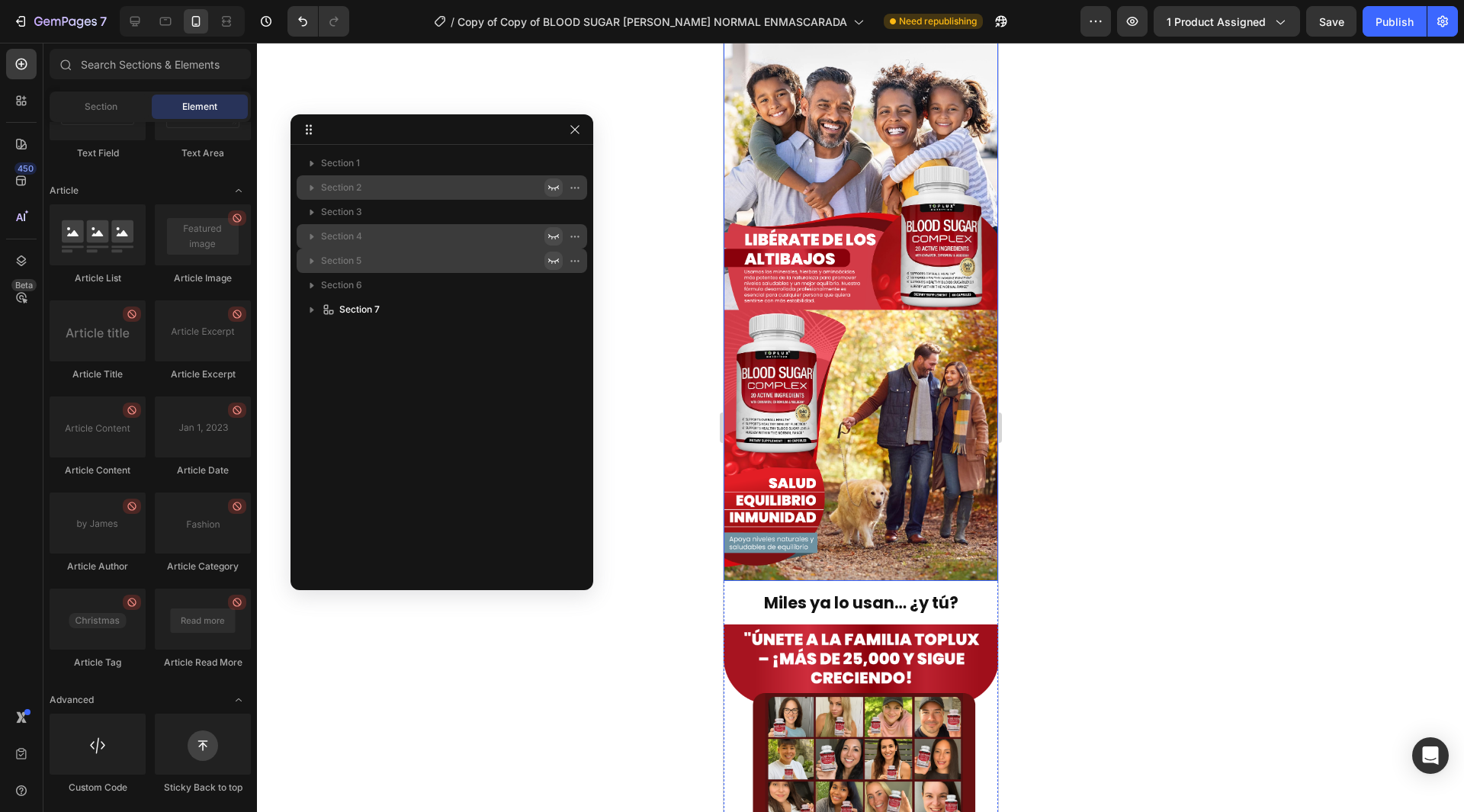
scroll to position [4035, 0]
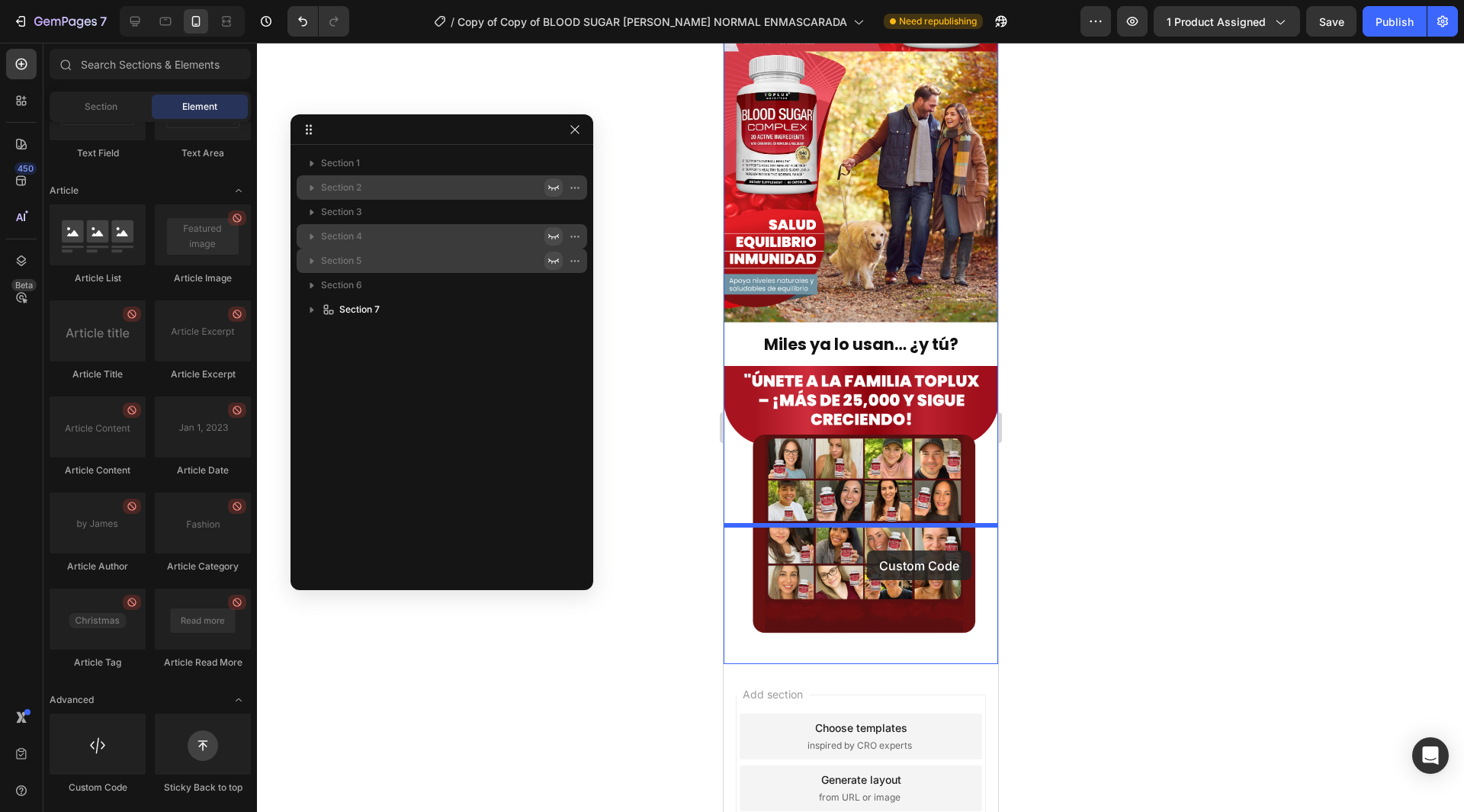
drag, startPoint x: 817, startPoint y: 796, endPoint x: 867, endPoint y: 550, distance: 251.0
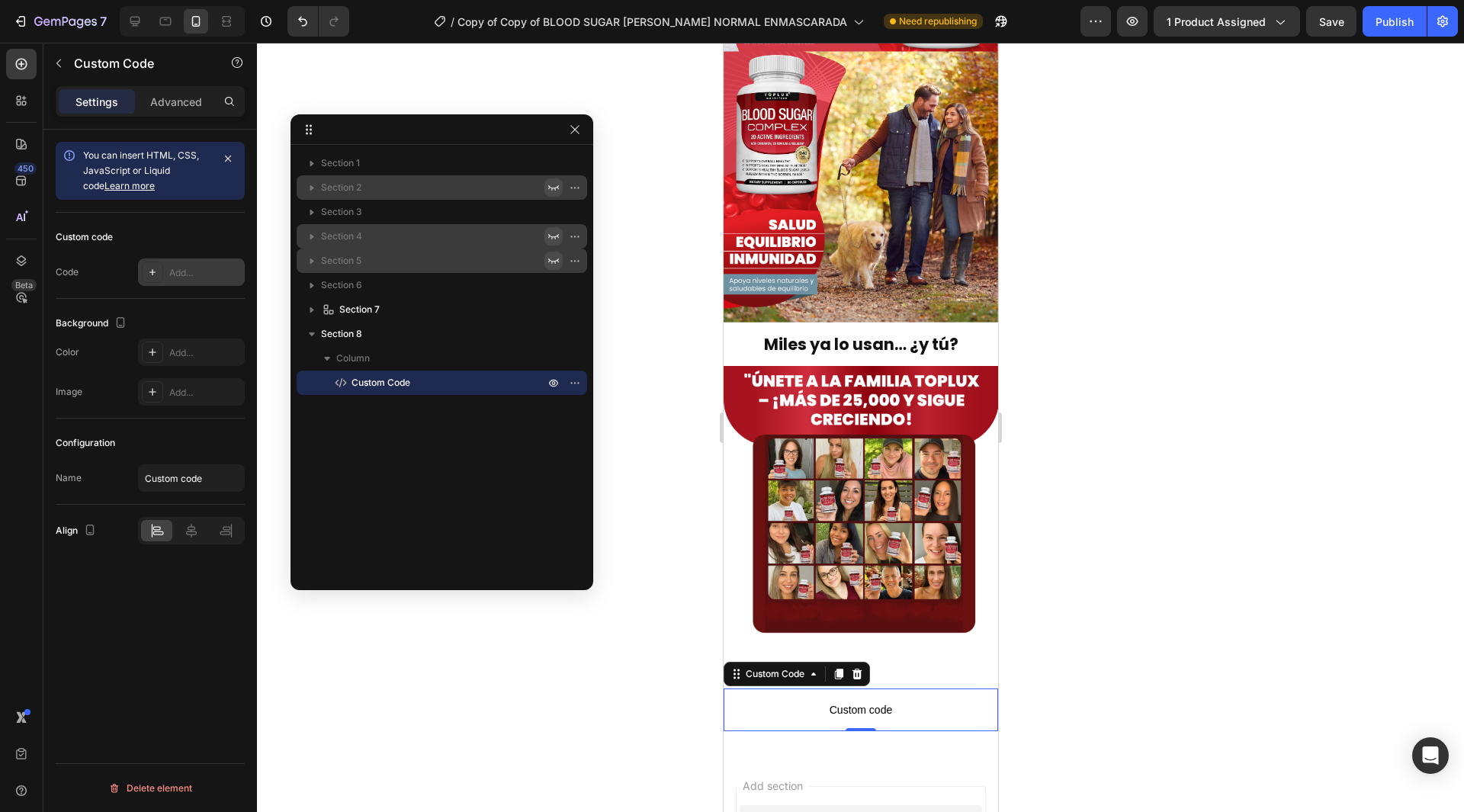
click at [191, 275] on div "Add..." at bounding box center [205, 273] width 72 height 14
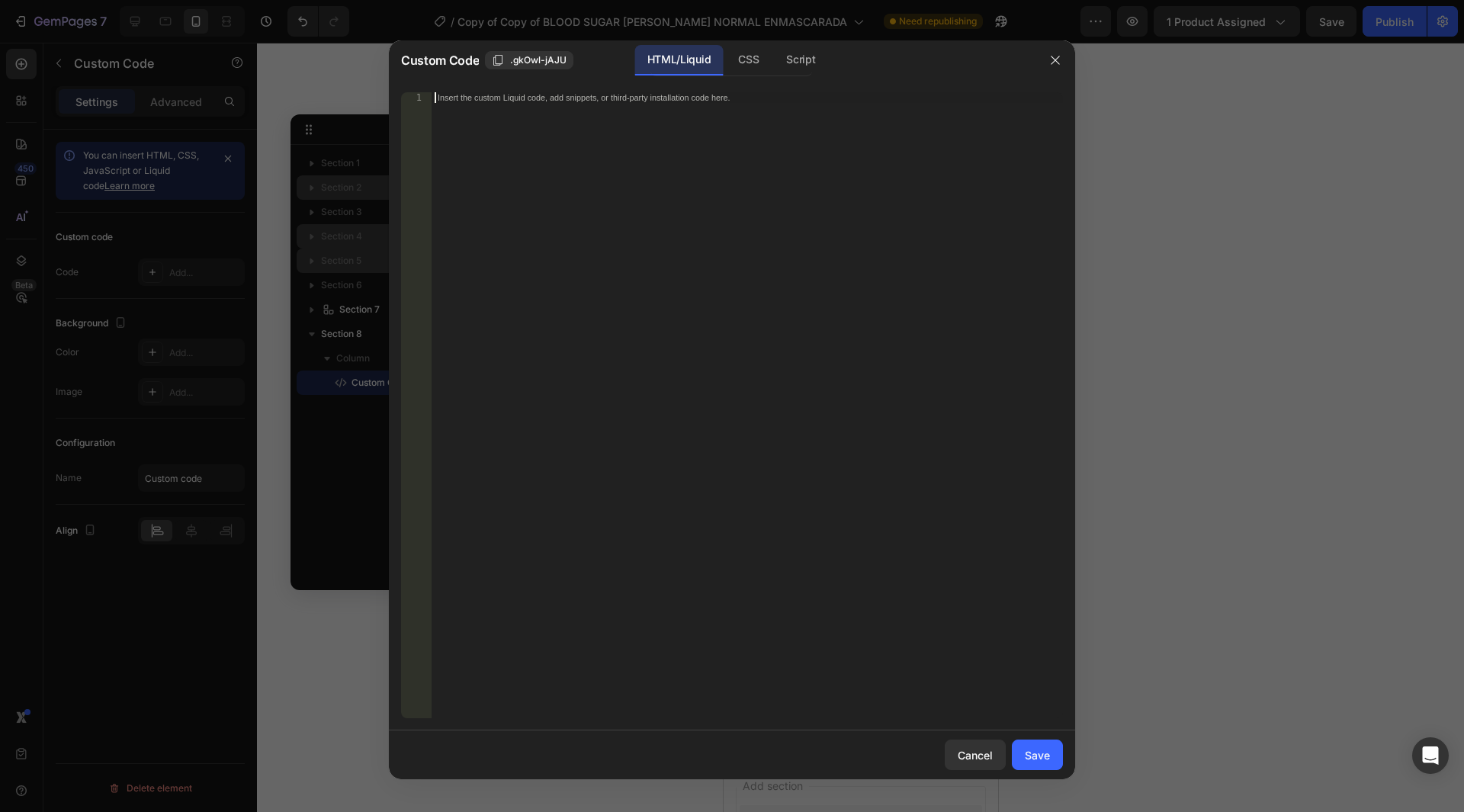
click at [731, 111] on div "Insert the custom Liquid code, add snippets, or third-party installation code h…" at bounding box center [747, 416] width 631 height 648
click at [1041, 757] on div "Save" at bounding box center [1037, 755] width 25 height 16
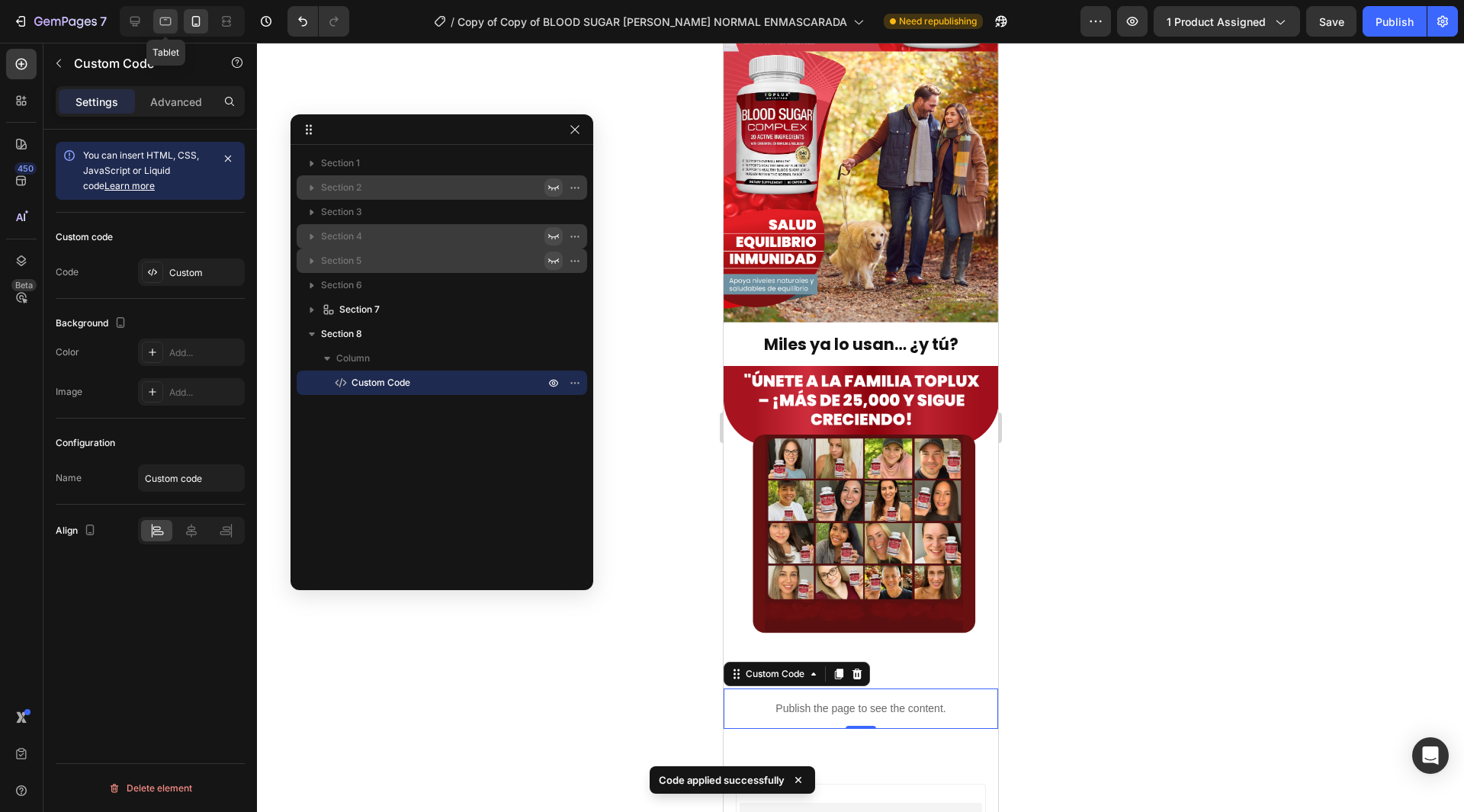
click at [163, 17] on icon at bounding box center [165, 21] width 15 height 15
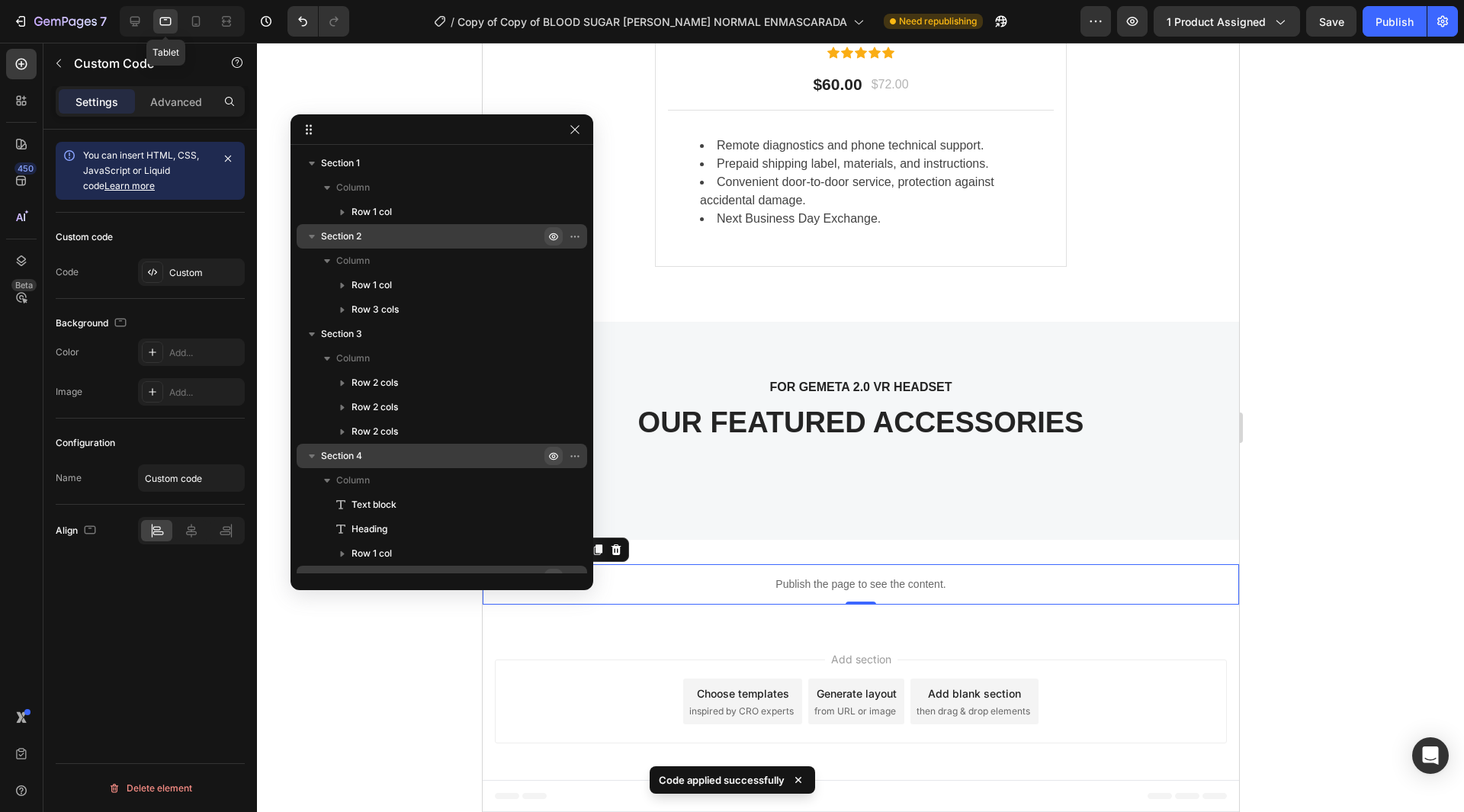
scroll to position [3386, 0]
click at [553, 216] on icon "button" at bounding box center [553, 211] width 12 height 12
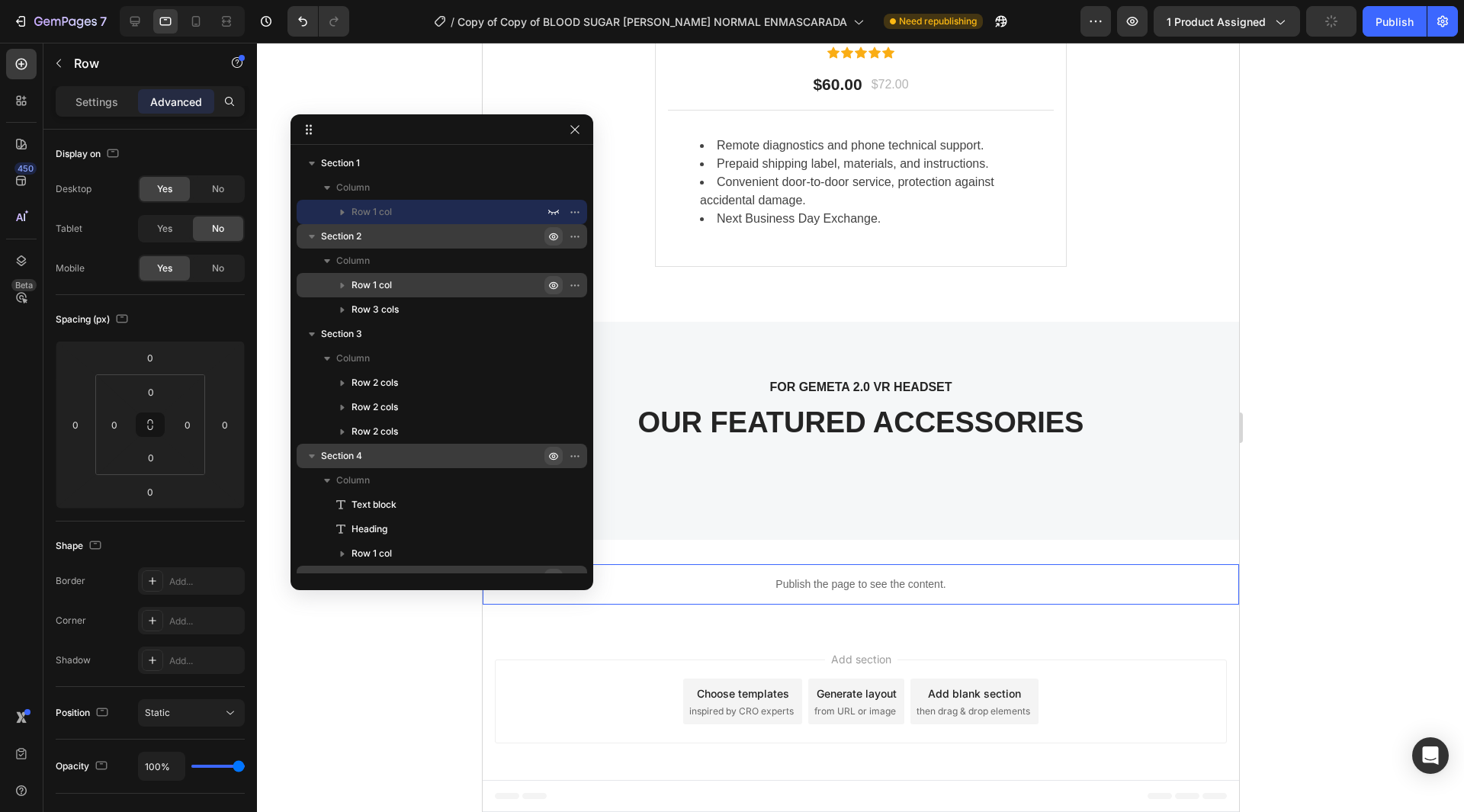
click at [552, 282] on icon "button" at bounding box center [553, 285] width 12 height 12
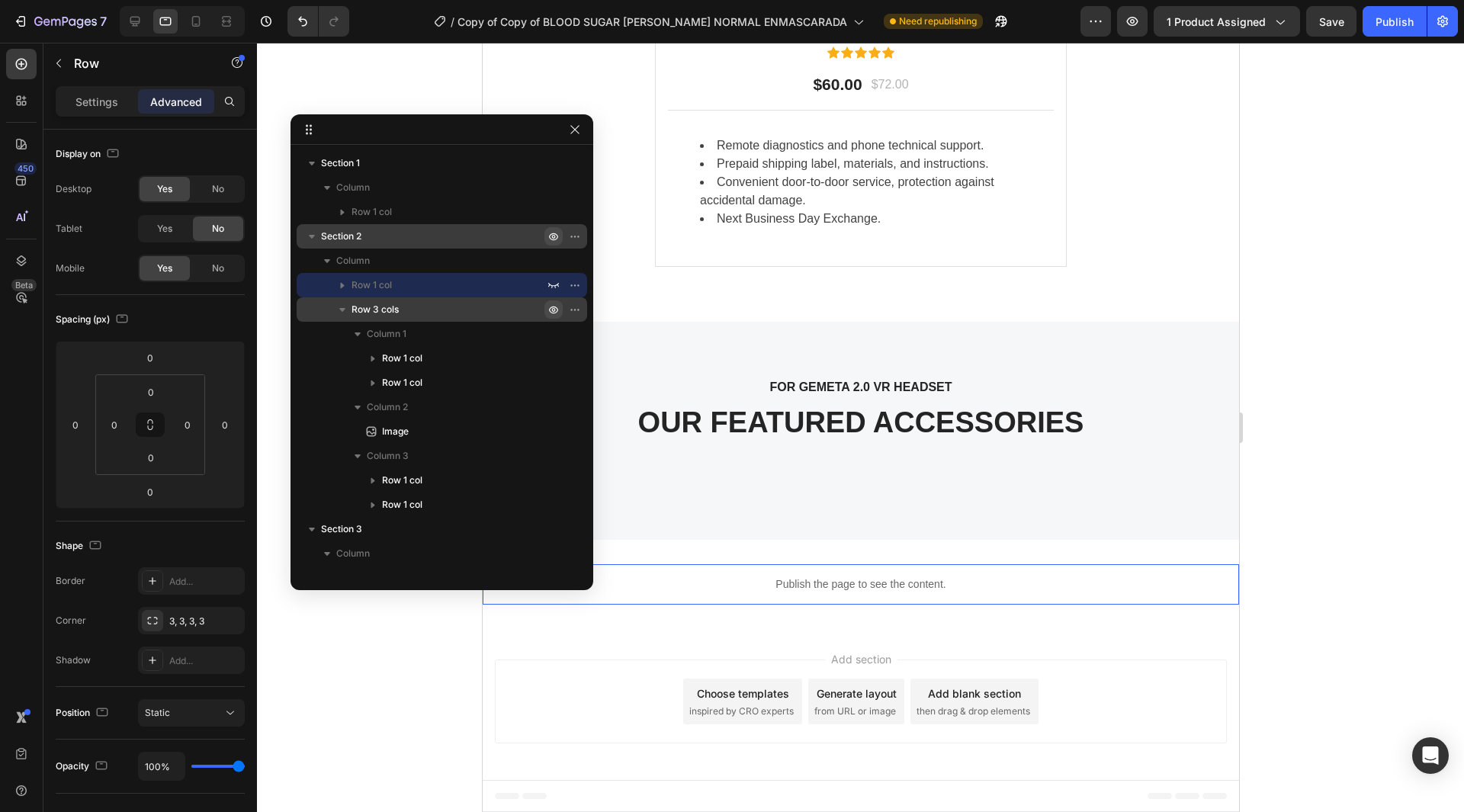
click at [578, 309] on icon "button" at bounding box center [579, 309] width 2 height 2
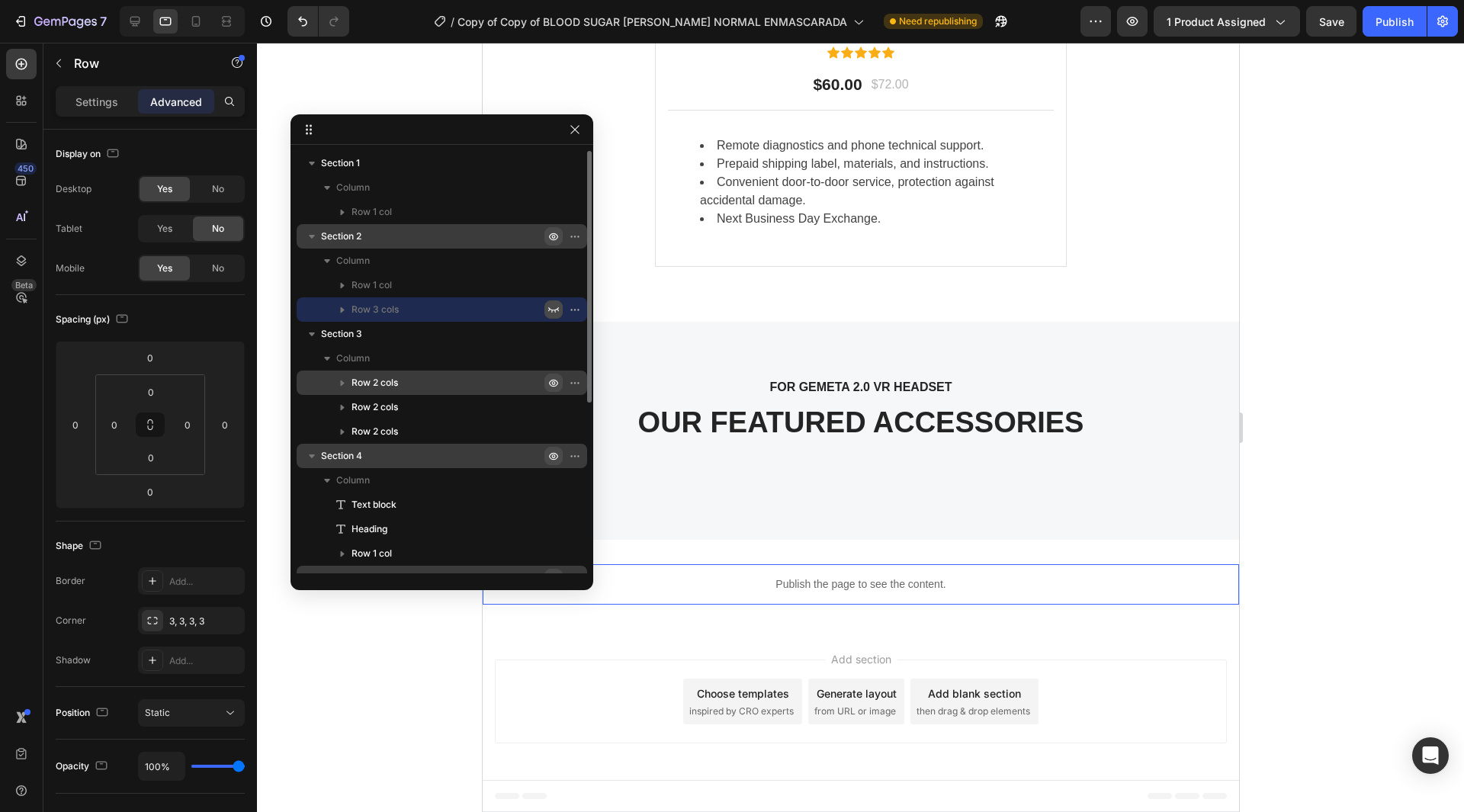
click at [553, 379] on icon "button" at bounding box center [553, 382] width 12 height 12
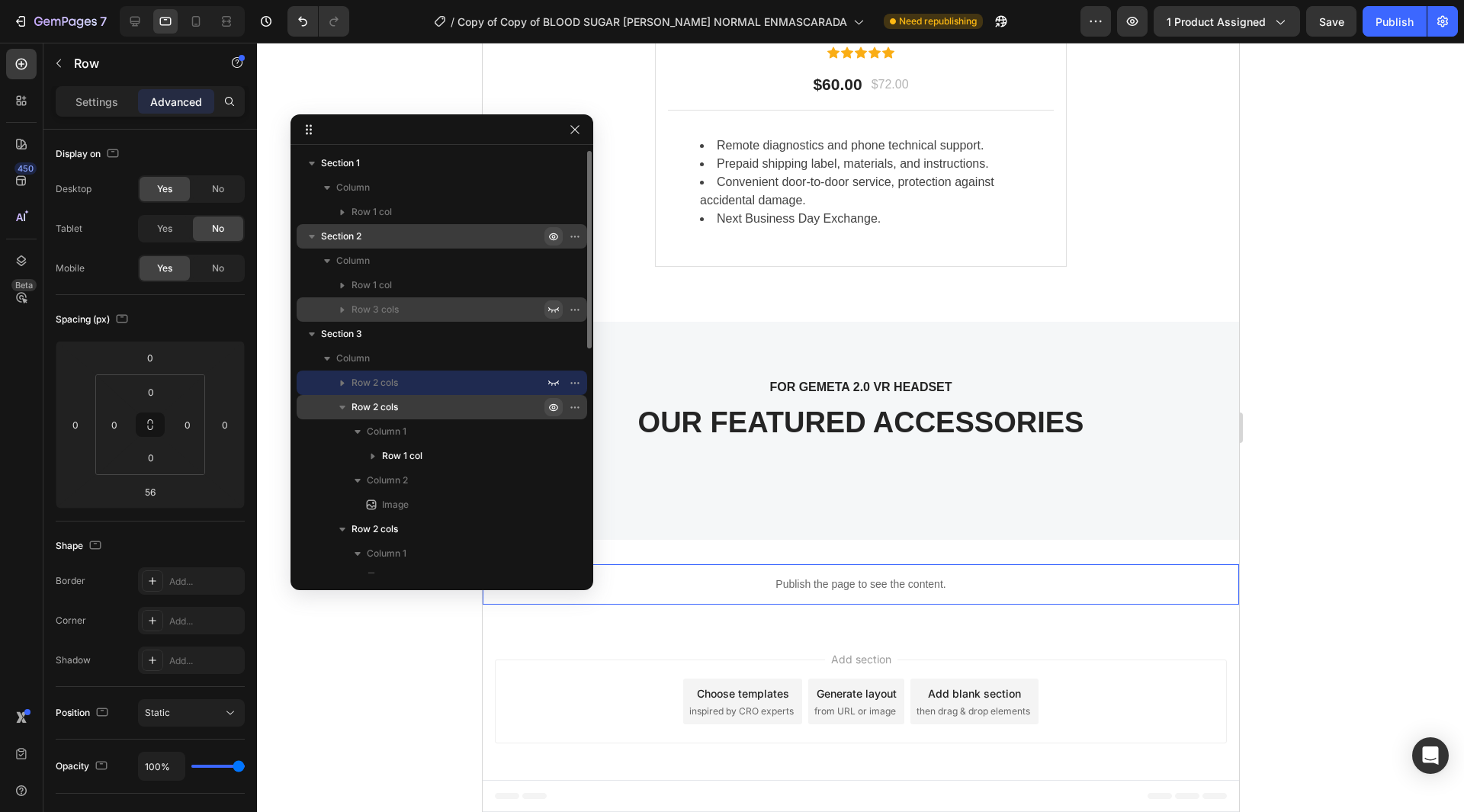
click at [550, 404] on icon "button" at bounding box center [553, 407] width 12 height 12
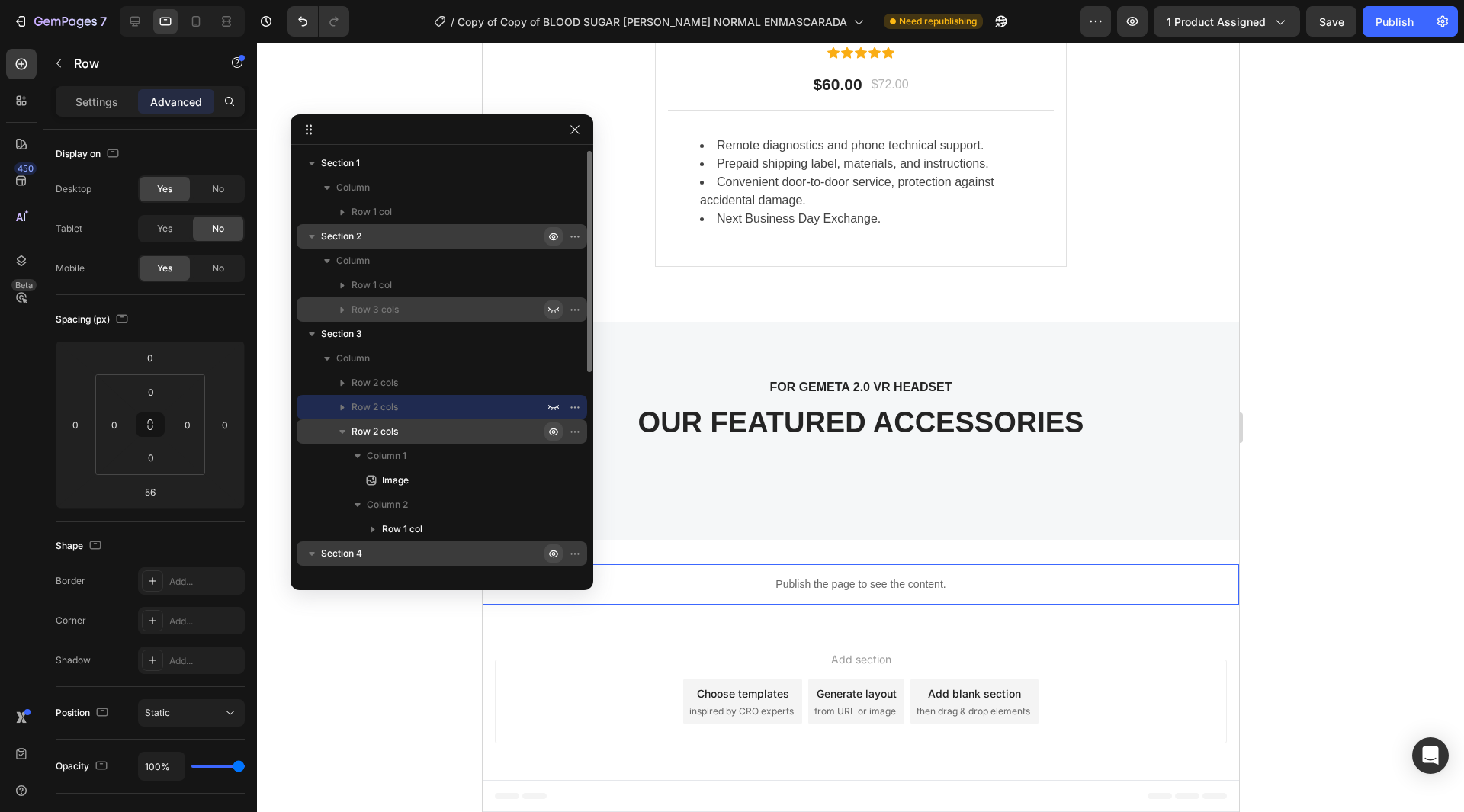
click at [578, 431] on icon "button" at bounding box center [579, 432] width 2 height 2
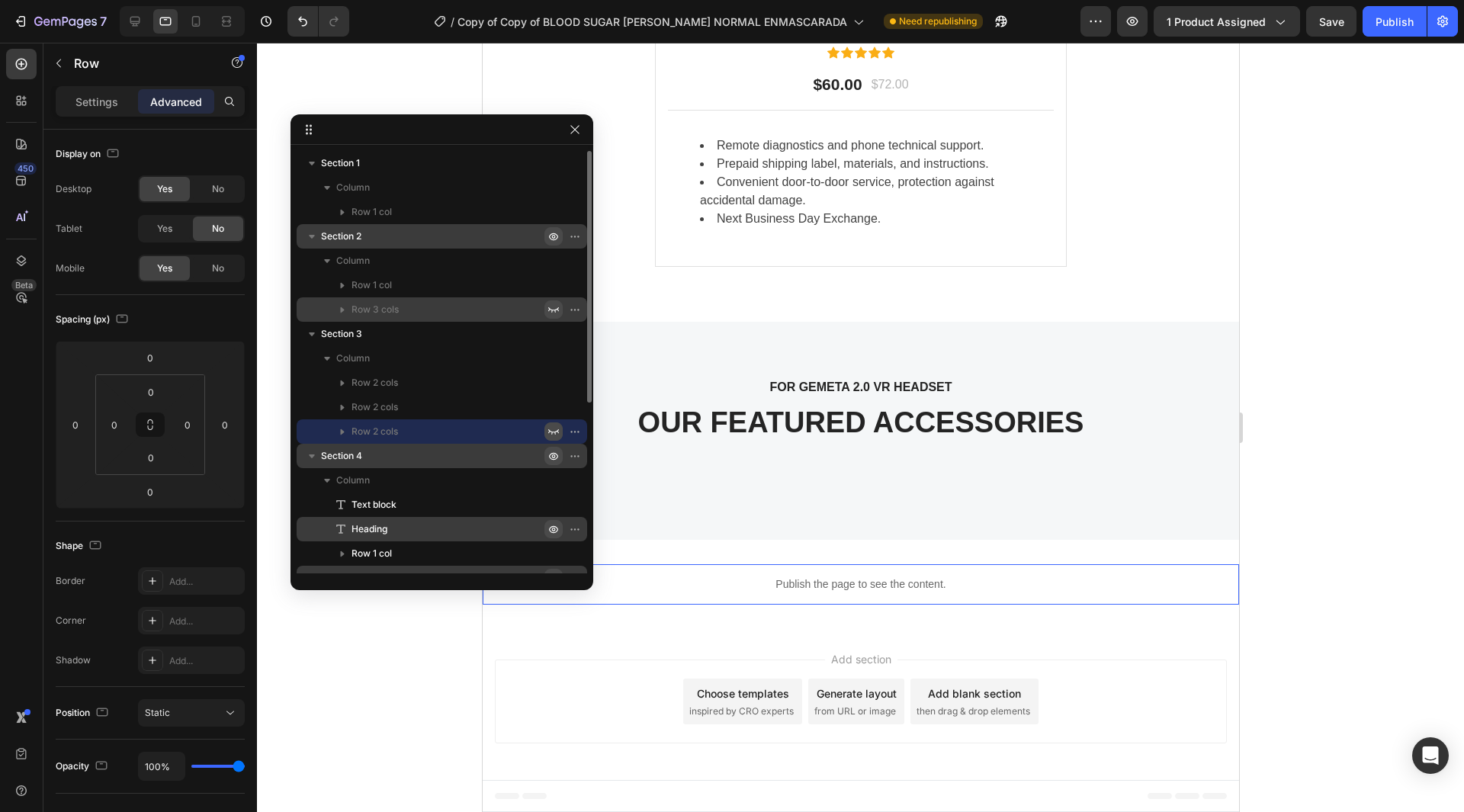
scroll to position [76, 0]
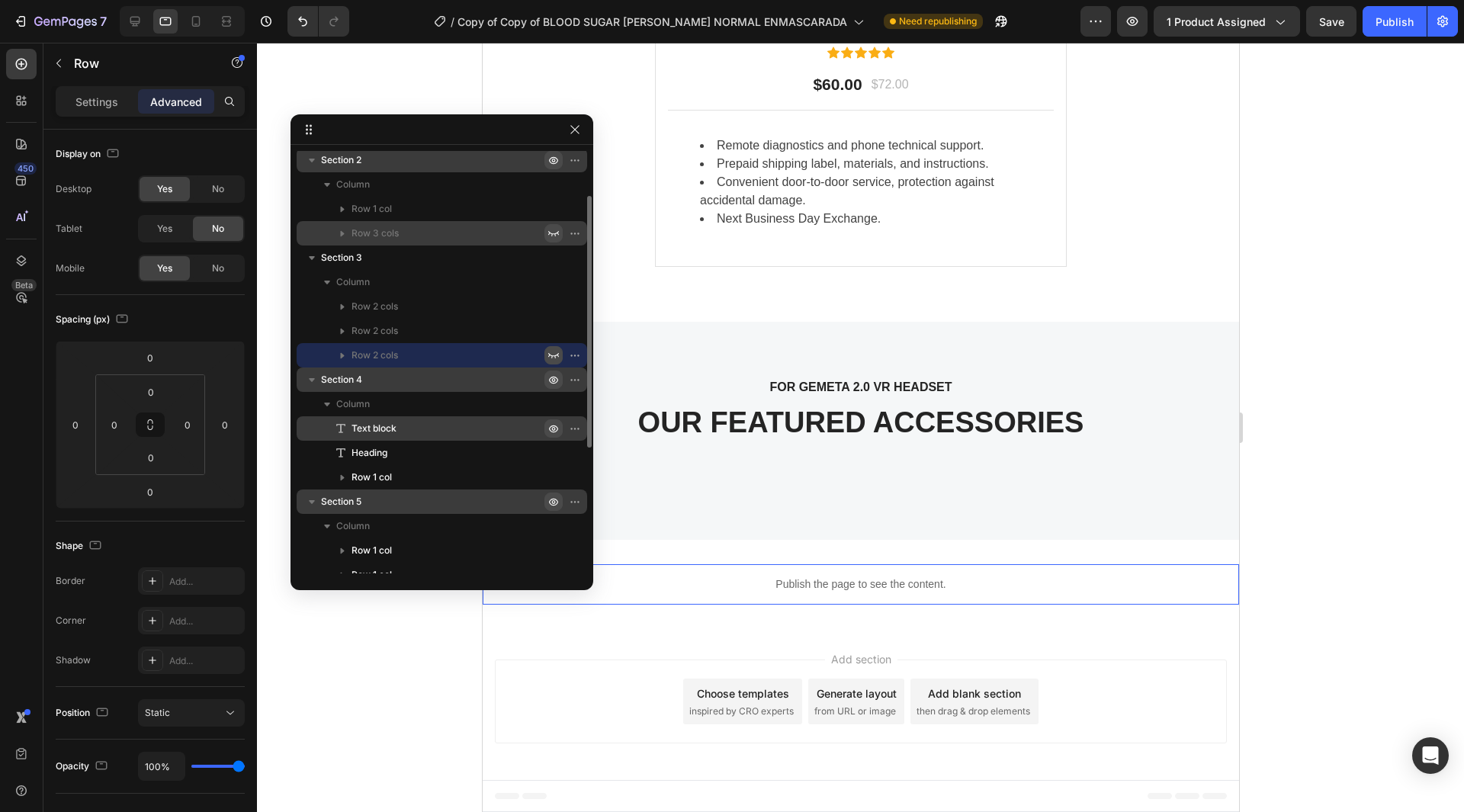
click at [551, 426] on icon "button" at bounding box center [553, 428] width 12 height 12
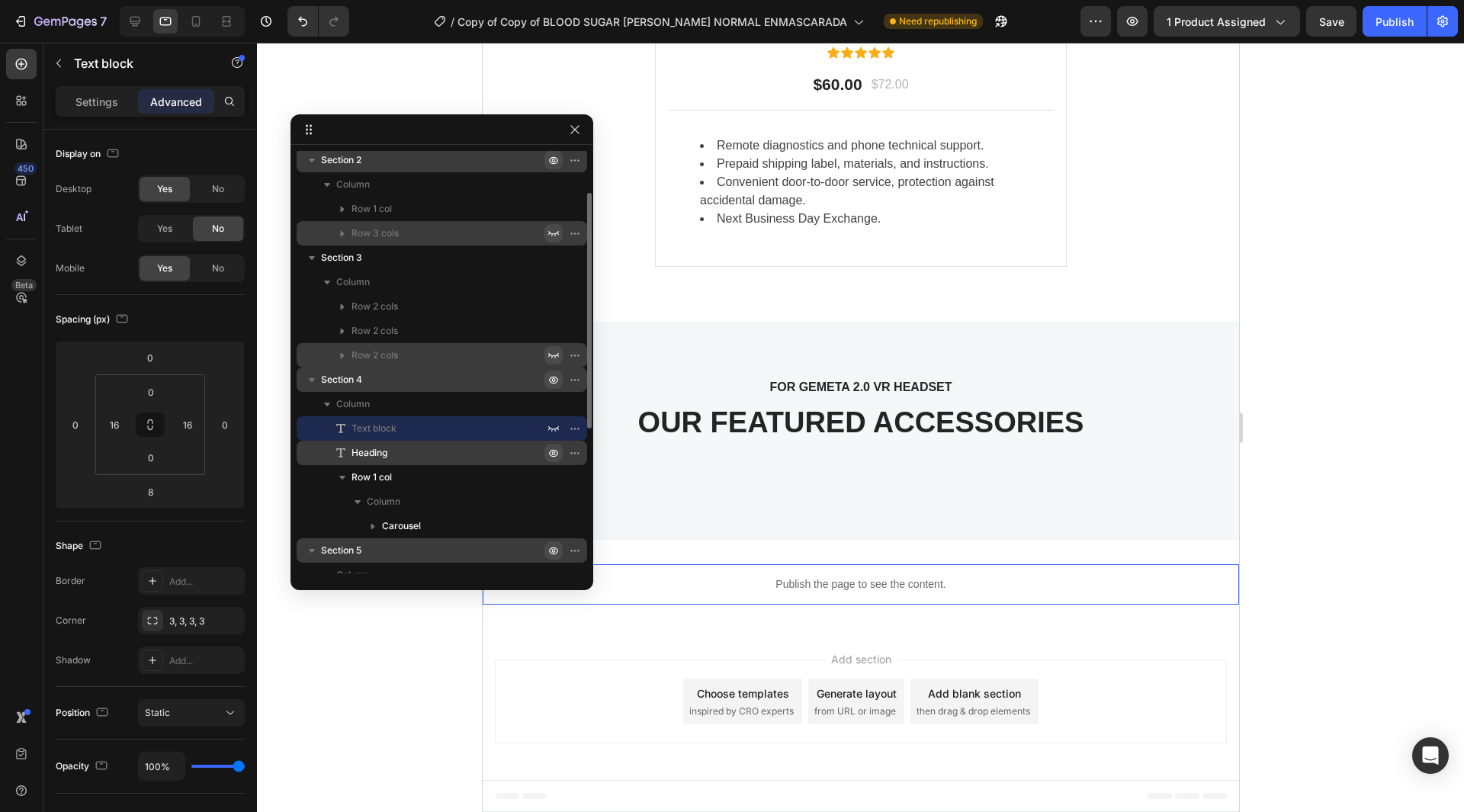
click at [551, 447] on icon "button" at bounding box center [553, 453] width 12 height 12
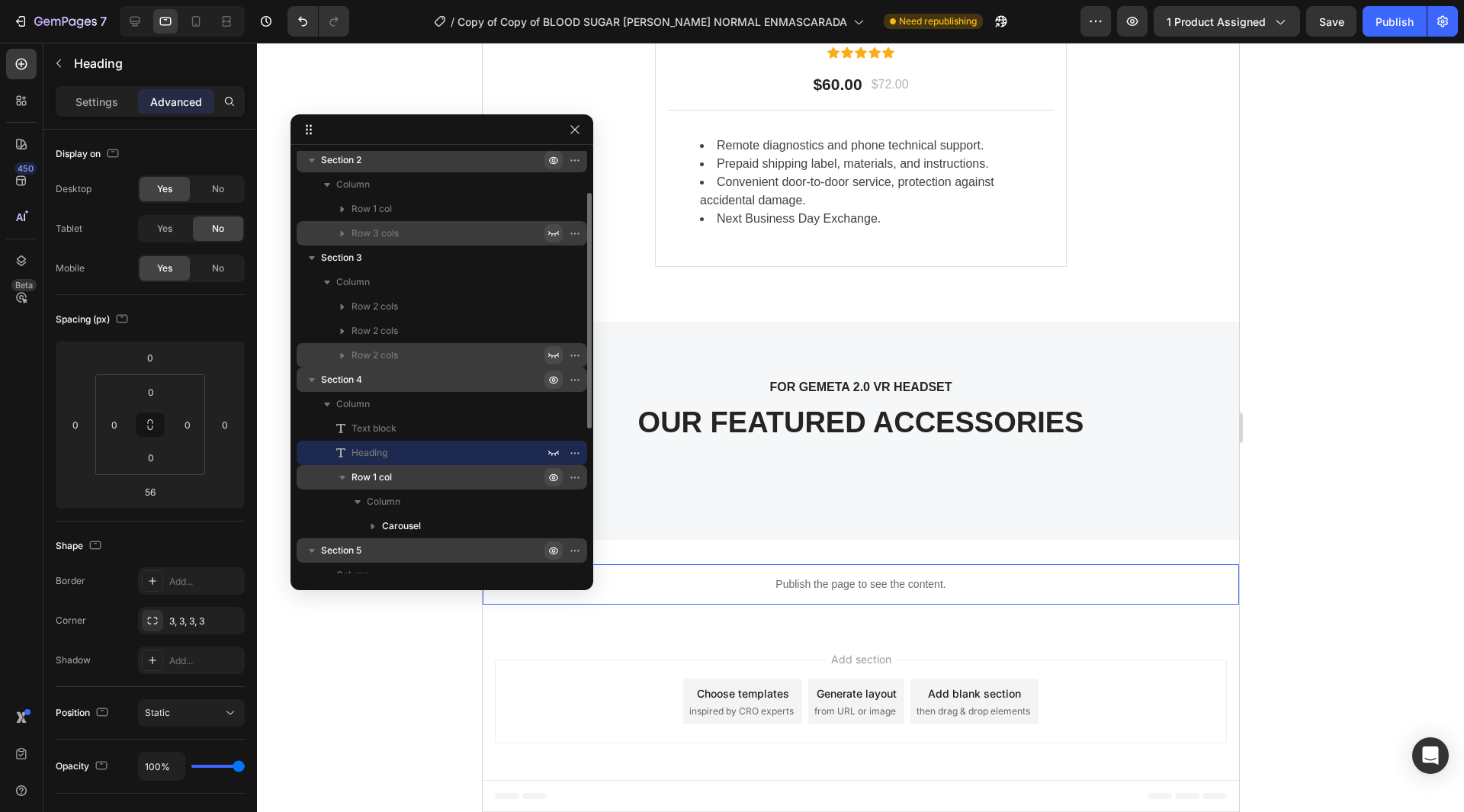
click at [550, 470] on button "button" at bounding box center [554, 477] width 18 height 18
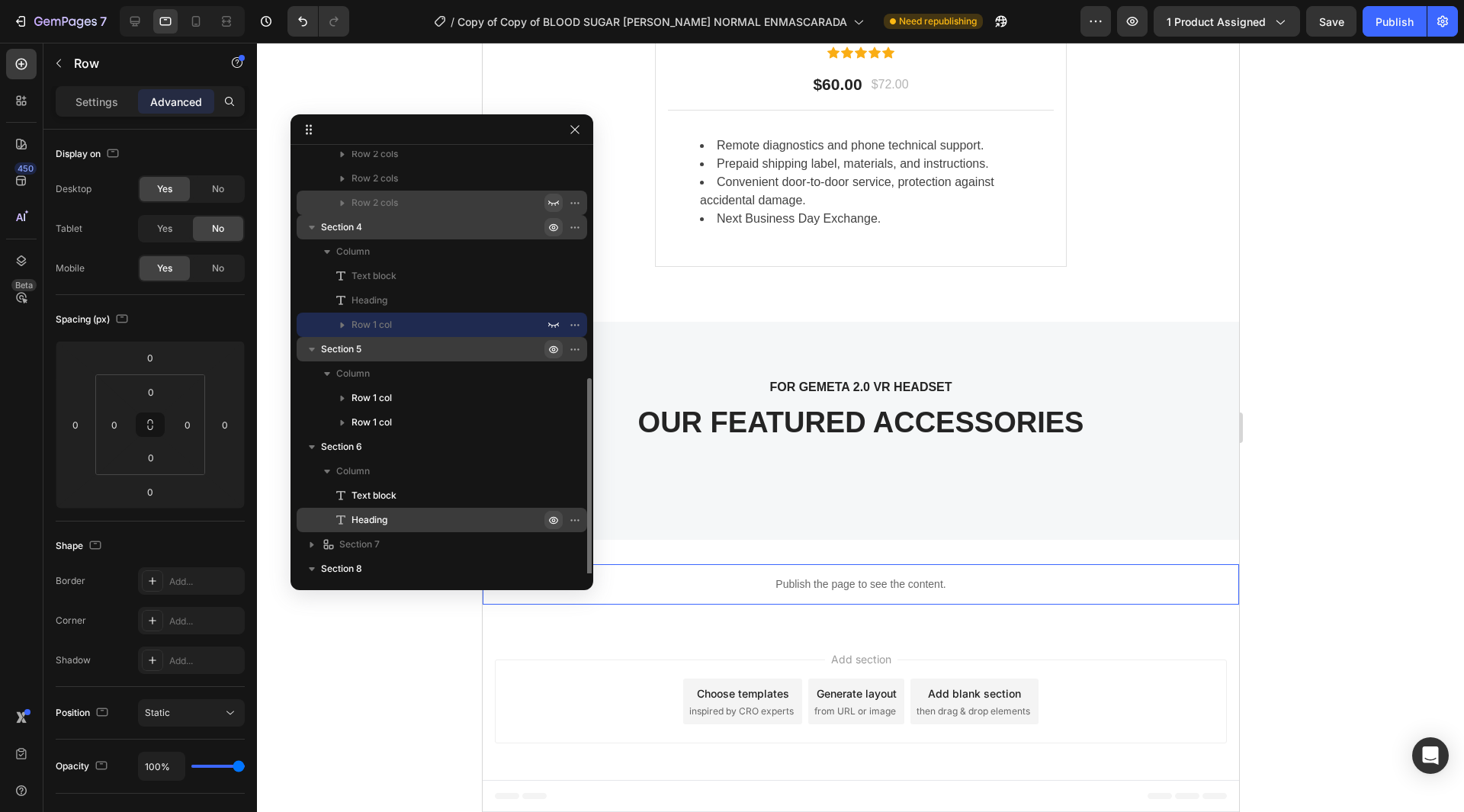
scroll to position [286, 0]
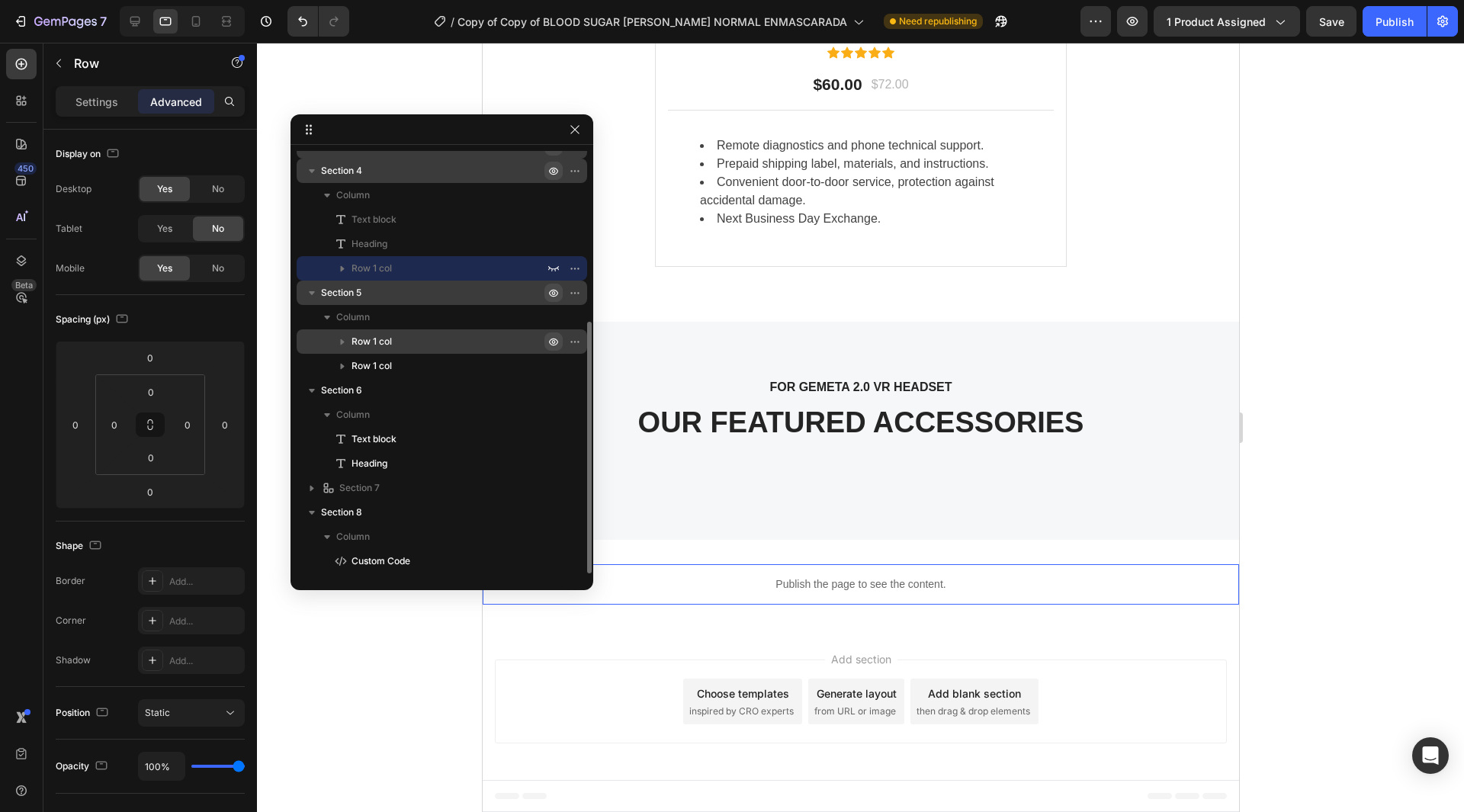
click at [578, 342] on icon "button" at bounding box center [579, 342] width 2 height 2
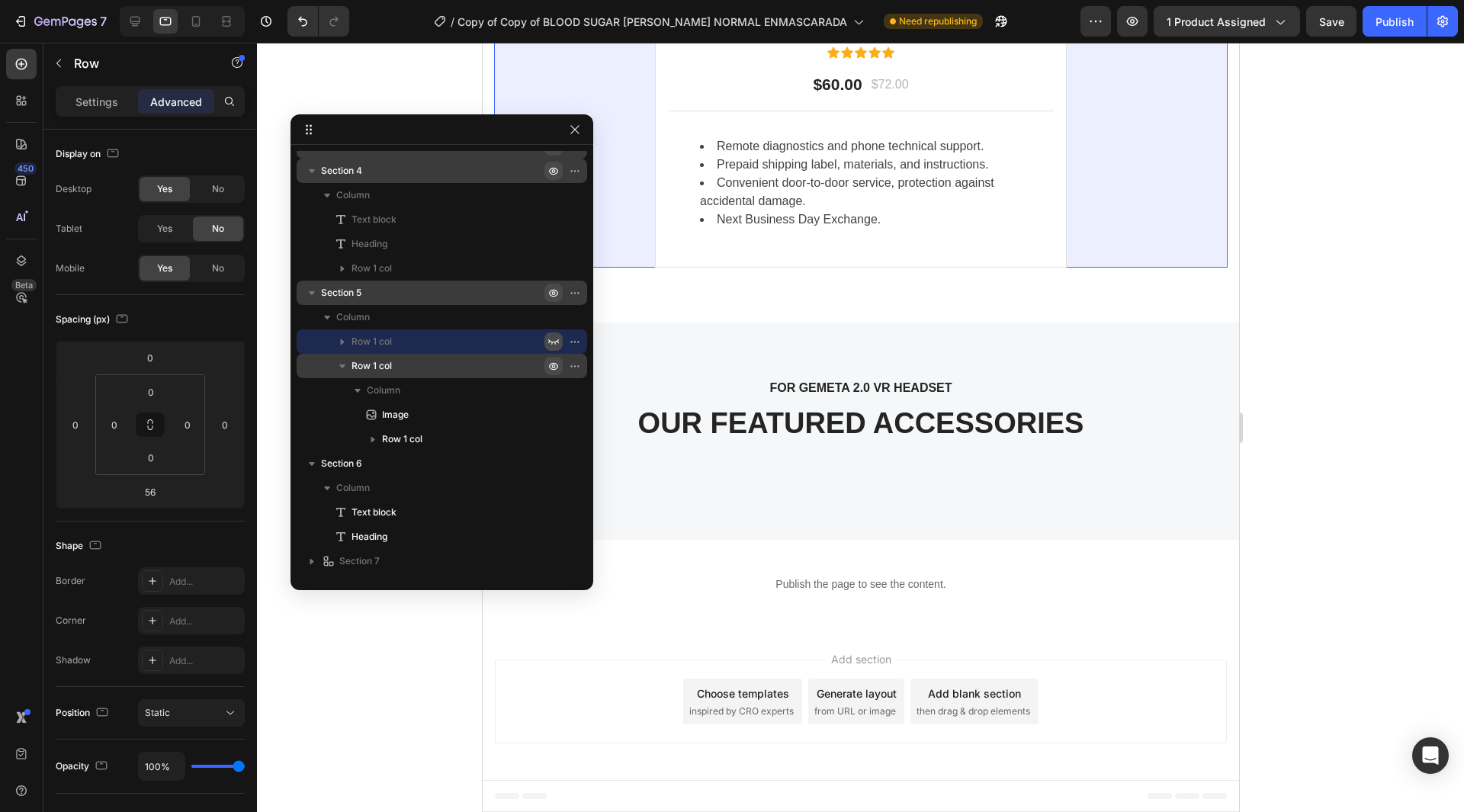
click at [555, 366] on icon "button" at bounding box center [554, 366] width 4 height 4
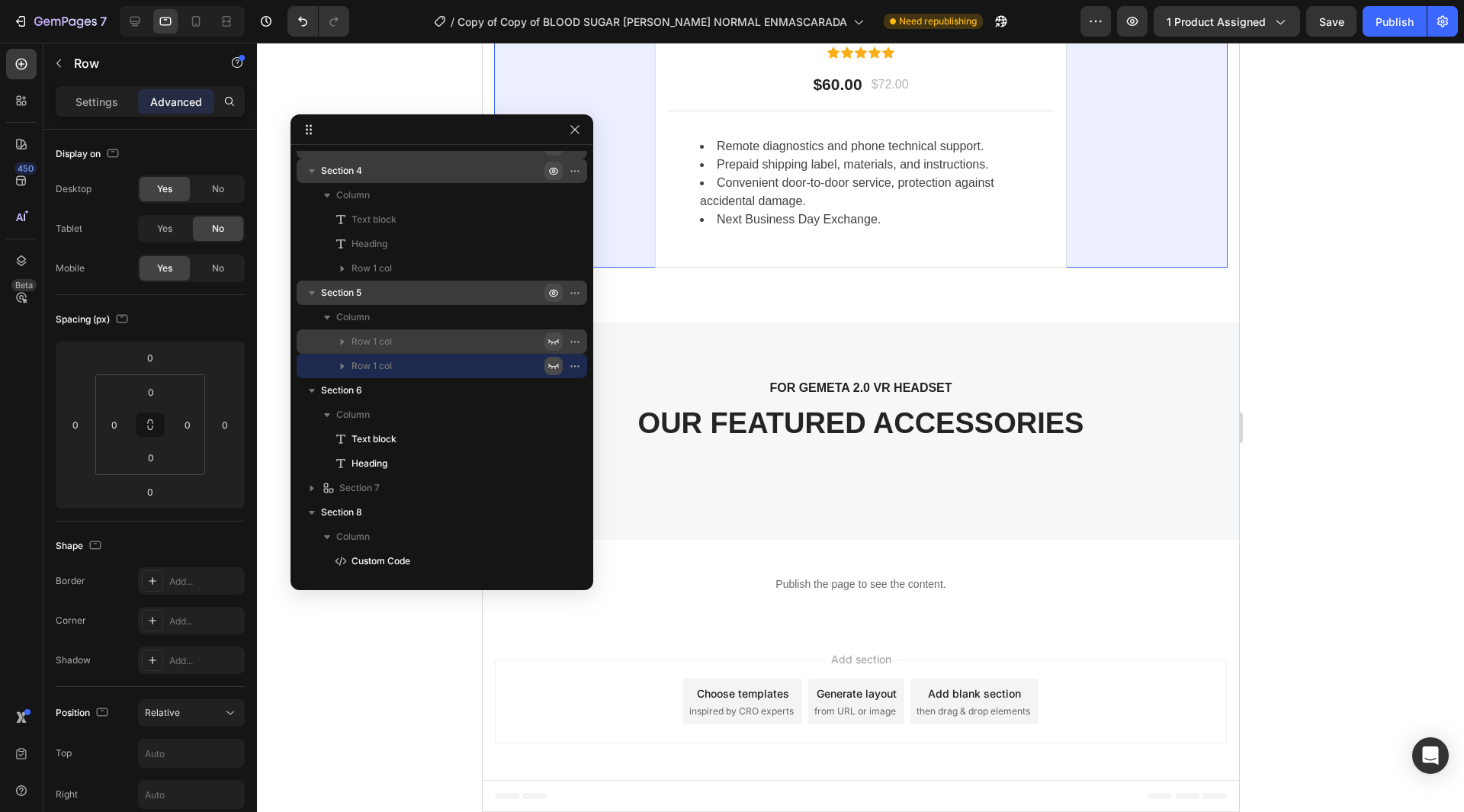
scroll to position [1288, 0]
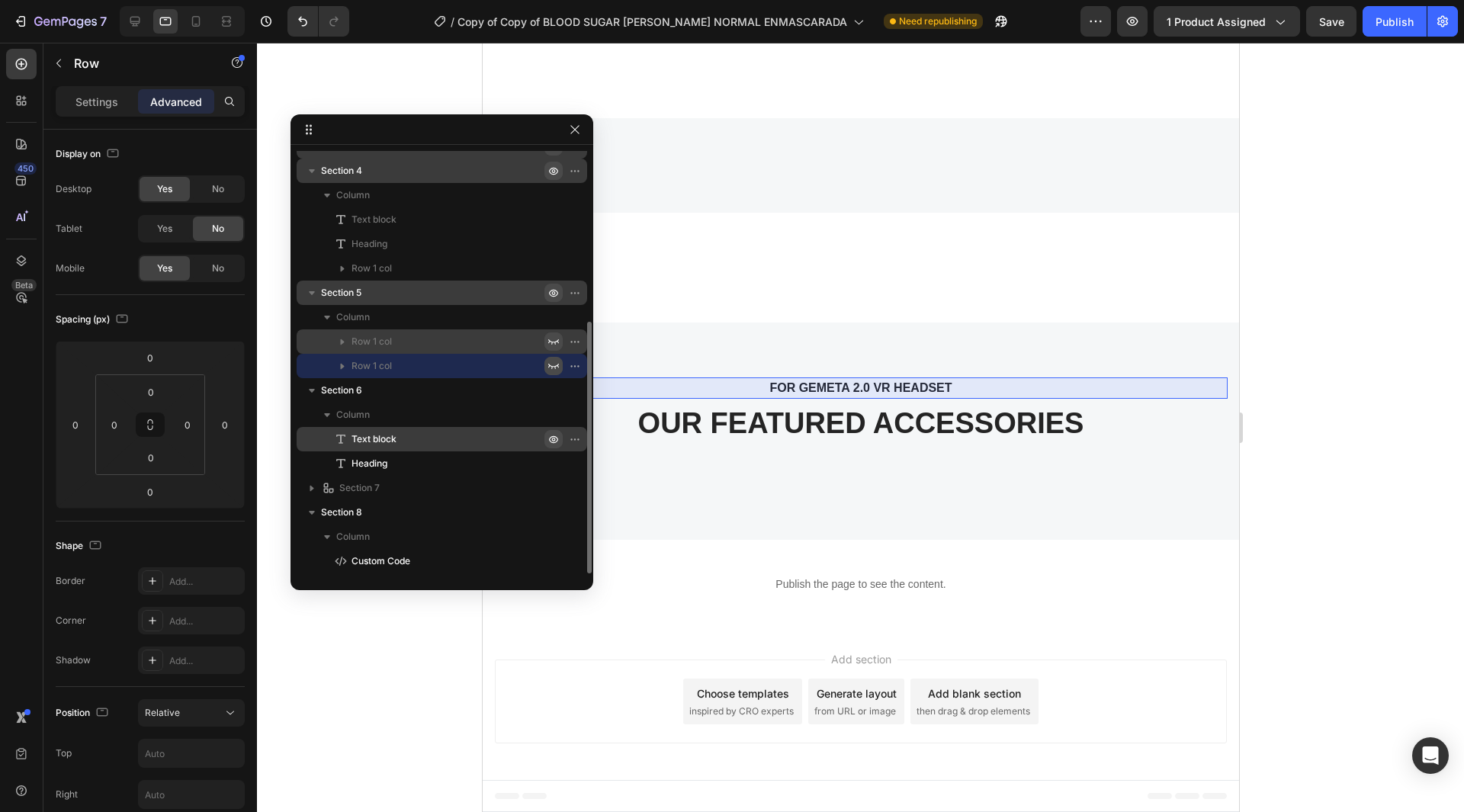
click at [551, 436] on icon "button" at bounding box center [553, 439] width 12 height 12
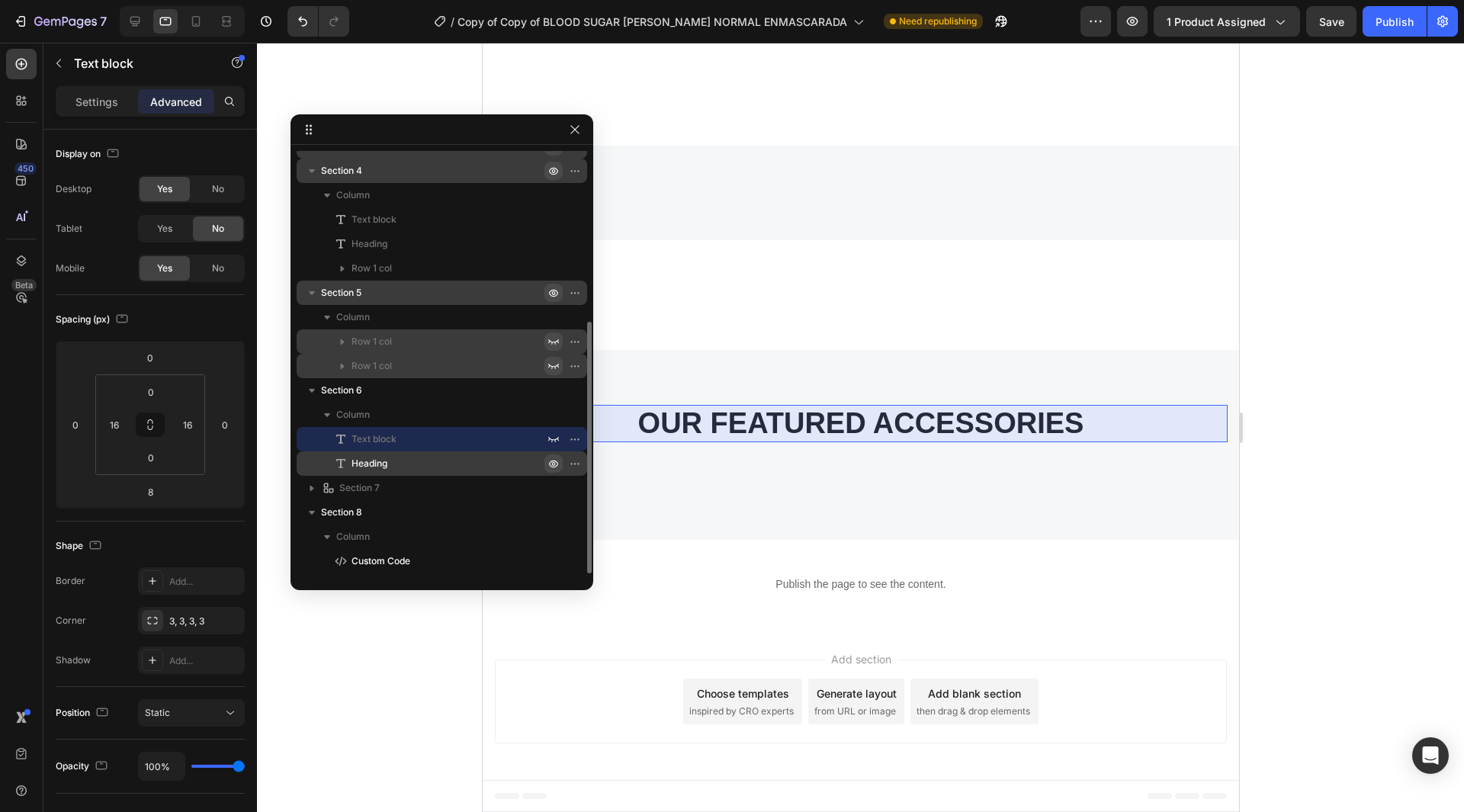
click at [549, 467] on icon "button" at bounding box center [553, 463] width 12 height 12
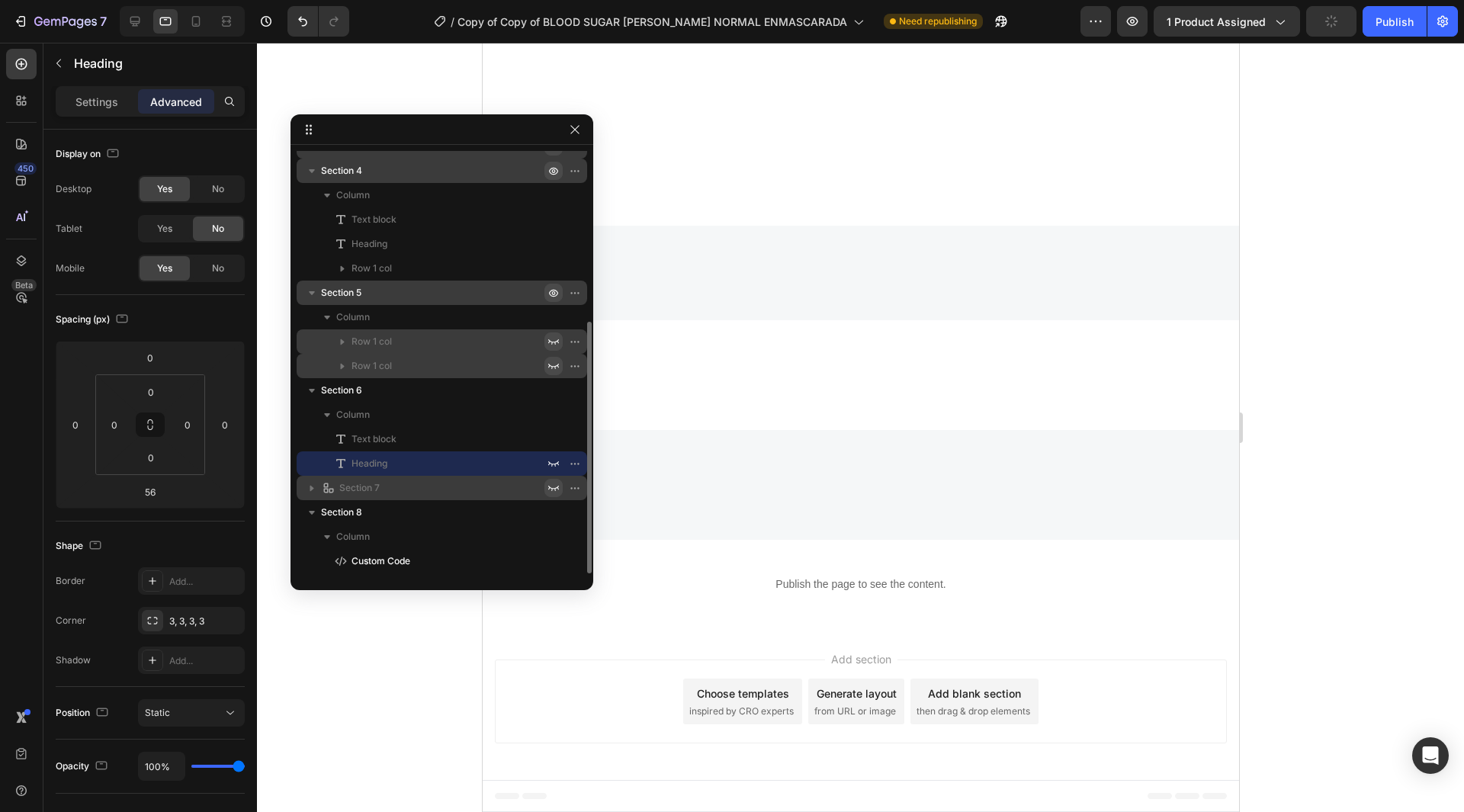
scroll to position [748, 0]
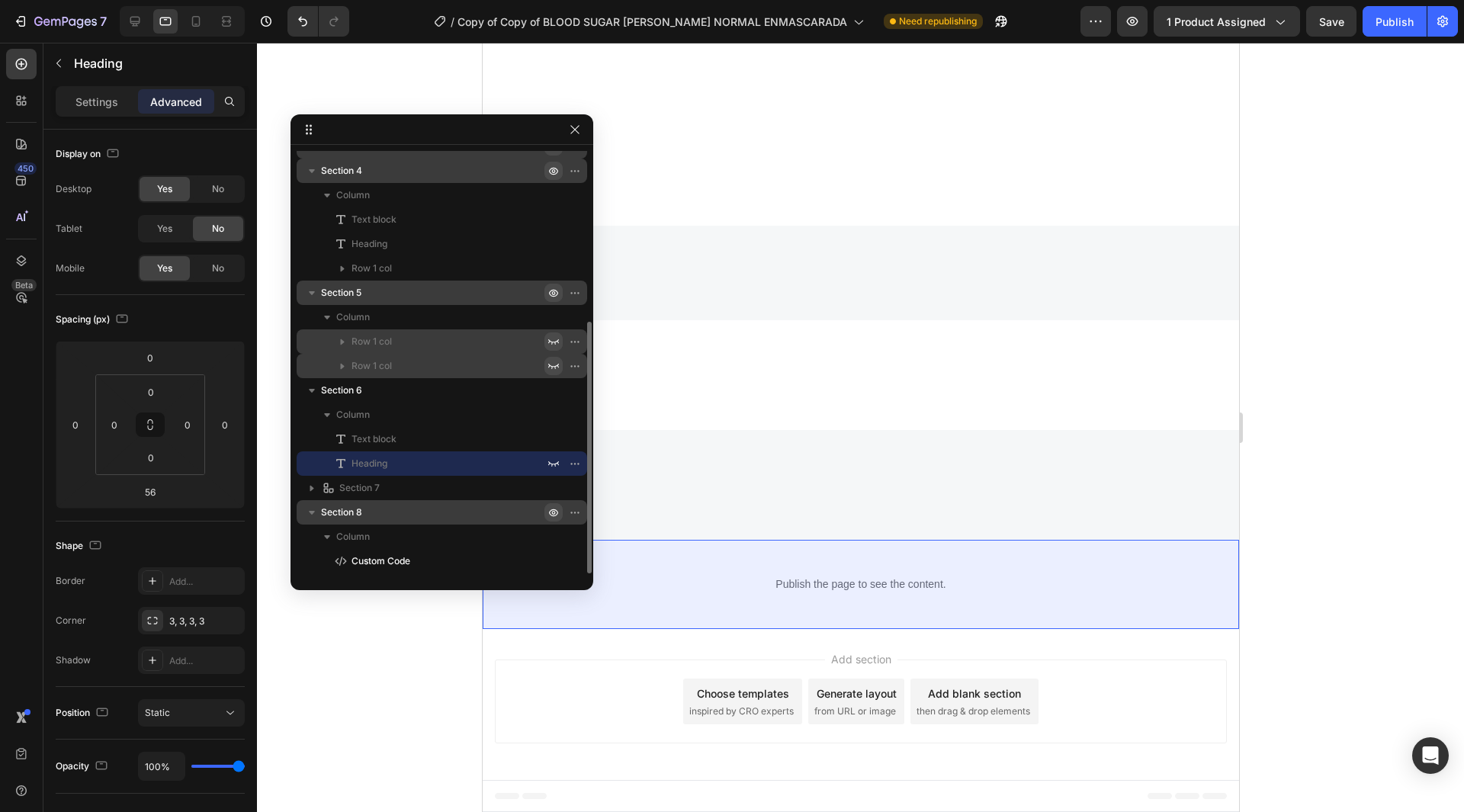
click at [547, 508] on icon "button" at bounding box center [553, 512] width 12 height 12
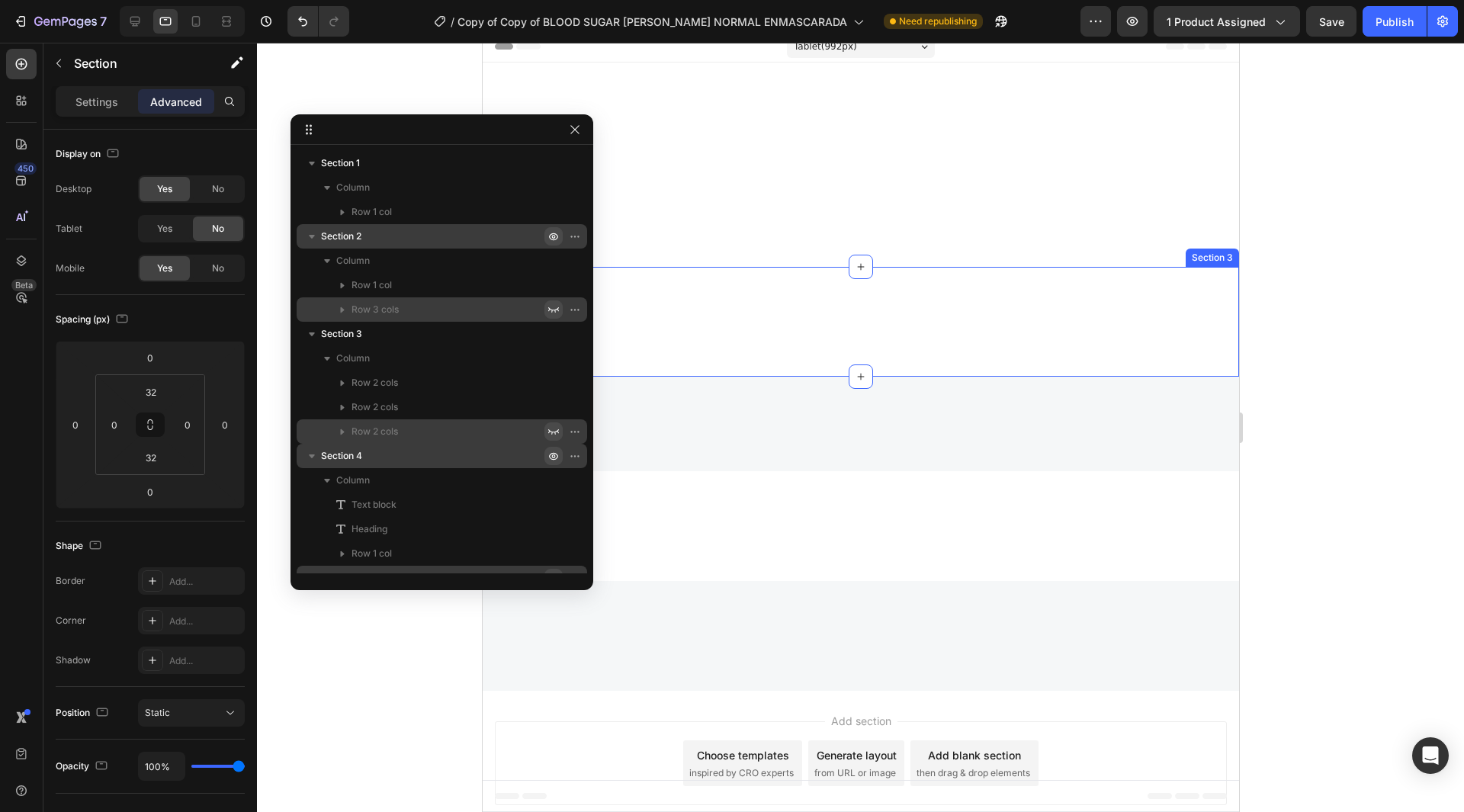
scroll to position [0, 0]
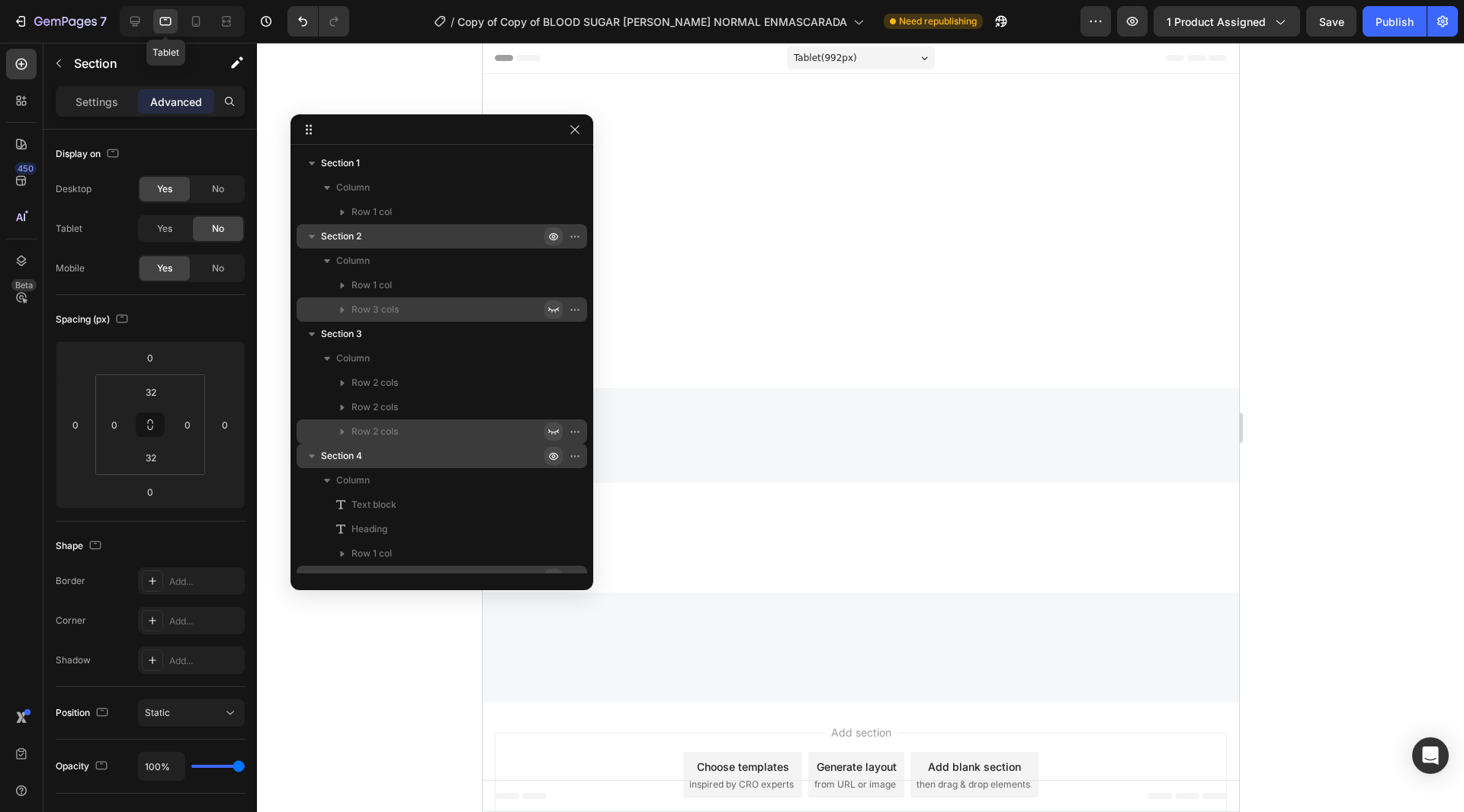
click at [122, 18] on div "Tablet" at bounding box center [182, 21] width 125 height 31
click at [139, 24] on icon at bounding box center [135, 21] width 10 height 10
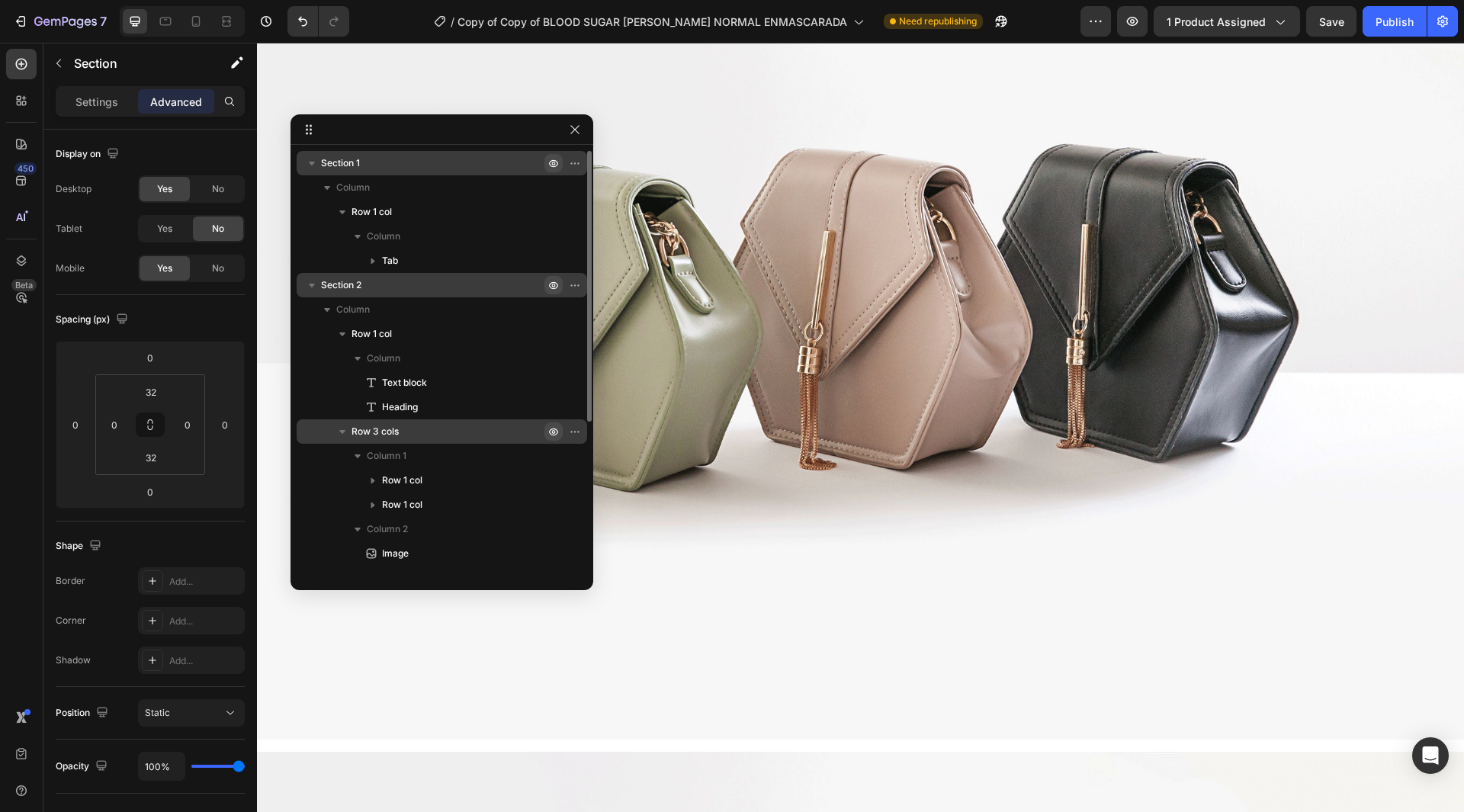
click at [552, 162] on icon "button" at bounding box center [553, 163] width 12 height 12
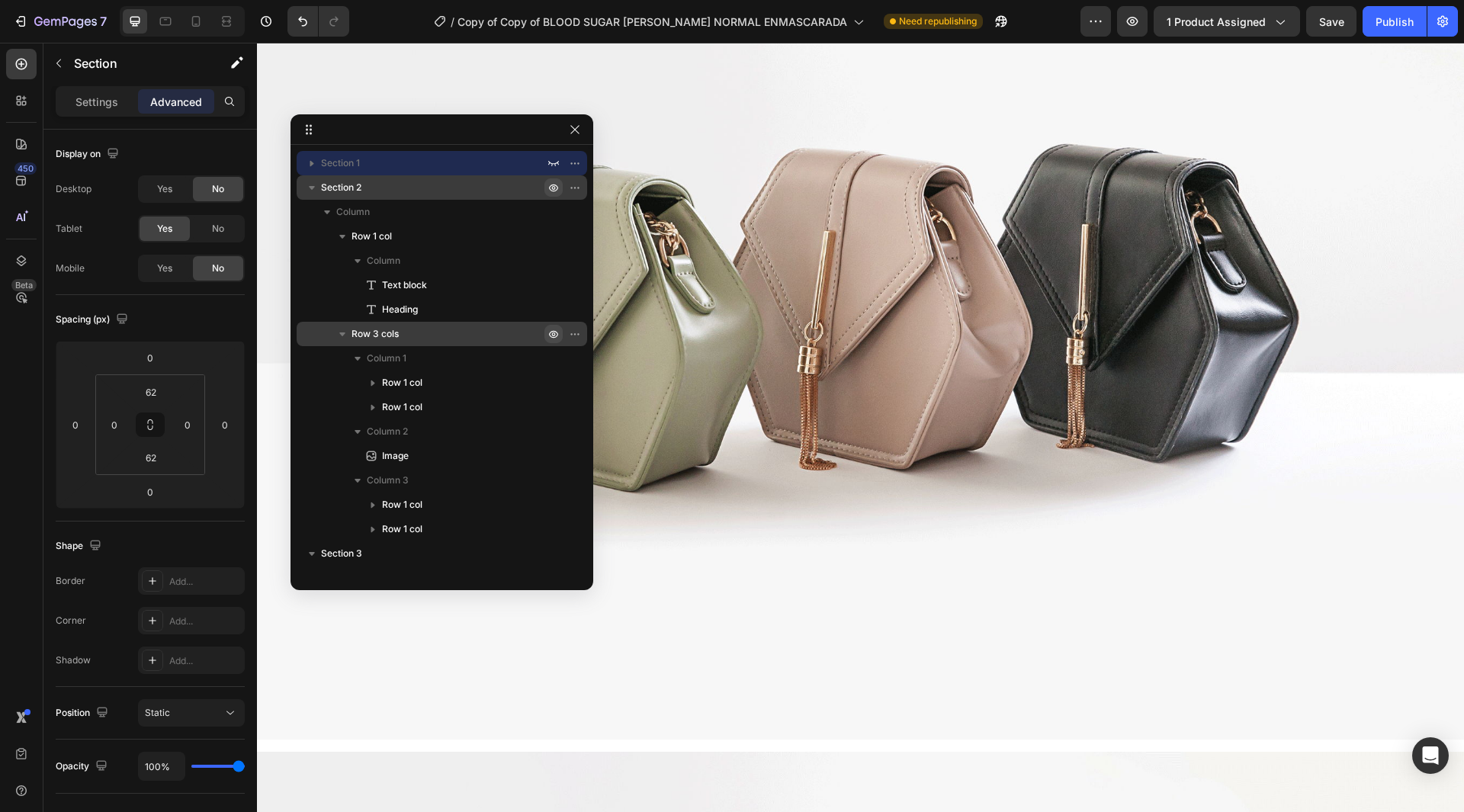
click at [578, 188] on icon "button" at bounding box center [579, 187] width 2 height 2
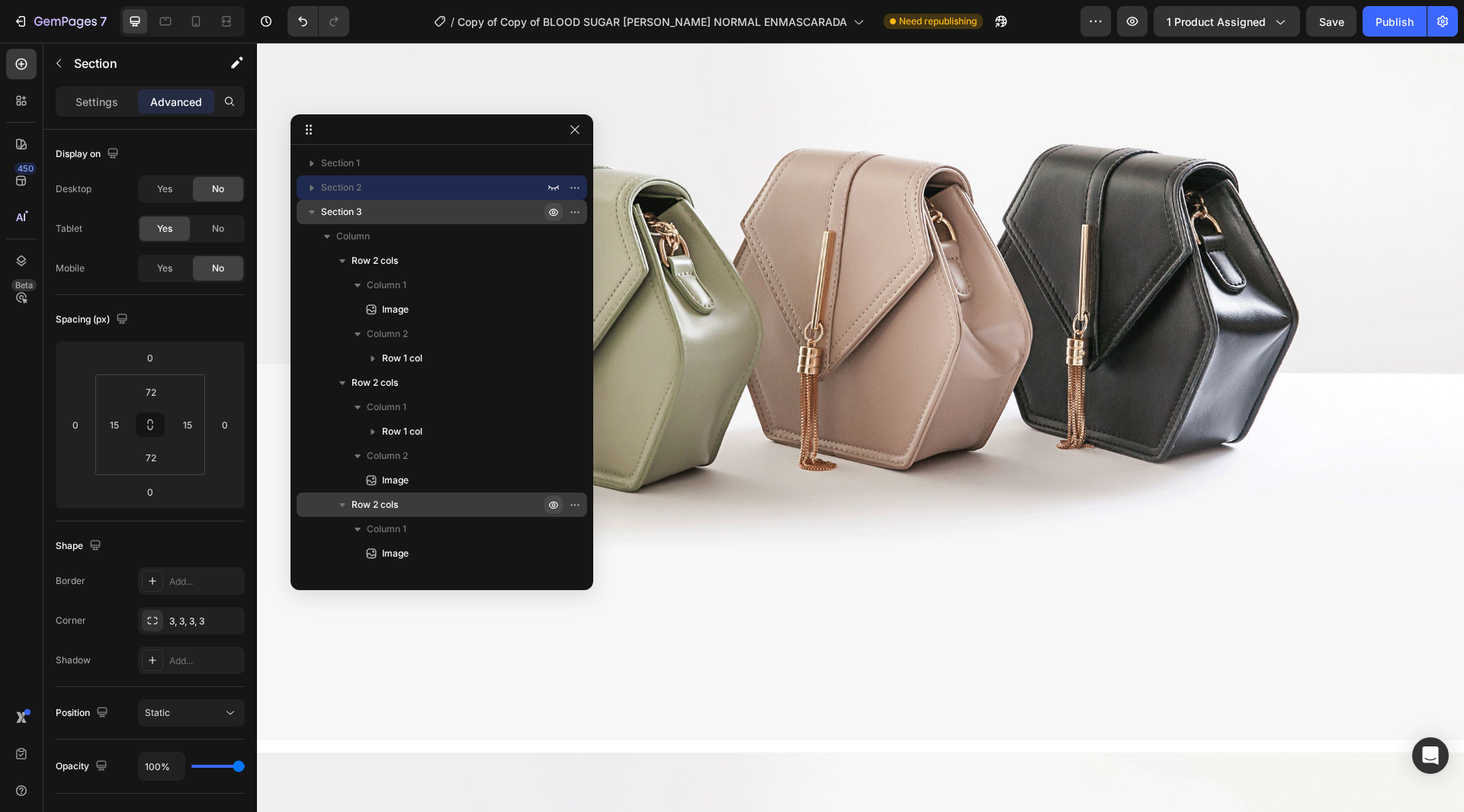
click at [555, 211] on icon "button" at bounding box center [554, 212] width 4 height 4
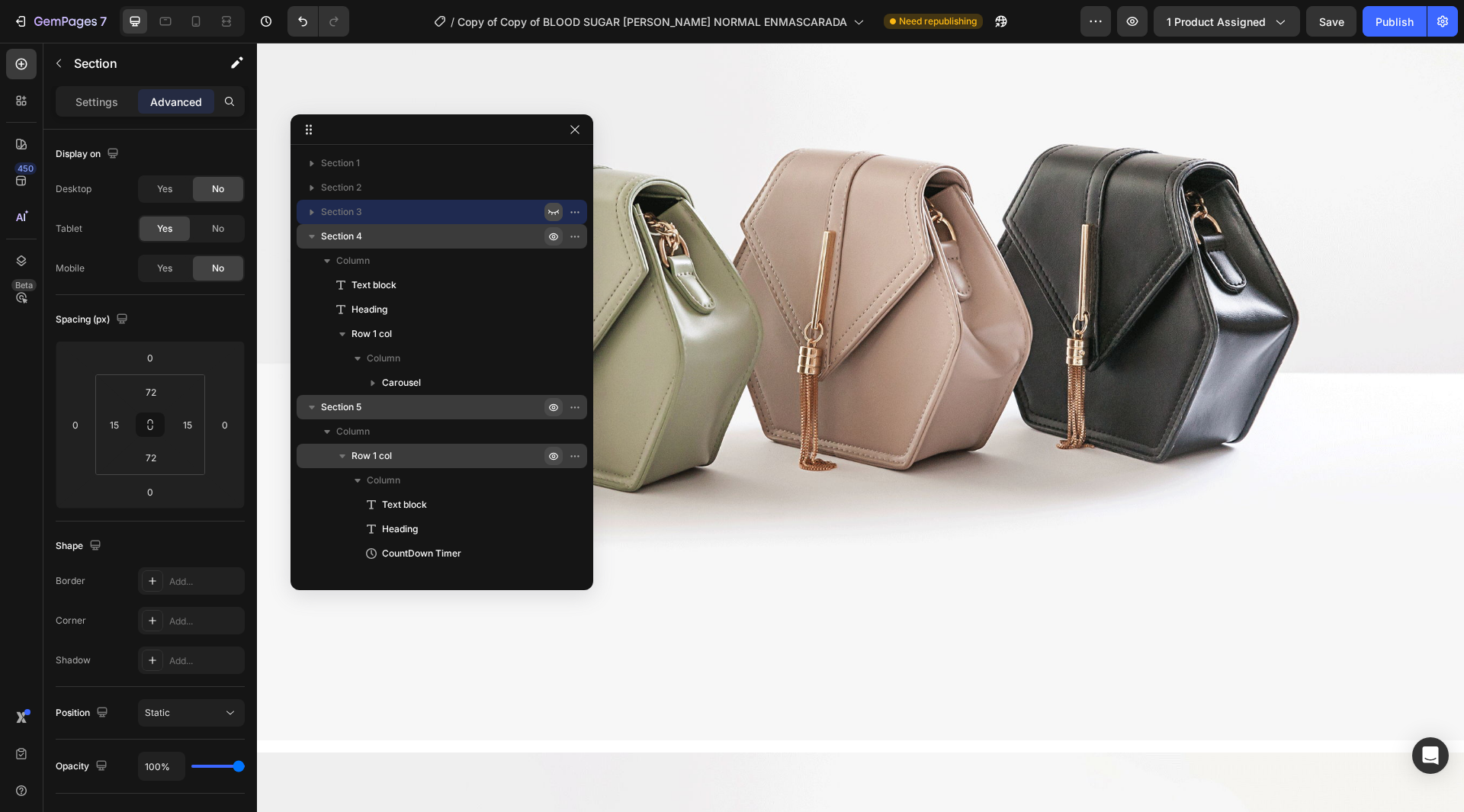
click at [554, 234] on icon "button" at bounding box center [553, 236] width 12 height 12
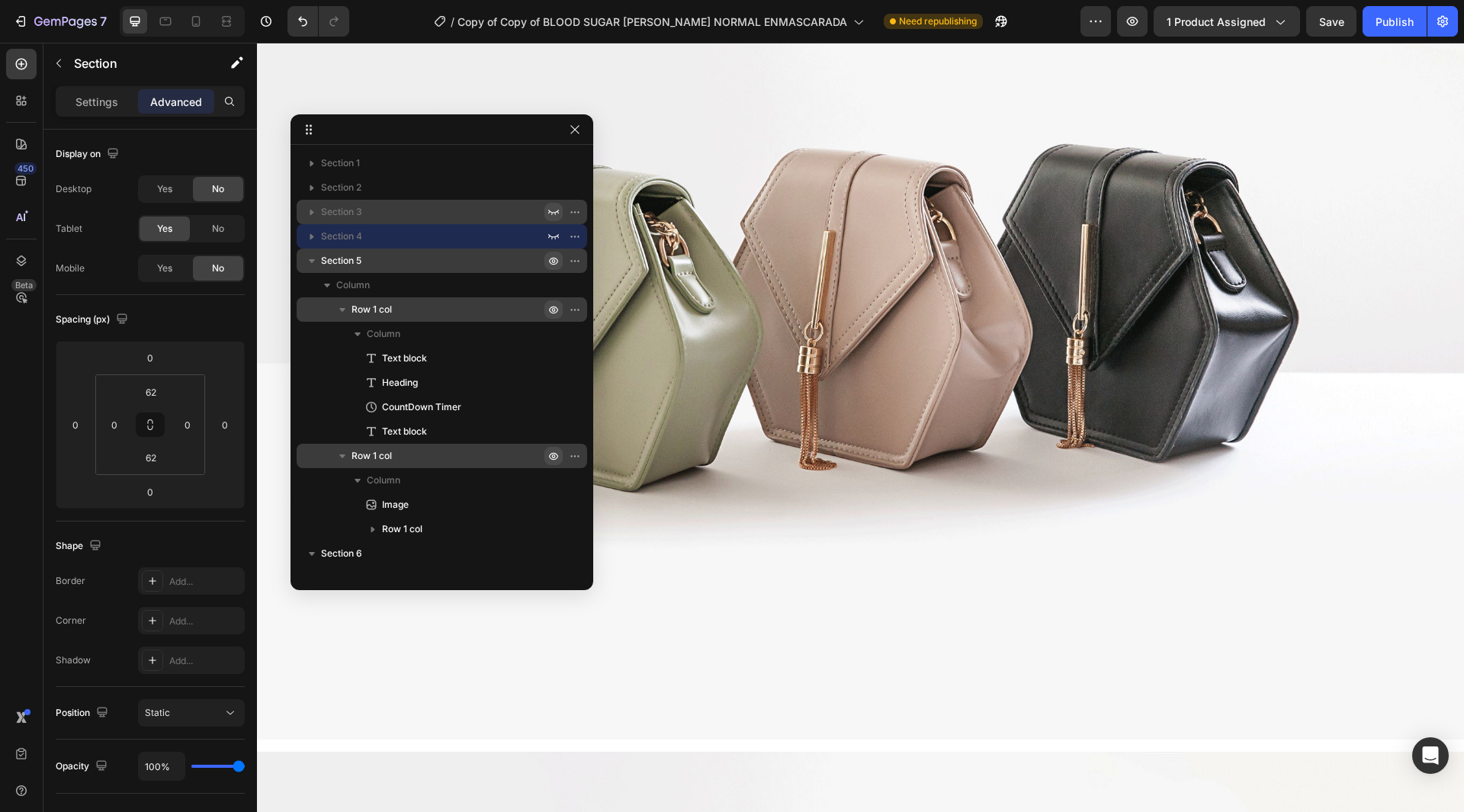
click at [578, 260] on icon "button" at bounding box center [579, 261] width 2 height 2
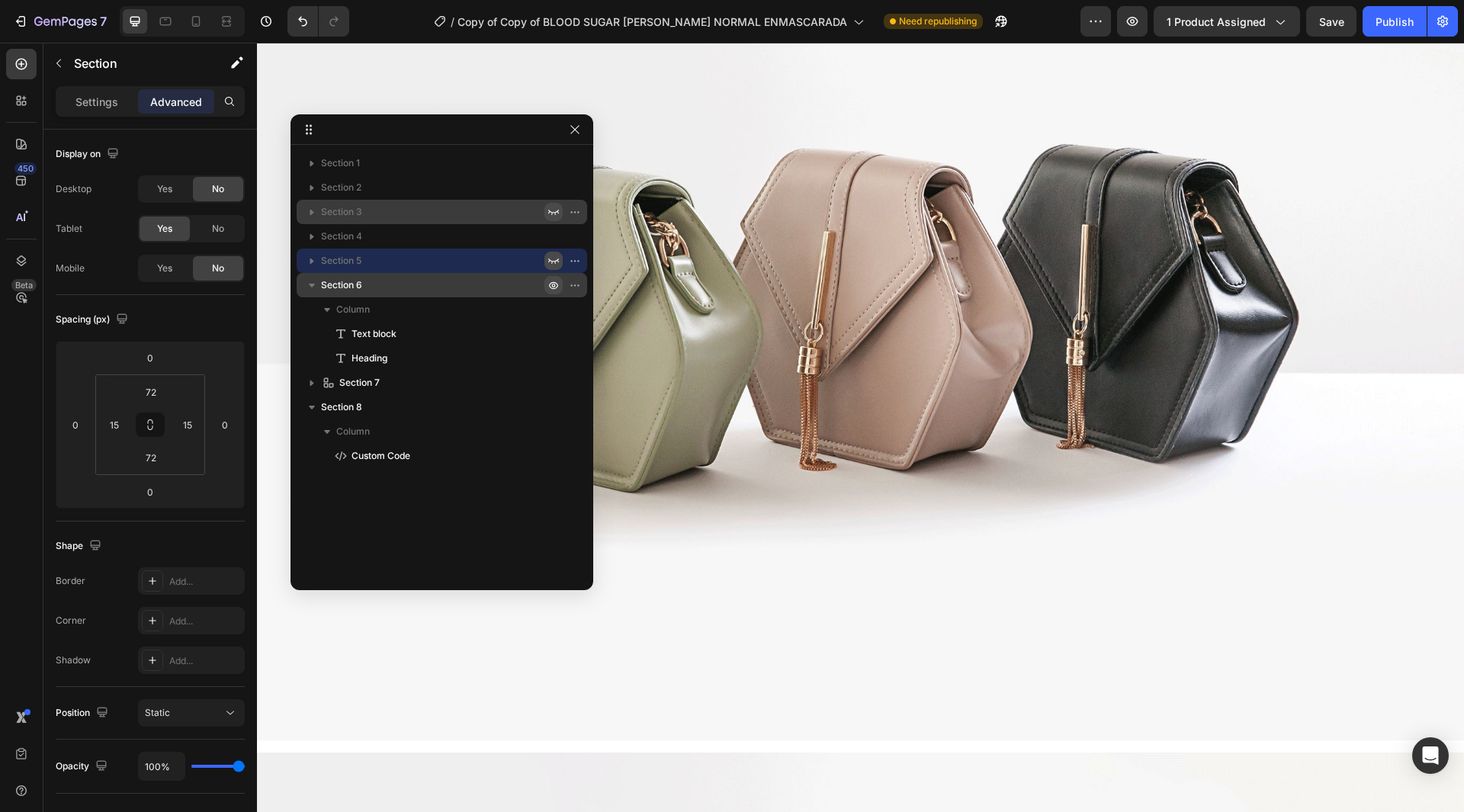
click at [578, 286] on icon "button" at bounding box center [579, 286] width 2 height 2
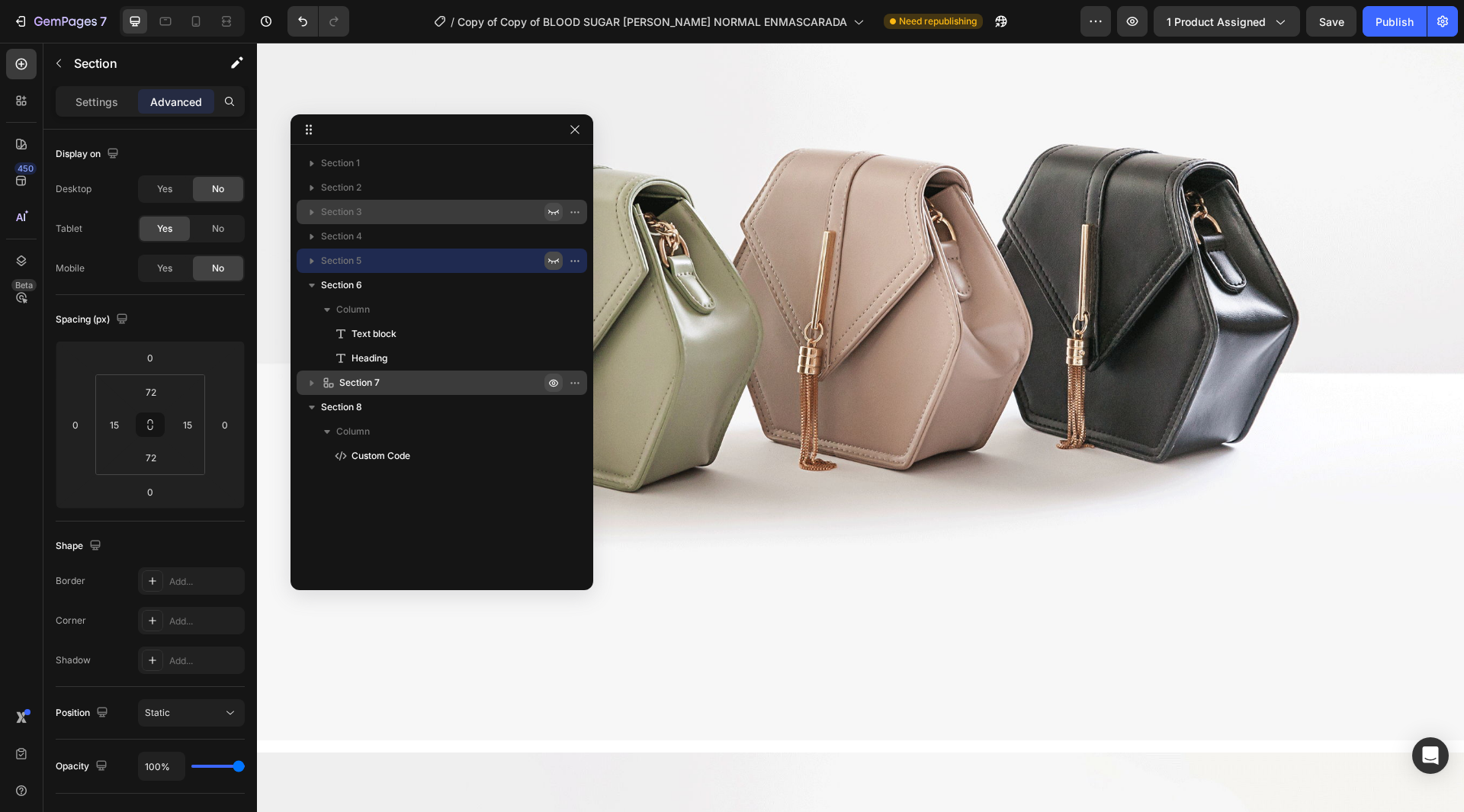
scroll to position [6003, 0]
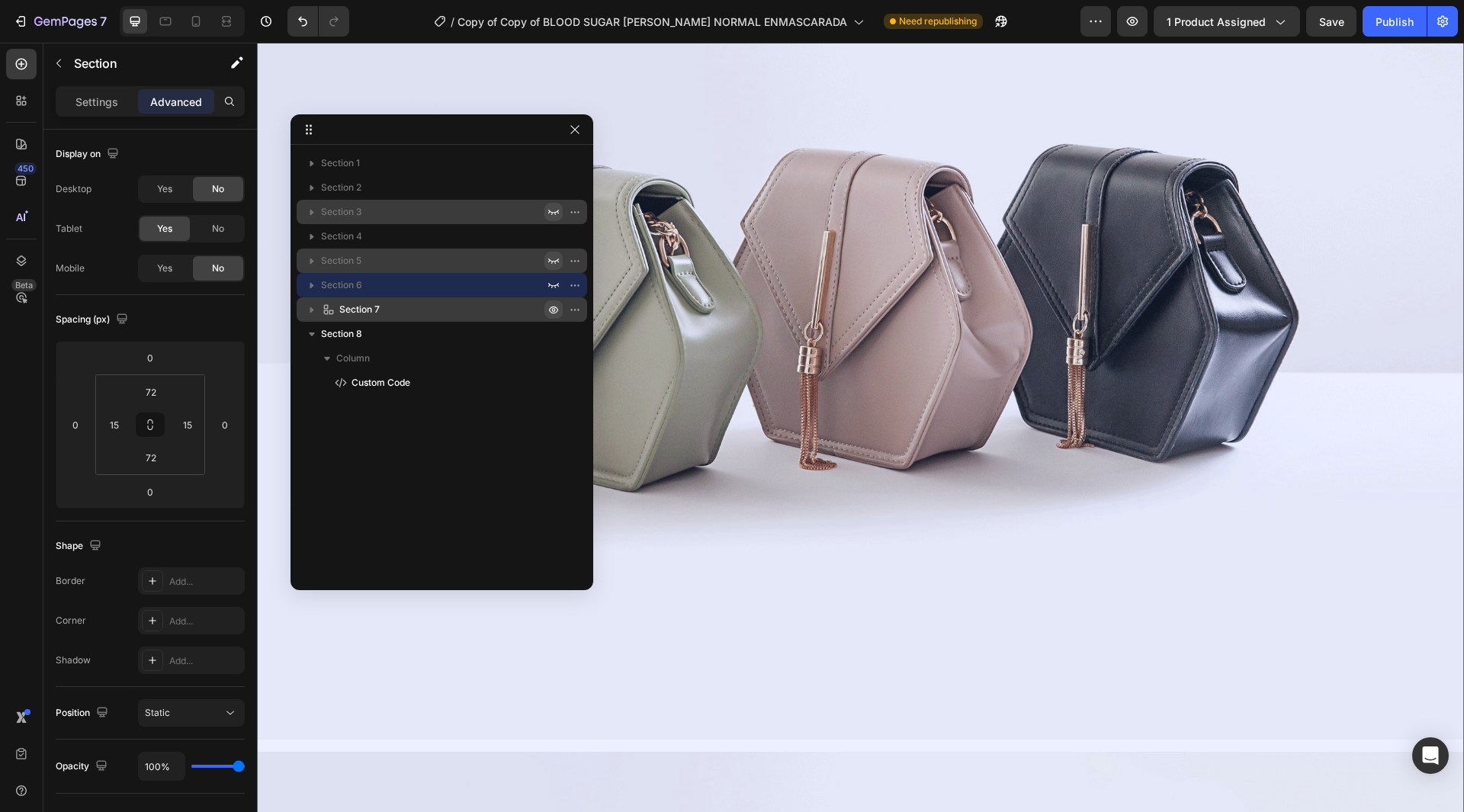
click at [578, 309] on icon "button" at bounding box center [579, 309] width 2 height 2
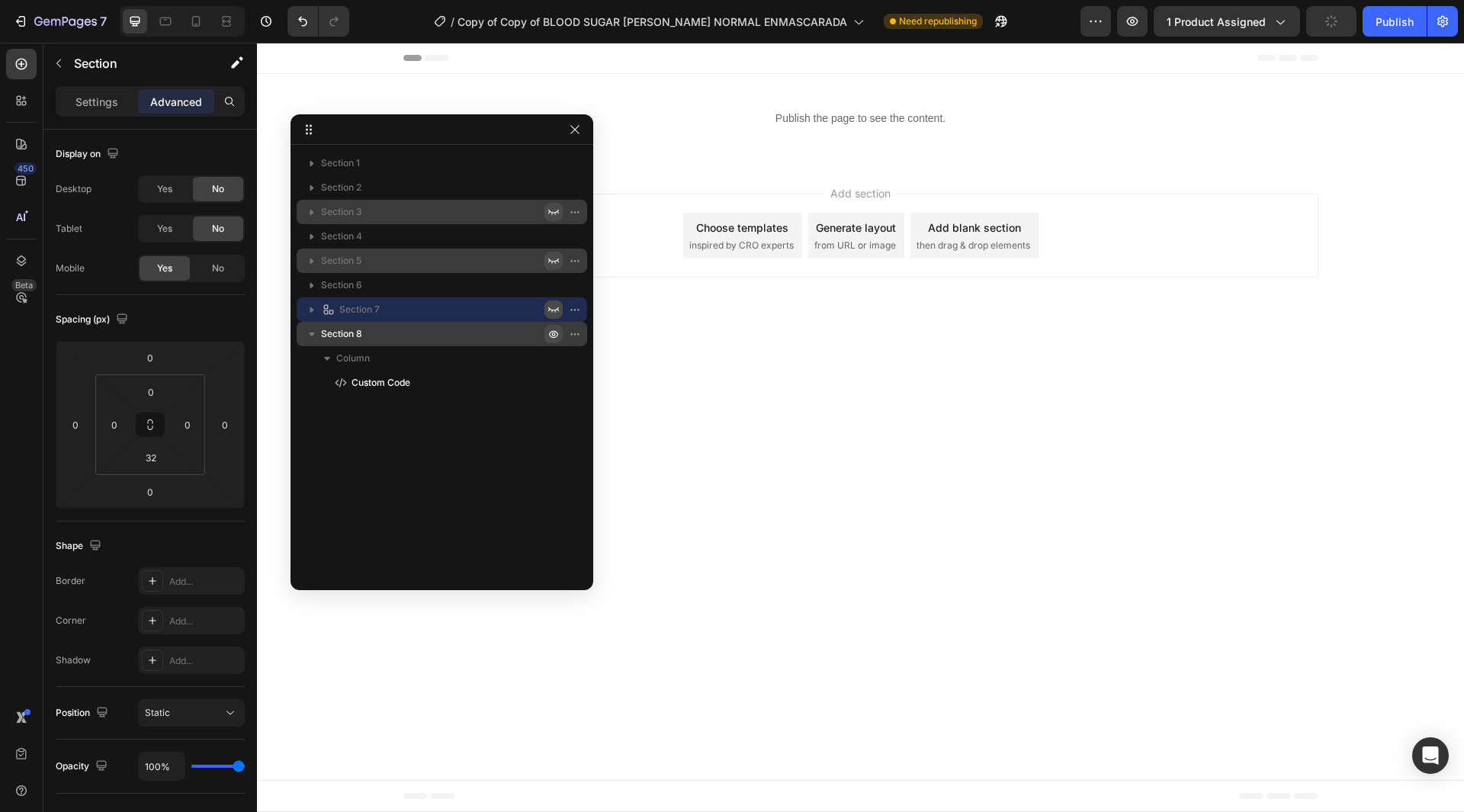
scroll to position [0, 0]
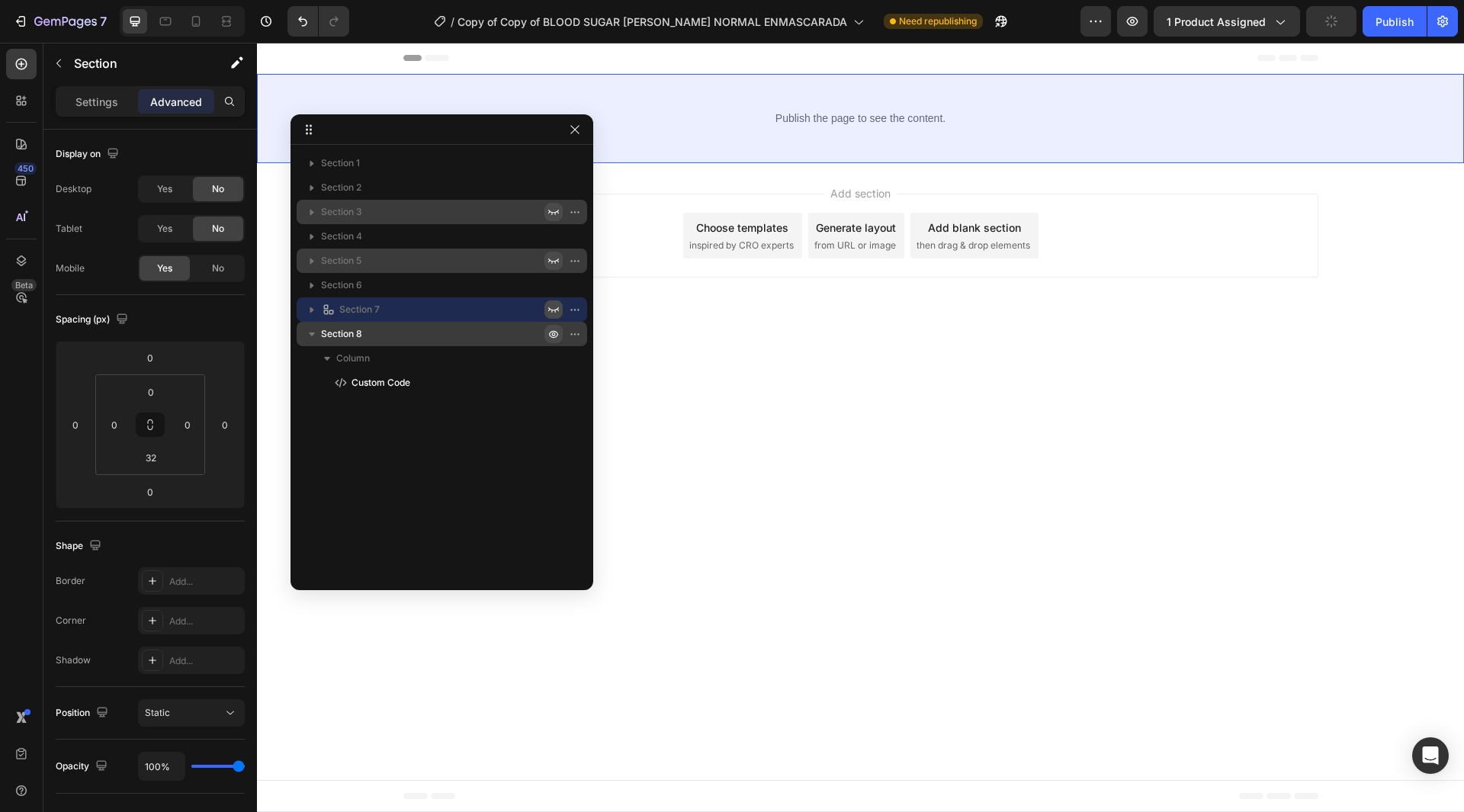
click at [550, 331] on icon "button" at bounding box center [553, 333] width 12 height 12
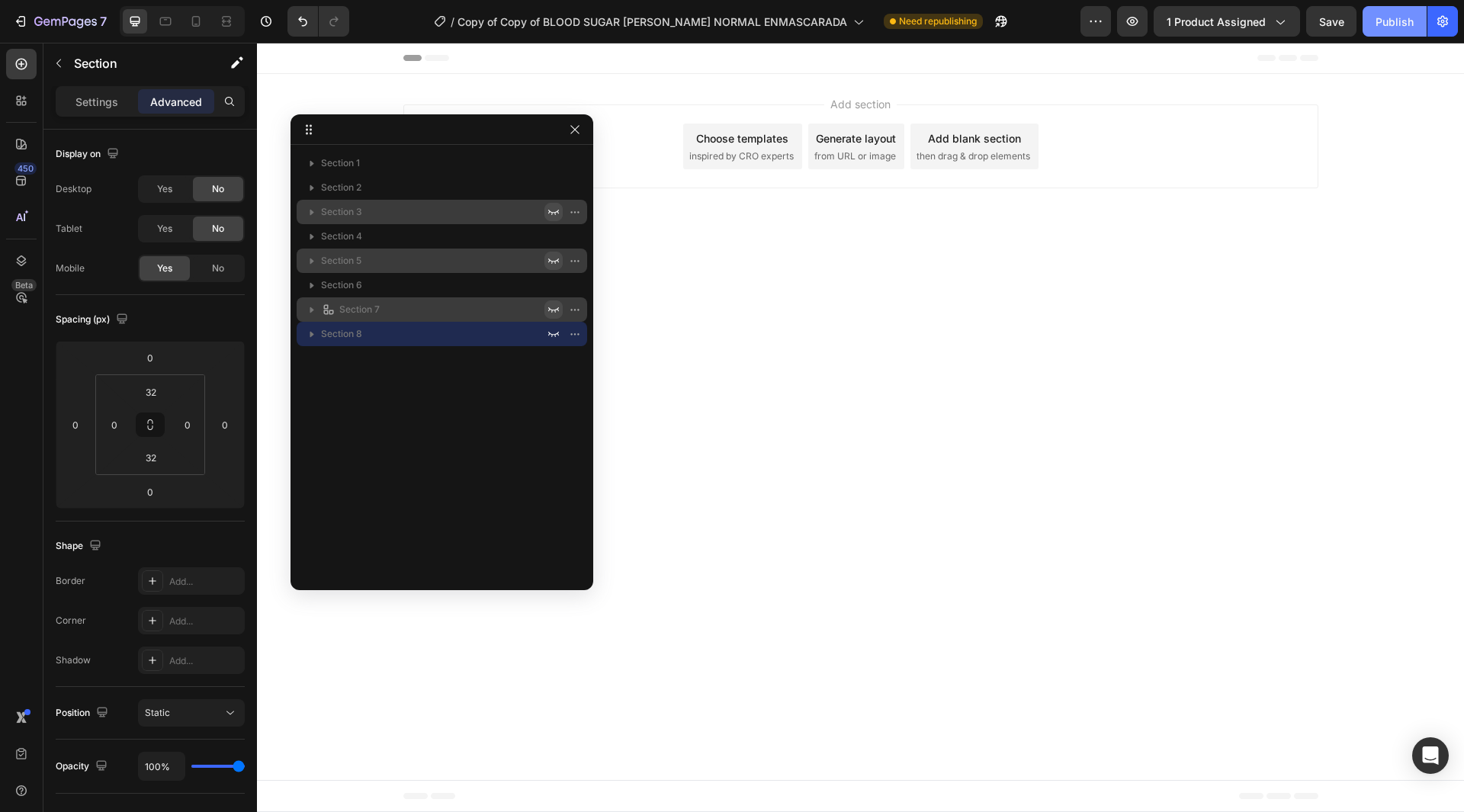
click at [1401, 26] on div "Publish" at bounding box center [1395, 21] width 38 height 16
click at [180, 15] on div "Tablet" at bounding box center [182, 21] width 125 height 31
click at [158, 24] on icon at bounding box center [165, 21] width 15 height 15
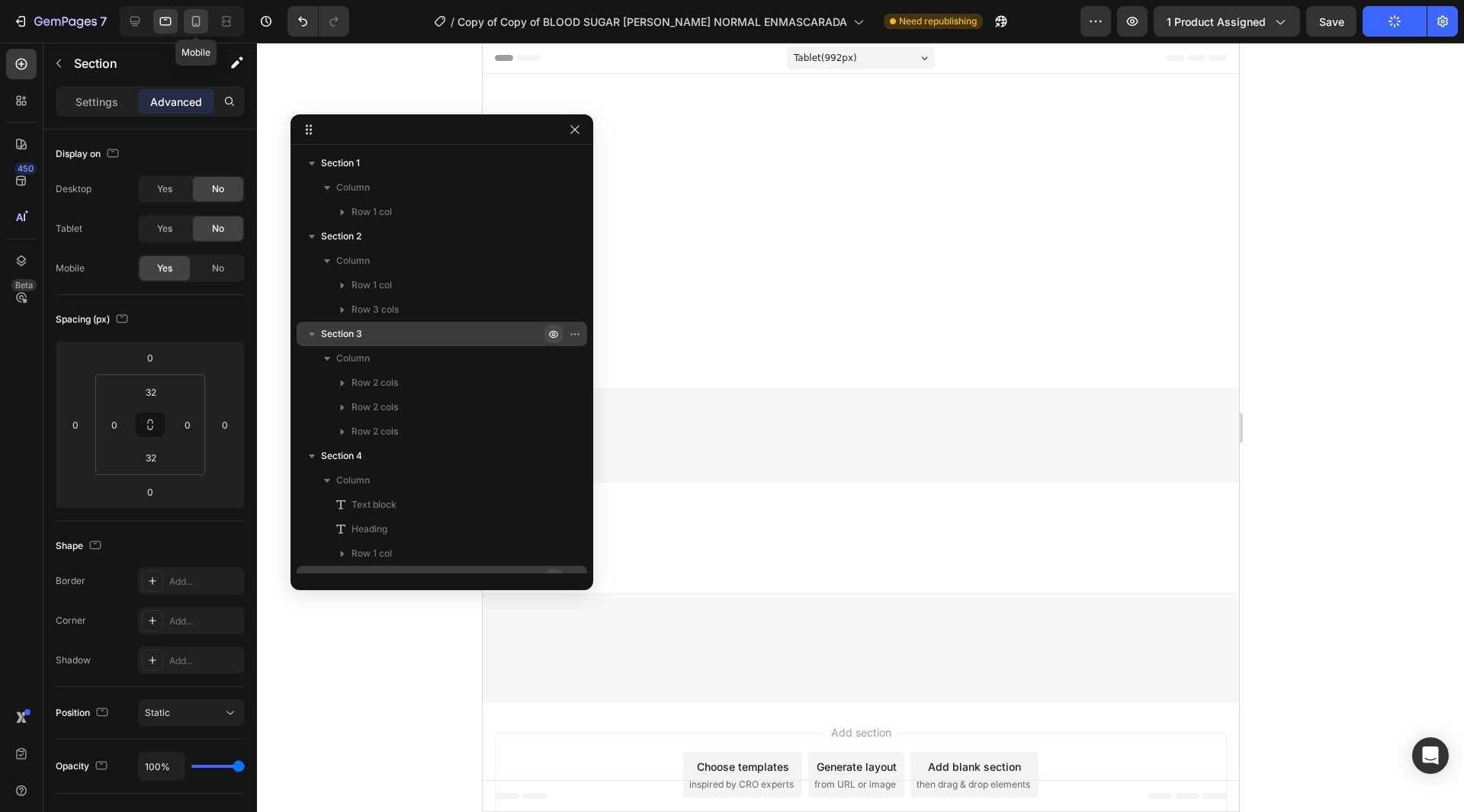
click at [187, 23] on div at bounding box center [196, 21] width 25 height 25
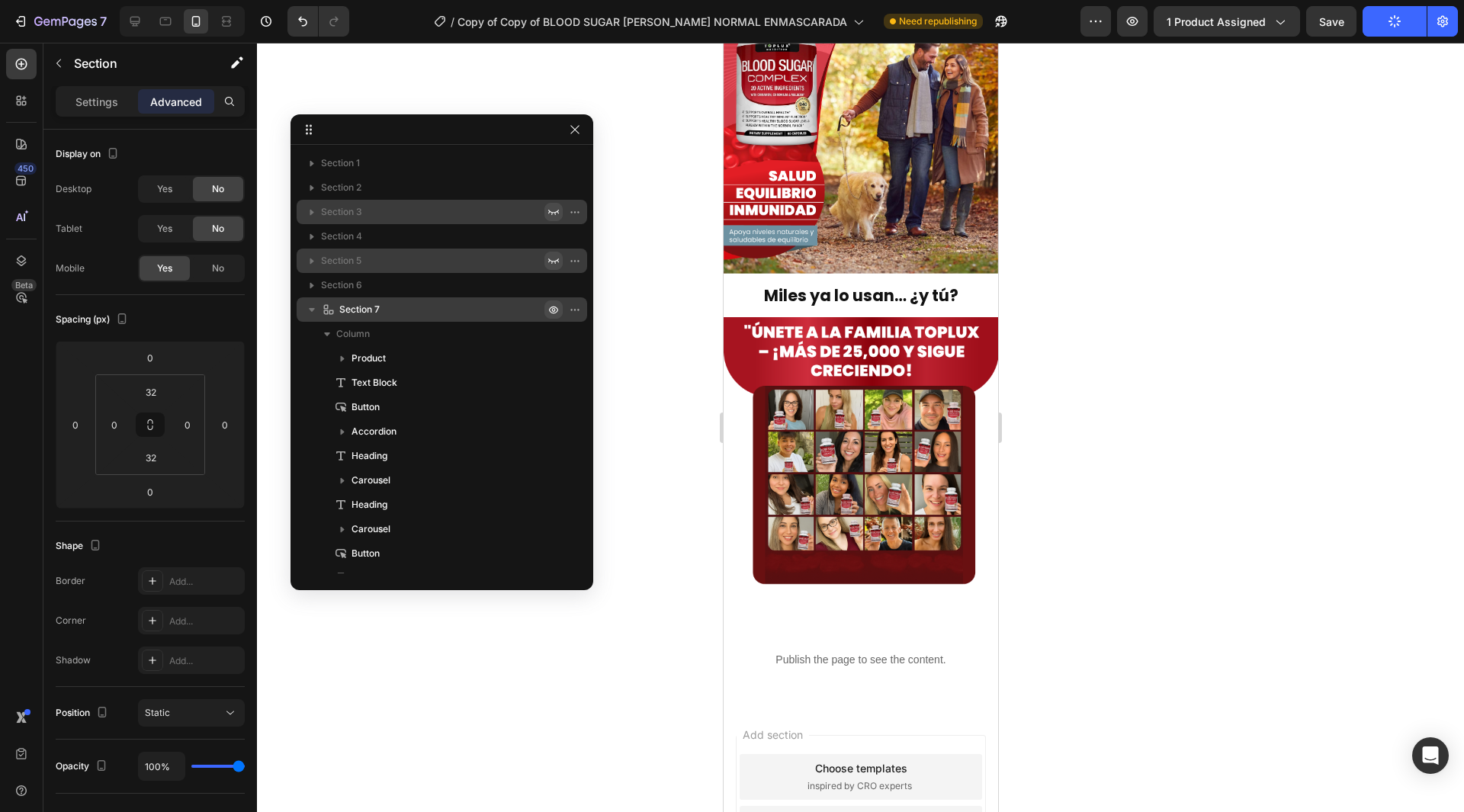
scroll to position [4124, 0]
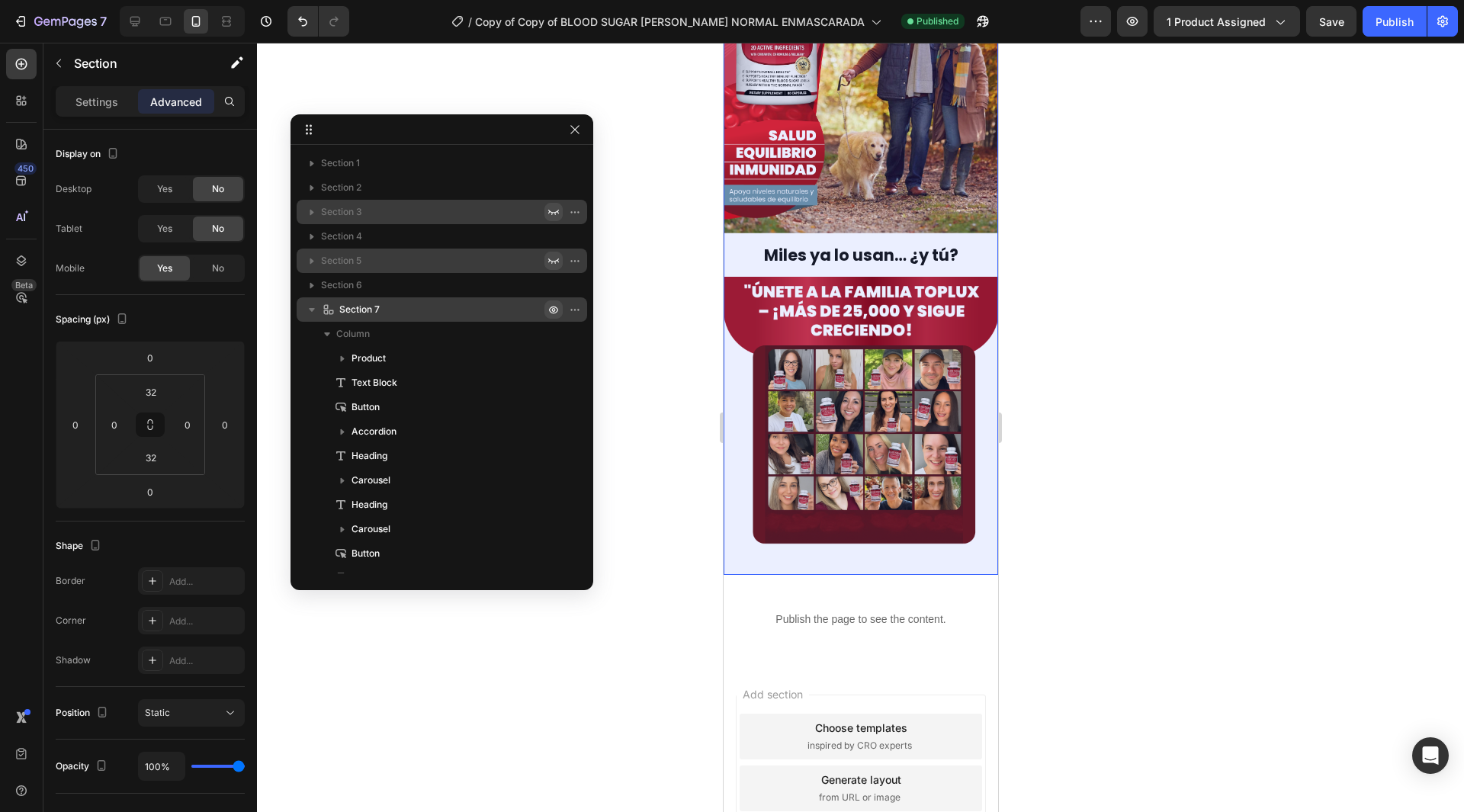
click at [308, 302] on icon "button" at bounding box center [312, 309] width 15 height 15
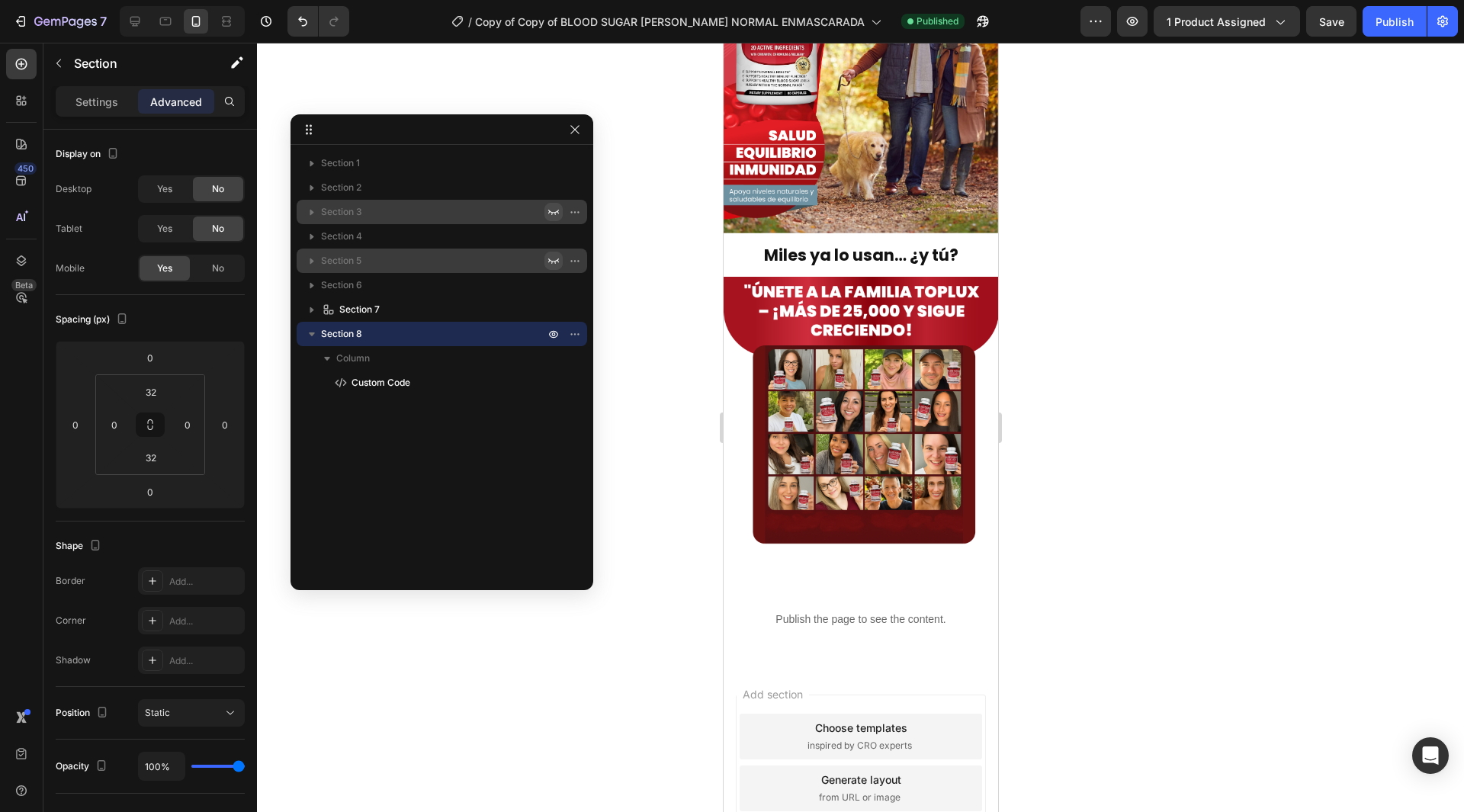
click at [310, 333] on icon "button" at bounding box center [311, 334] width 6 height 4
click at [20, 25] on icon "button" at bounding box center [21, 21] width 15 height 15
